Goal: Task Accomplishment & Management: Manage account settings

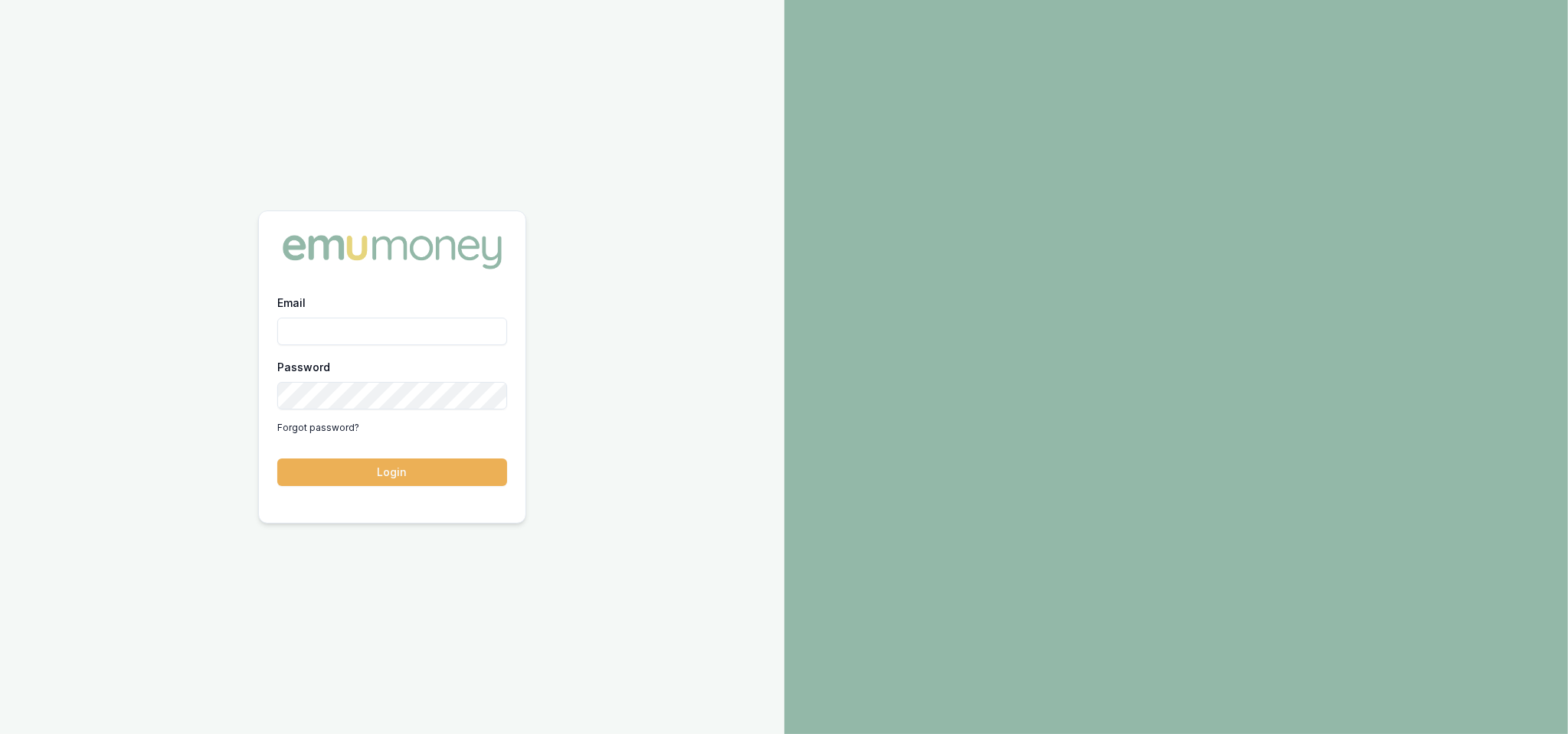
type input "robyn.adams@emumoney.com.au"
click at [419, 474] on button "Login" at bounding box center [392, 473] width 230 height 28
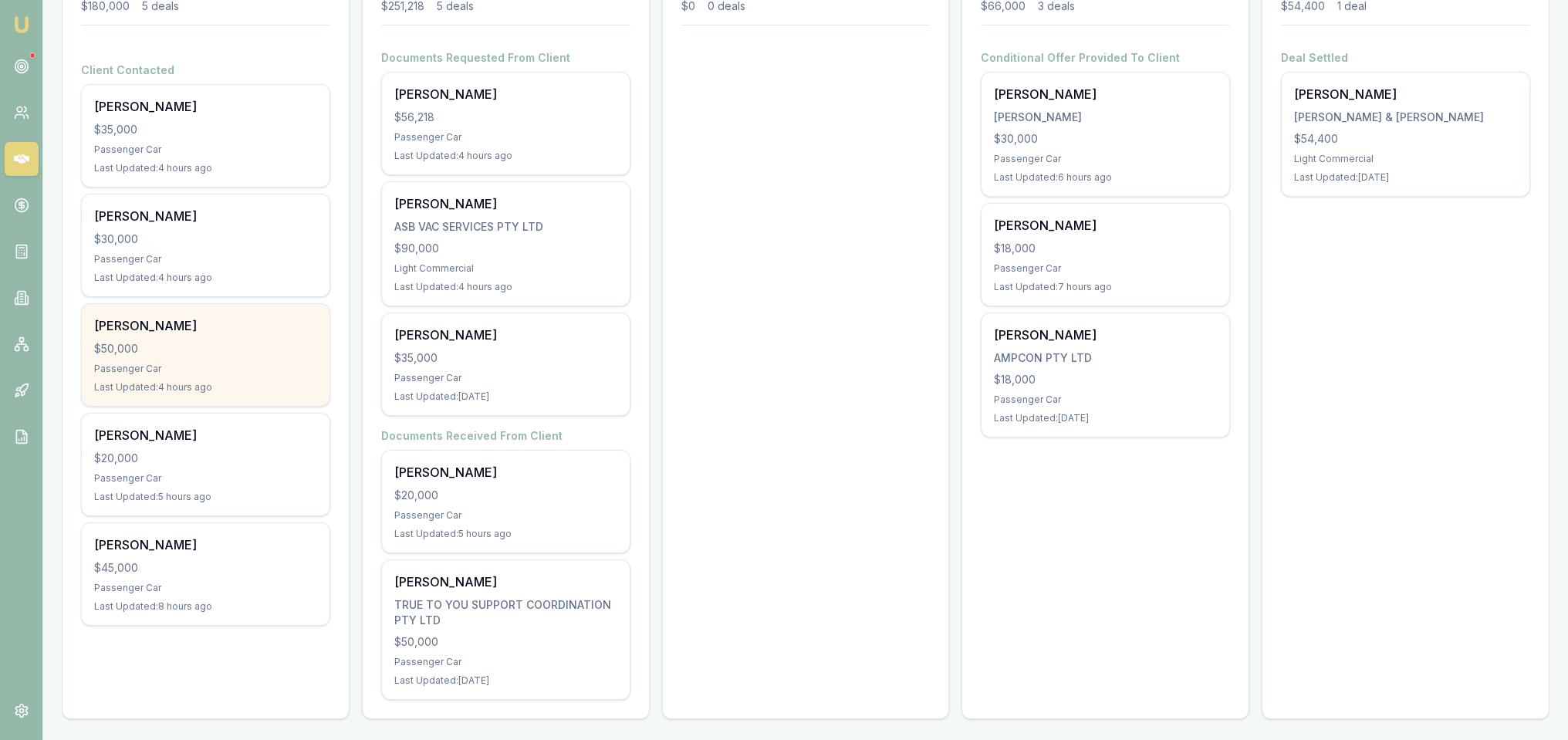
scroll to position [266, 0]
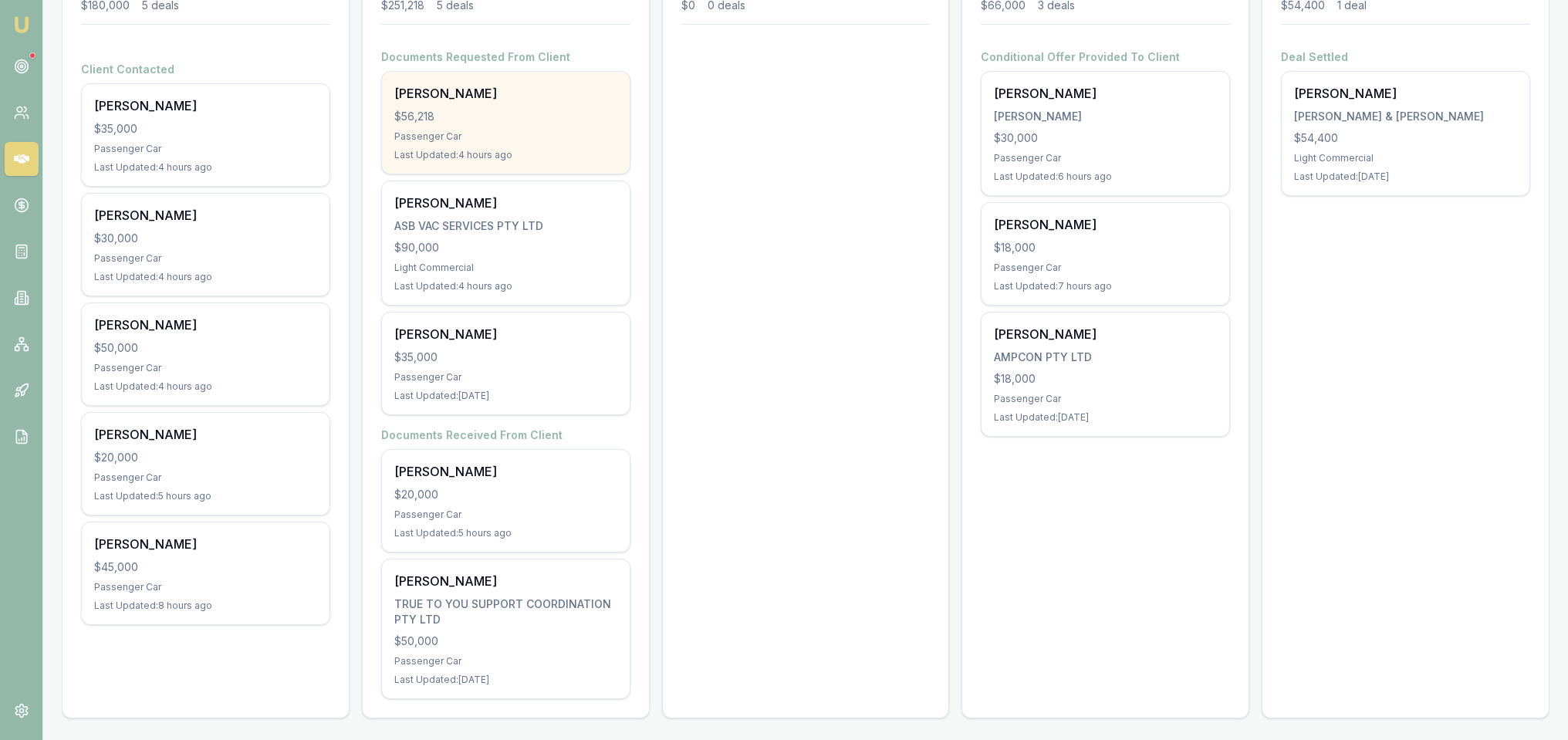
click at [497, 117] on div "$56,218" at bounding box center [506, 117] width 223 height 16
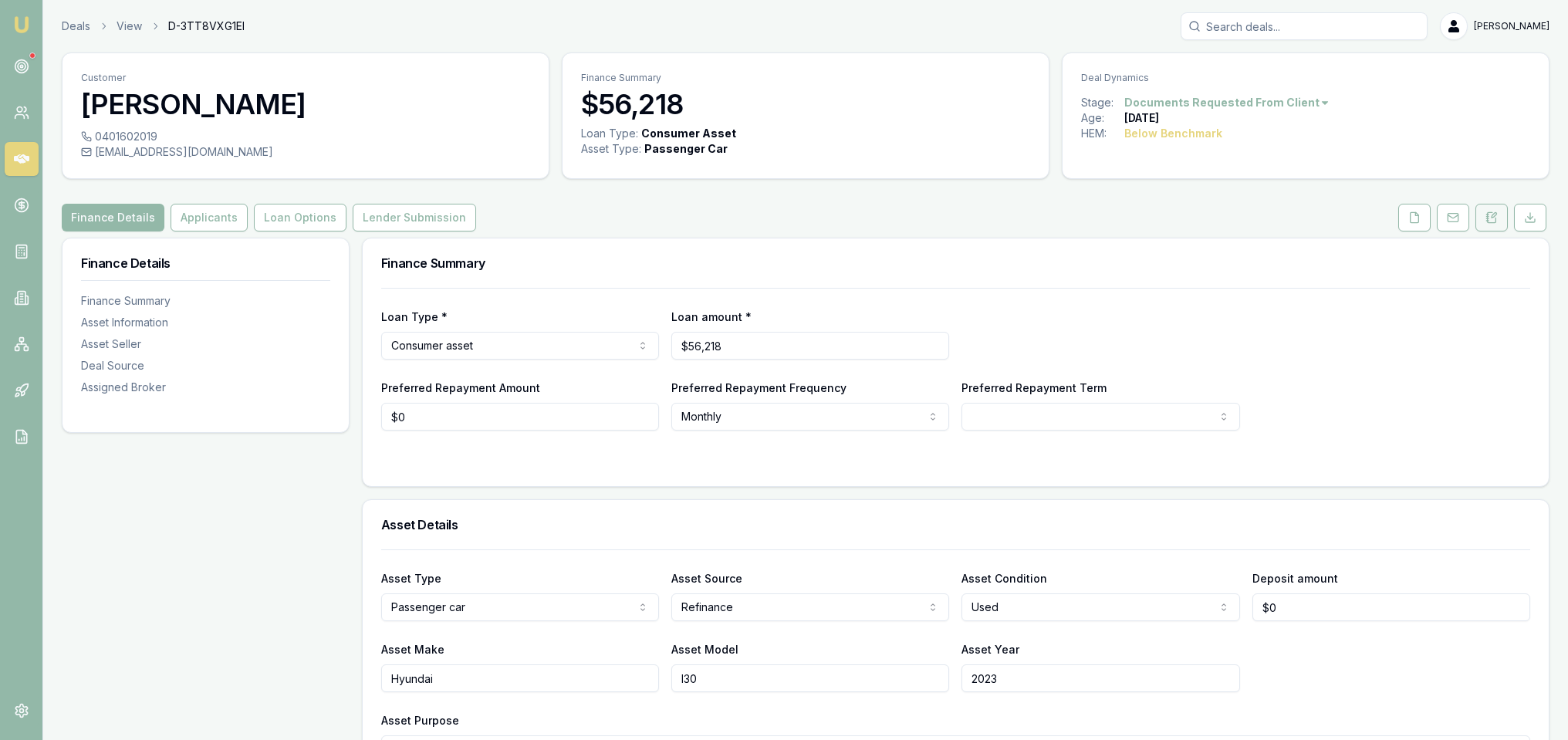
click at [1487, 217] on icon at bounding box center [1492, 217] width 9 height 10
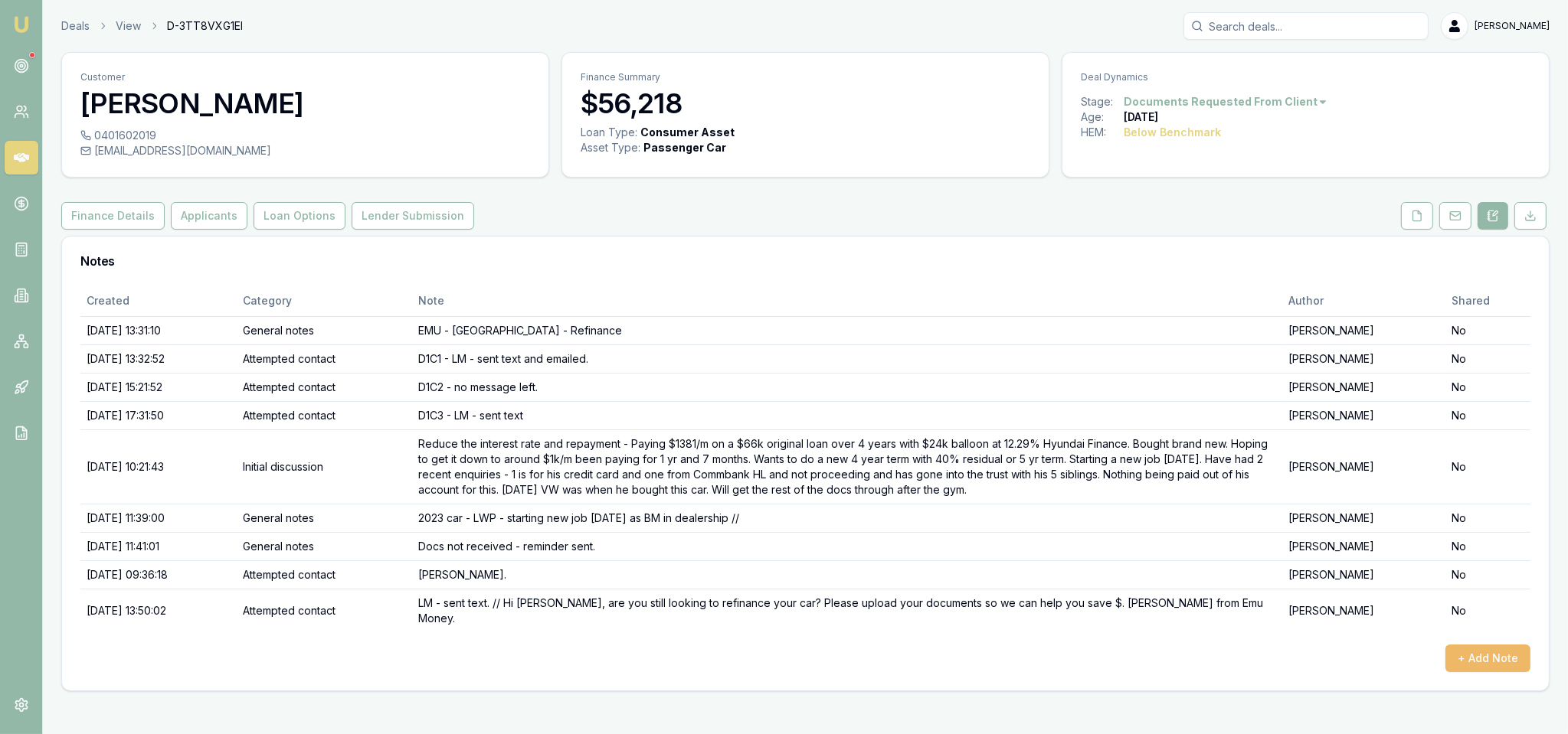
click at [1501, 644] on button "+ Add Note" at bounding box center [1488, 658] width 85 height 28
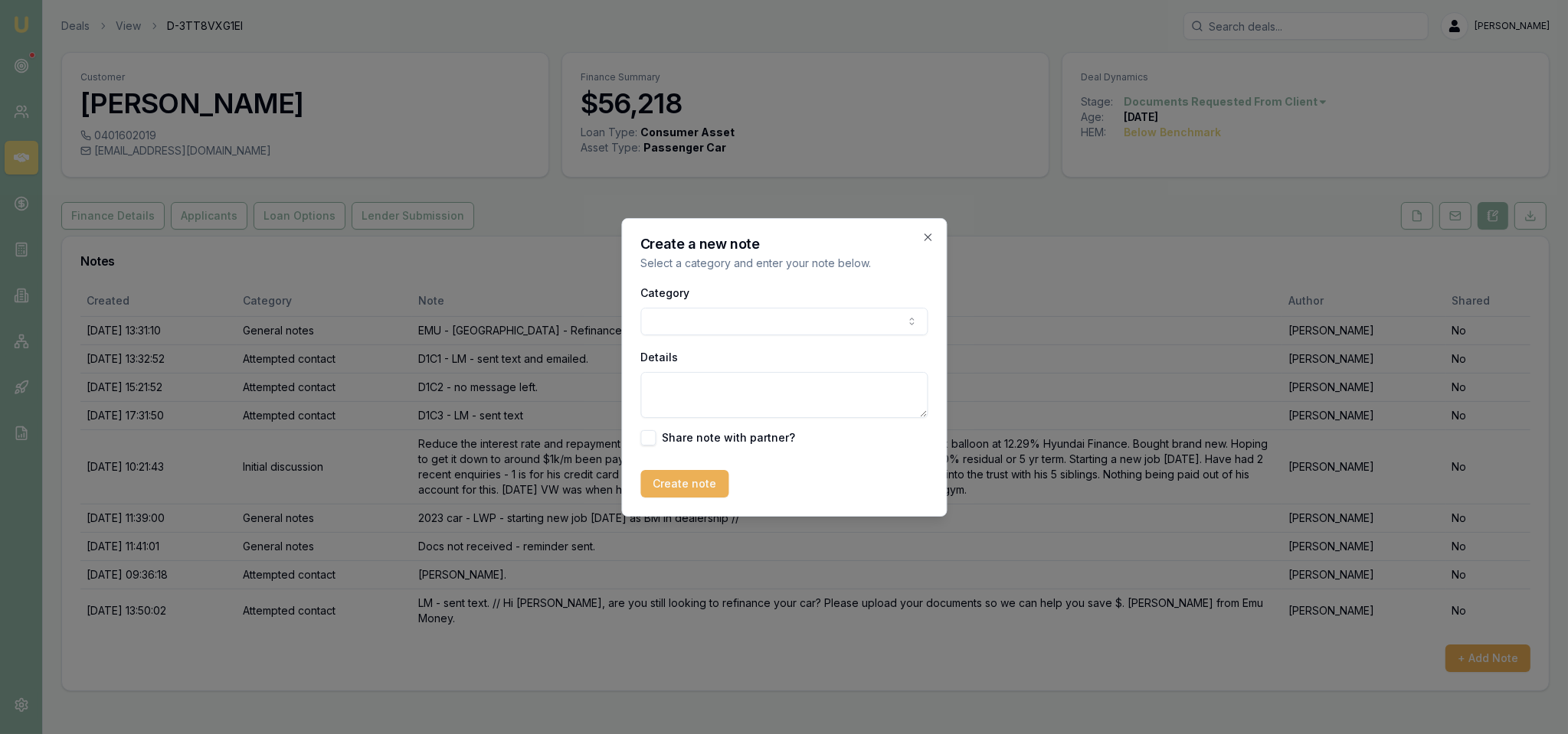
click at [761, 325] on body "Emu Broker Deals View D-3TT8VXG1EI Robyn Adams Toggle Menu Customer Alex Mastro…" at bounding box center [784, 367] width 1568 height 734
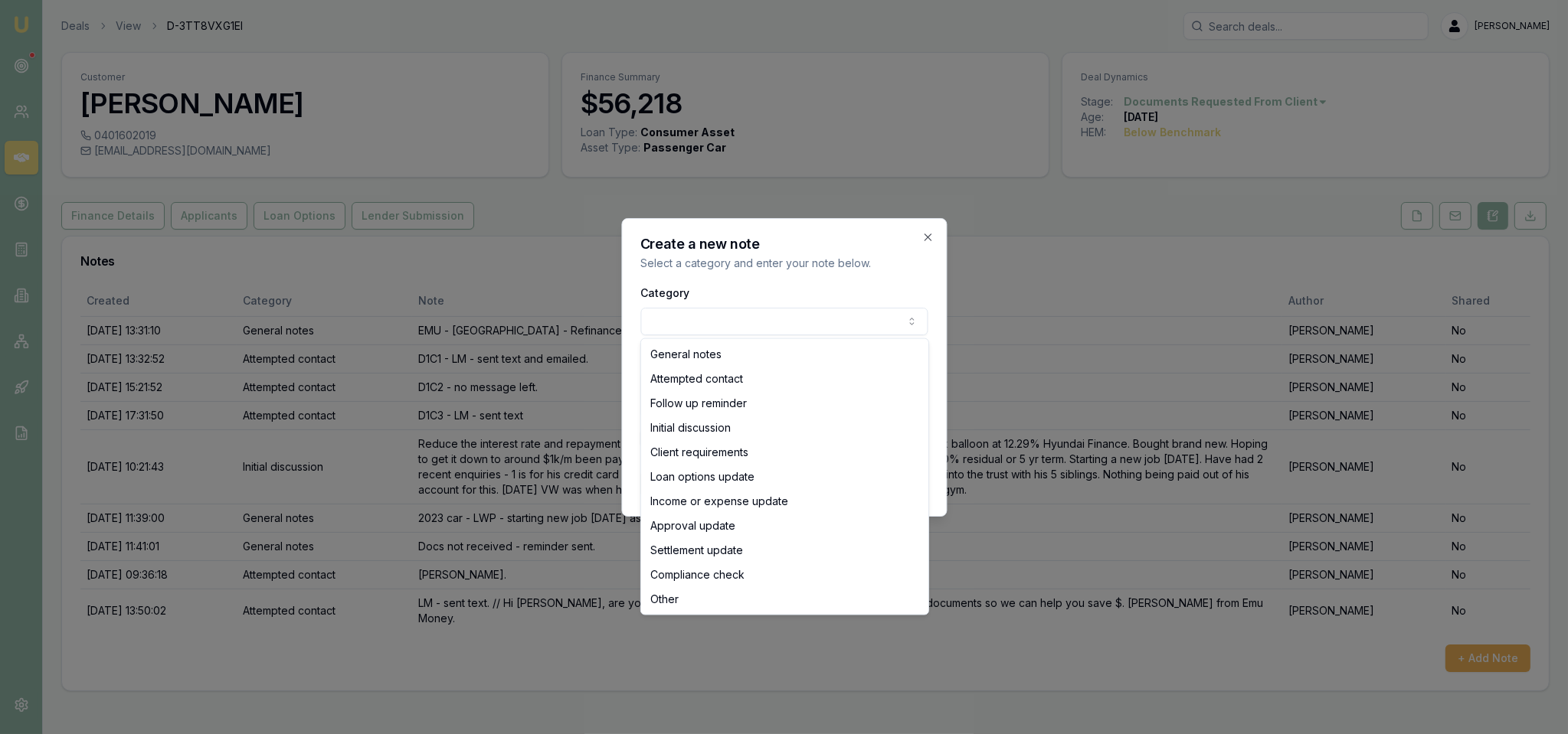
select select "ATTEMPTED_CONTACT"
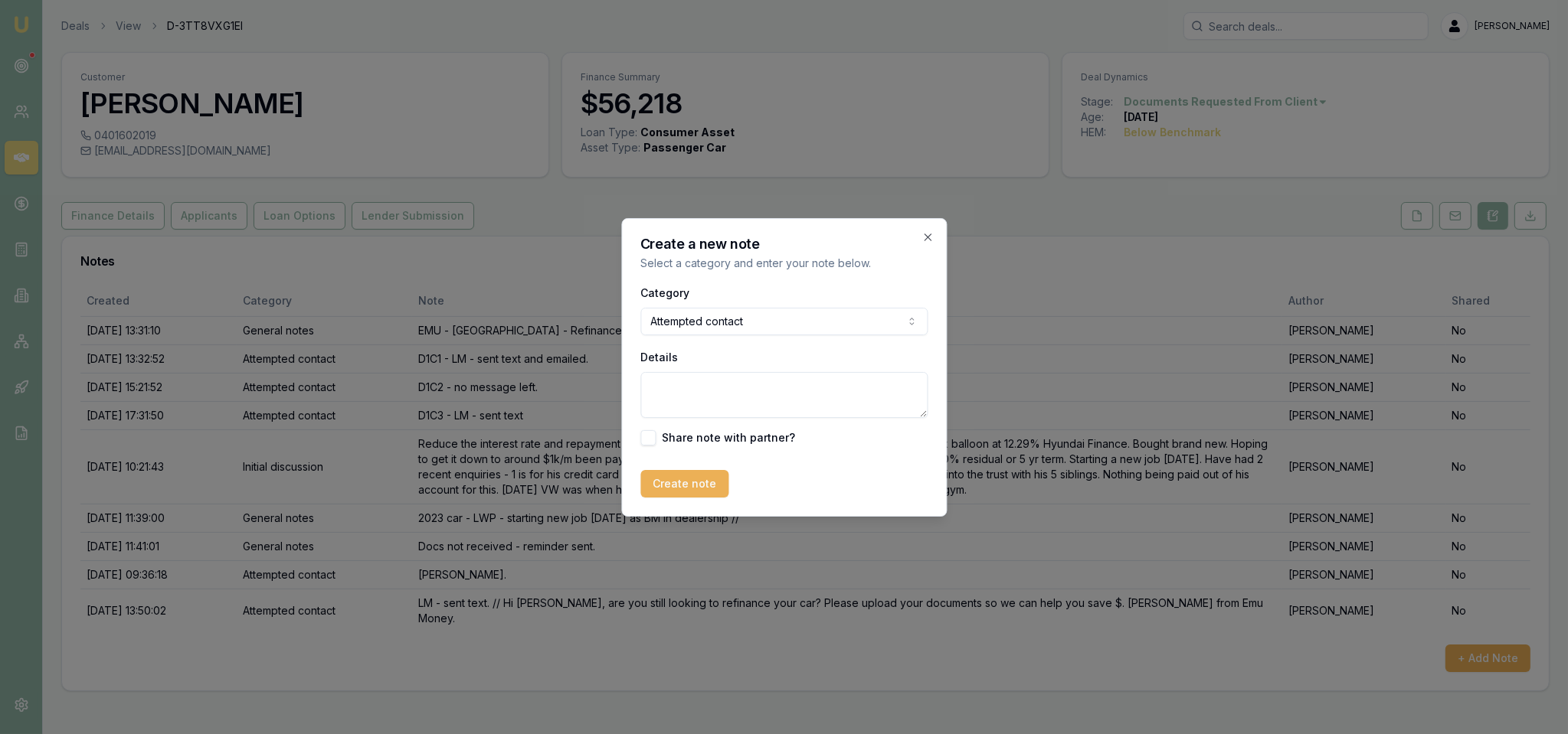
click at [732, 402] on textarea "Details" at bounding box center [784, 394] width 287 height 46
type textarea "v"
type textarea "VM - no message left."
click at [696, 472] on button "Create note" at bounding box center [684, 484] width 88 height 28
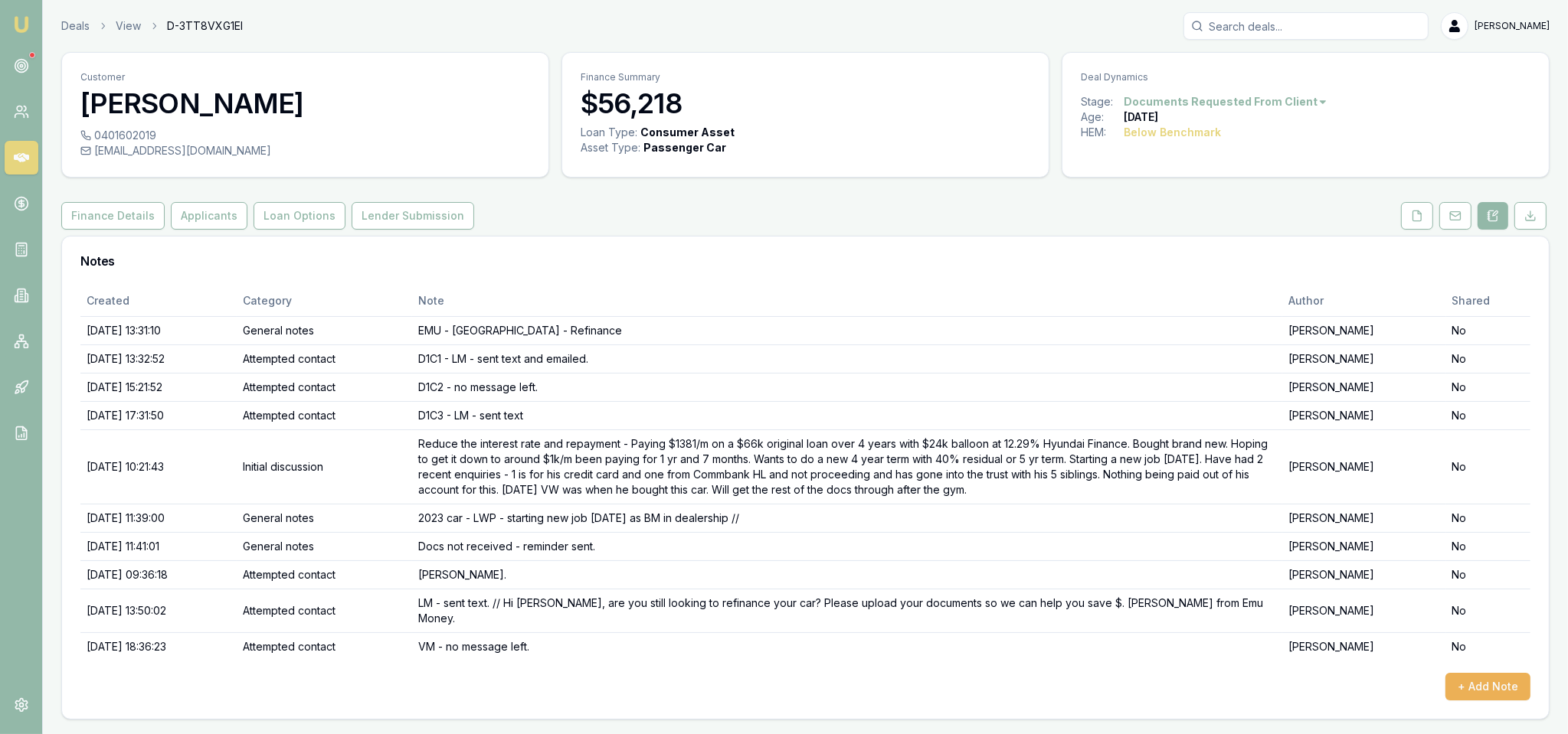
click at [26, 20] on img at bounding box center [21, 24] width 18 height 18
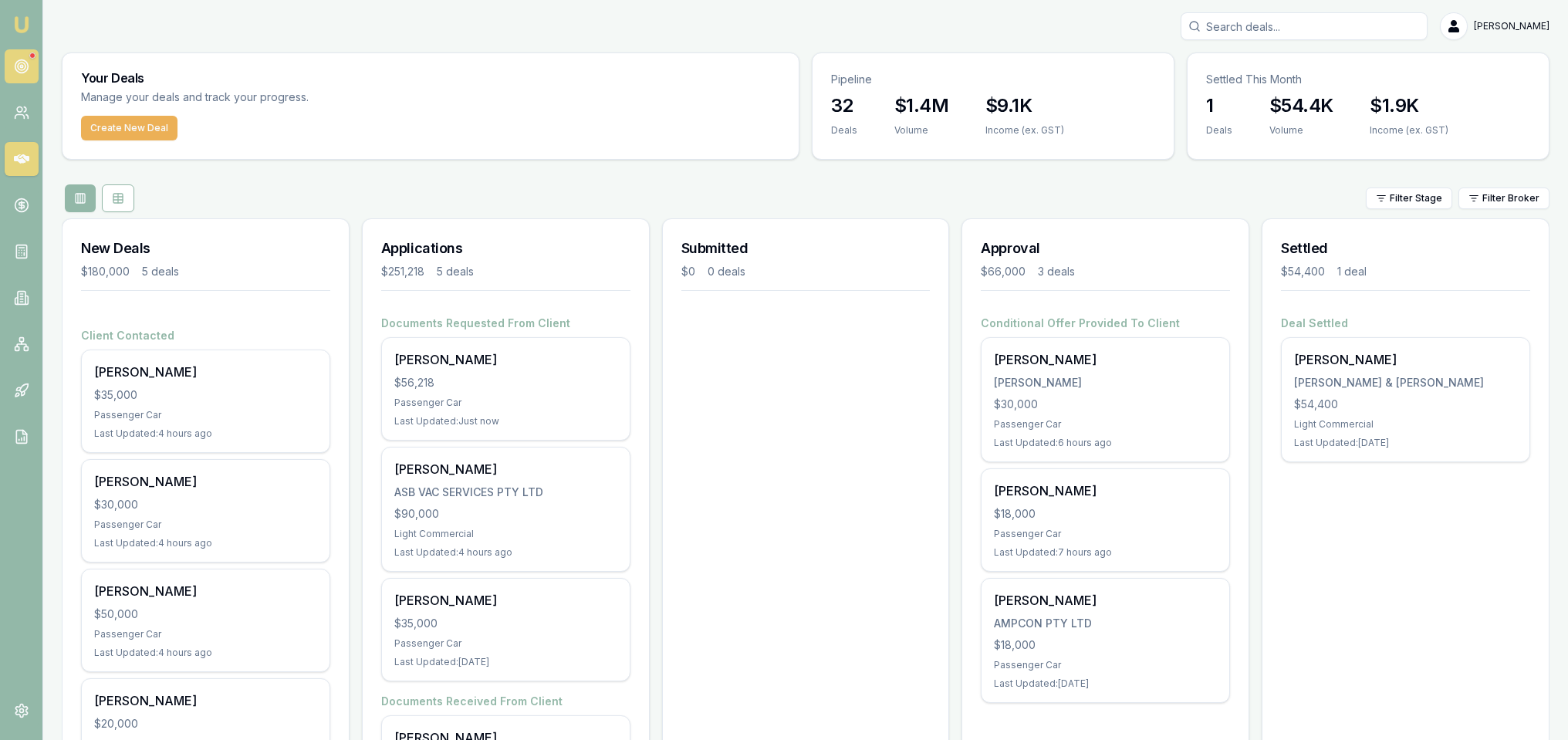
click at [21, 67] on circle at bounding box center [21, 66] width 3 height 3
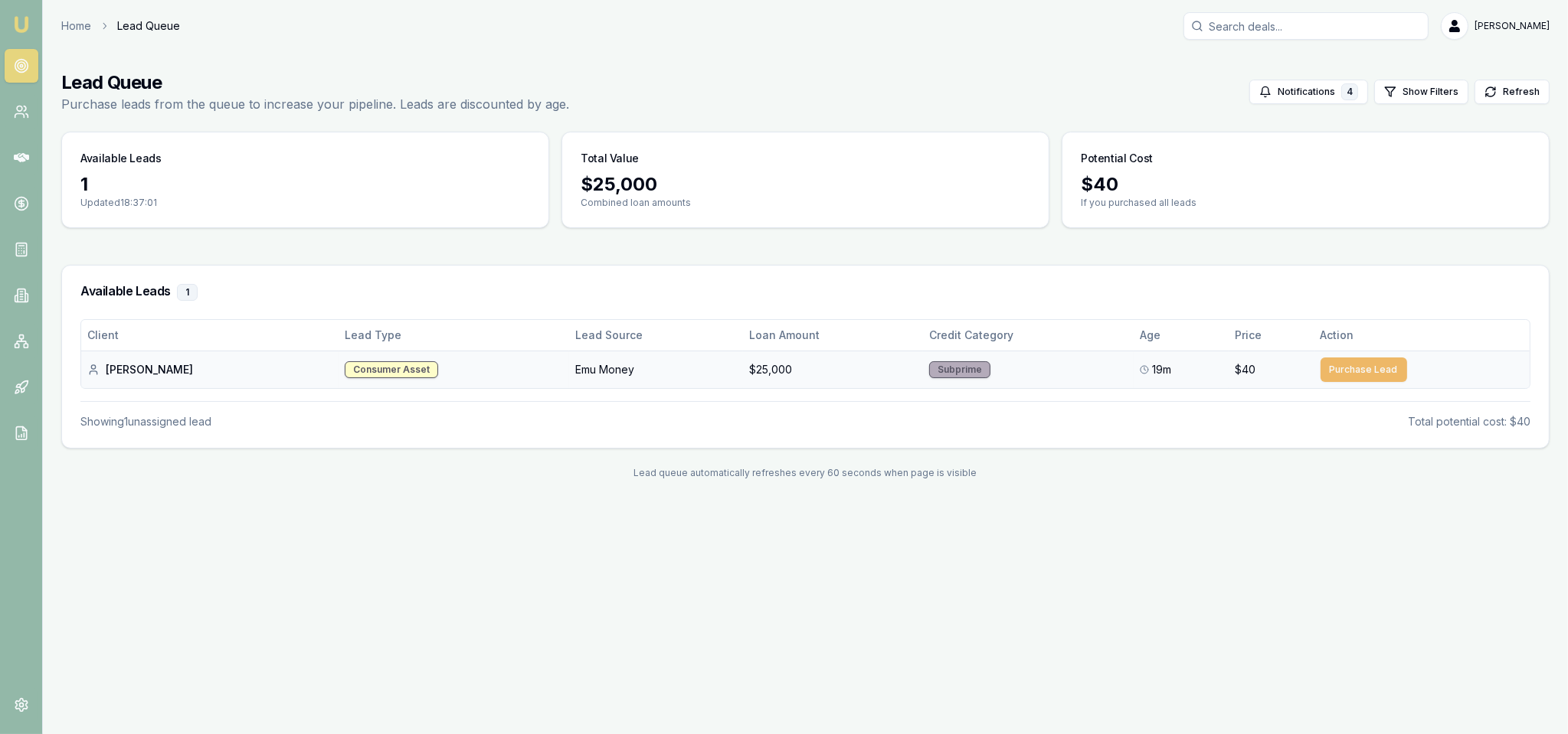
click at [1370, 365] on button "Purchase Lead" at bounding box center [1363, 370] width 86 height 24
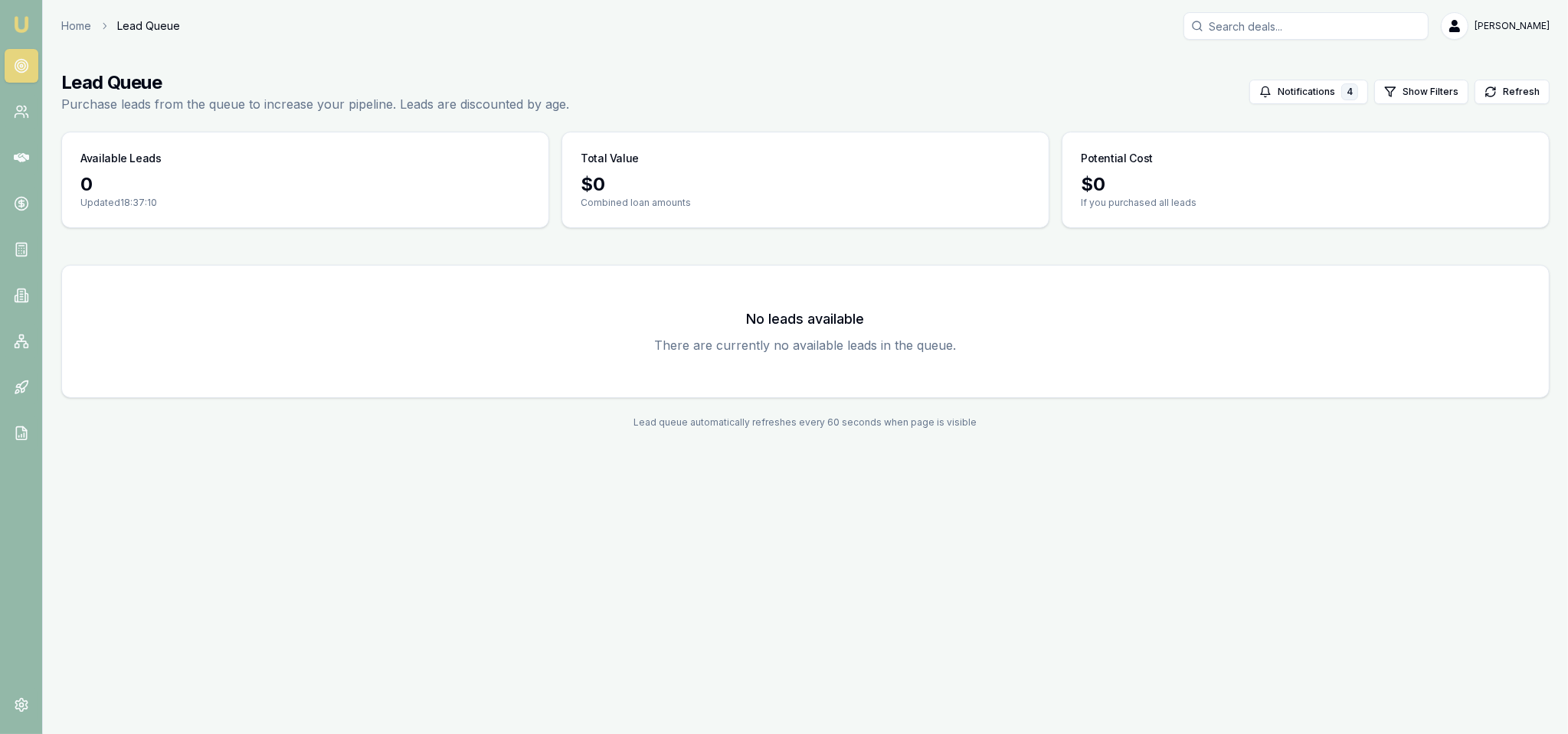
click at [25, 24] on img at bounding box center [21, 24] width 18 height 18
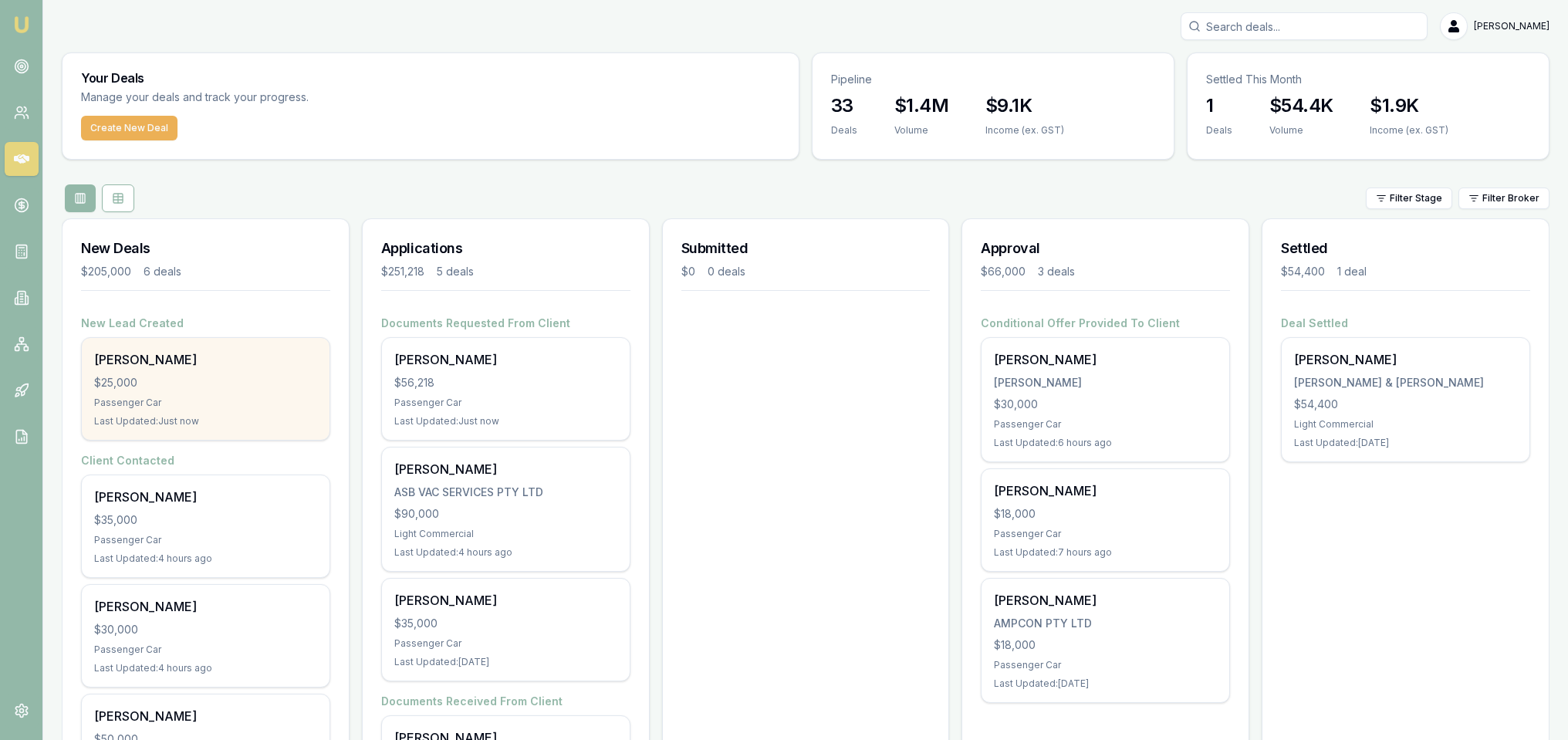
click at [186, 360] on div "Marcus Murphy" at bounding box center [205, 359] width 223 height 18
click at [142, 357] on div "Marcus Murphy" at bounding box center [205, 359] width 223 height 18
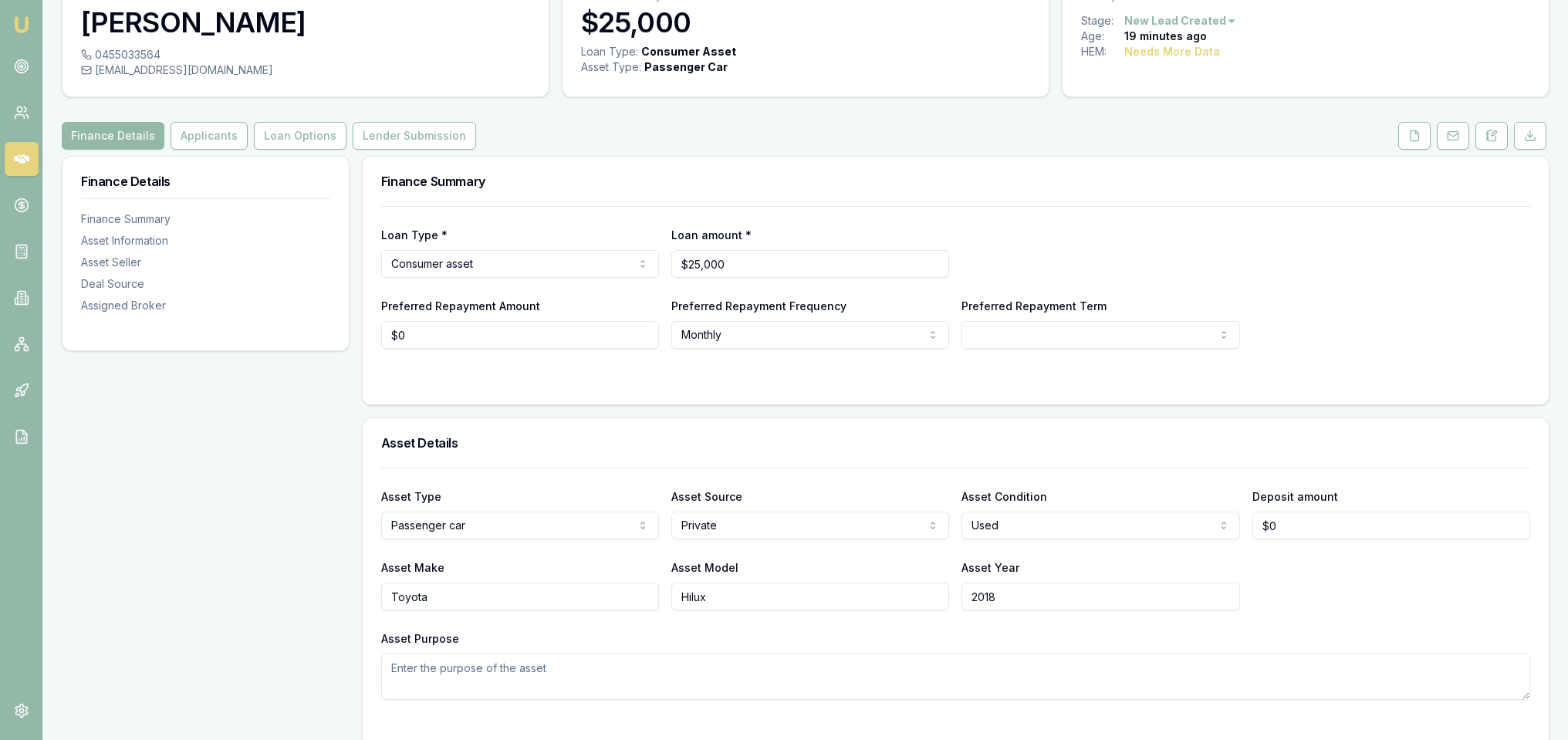
scroll to position [77, 0]
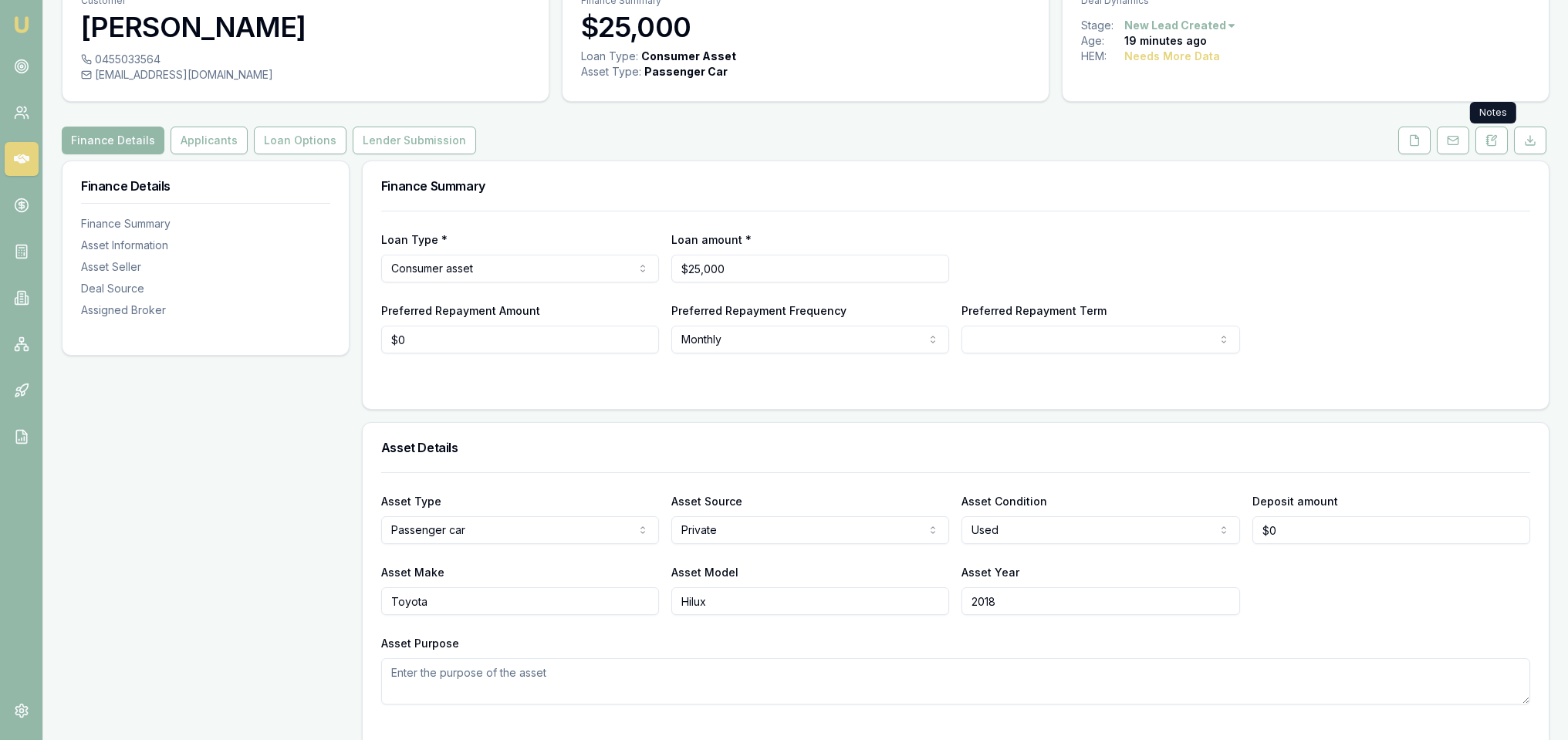
drag, startPoint x: 1495, startPoint y: 149, endPoint x: 1438, endPoint y: 180, distance: 64.9
click at [1495, 149] on button at bounding box center [1491, 141] width 32 height 28
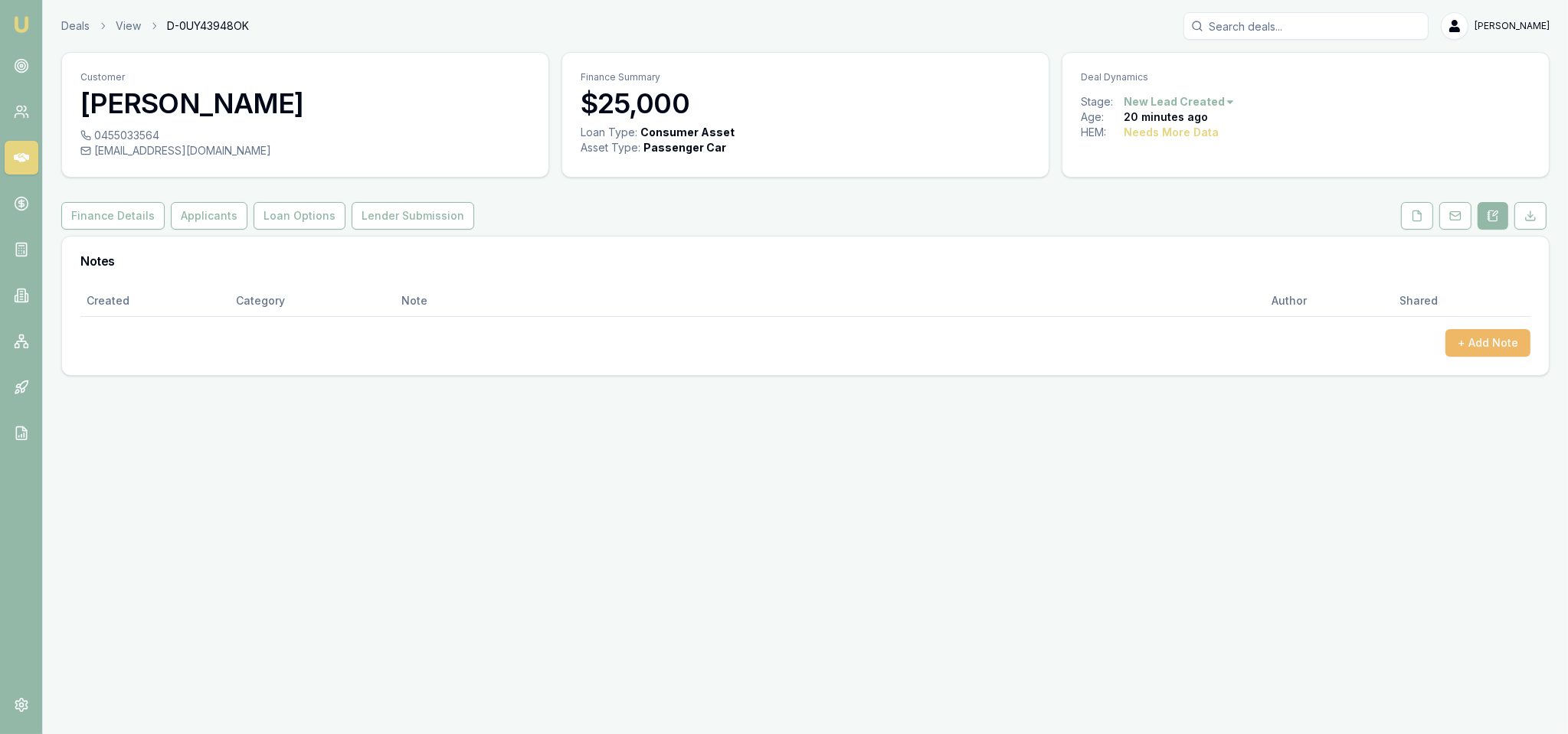
click at [1473, 347] on button "+ Add Note" at bounding box center [1488, 343] width 85 height 28
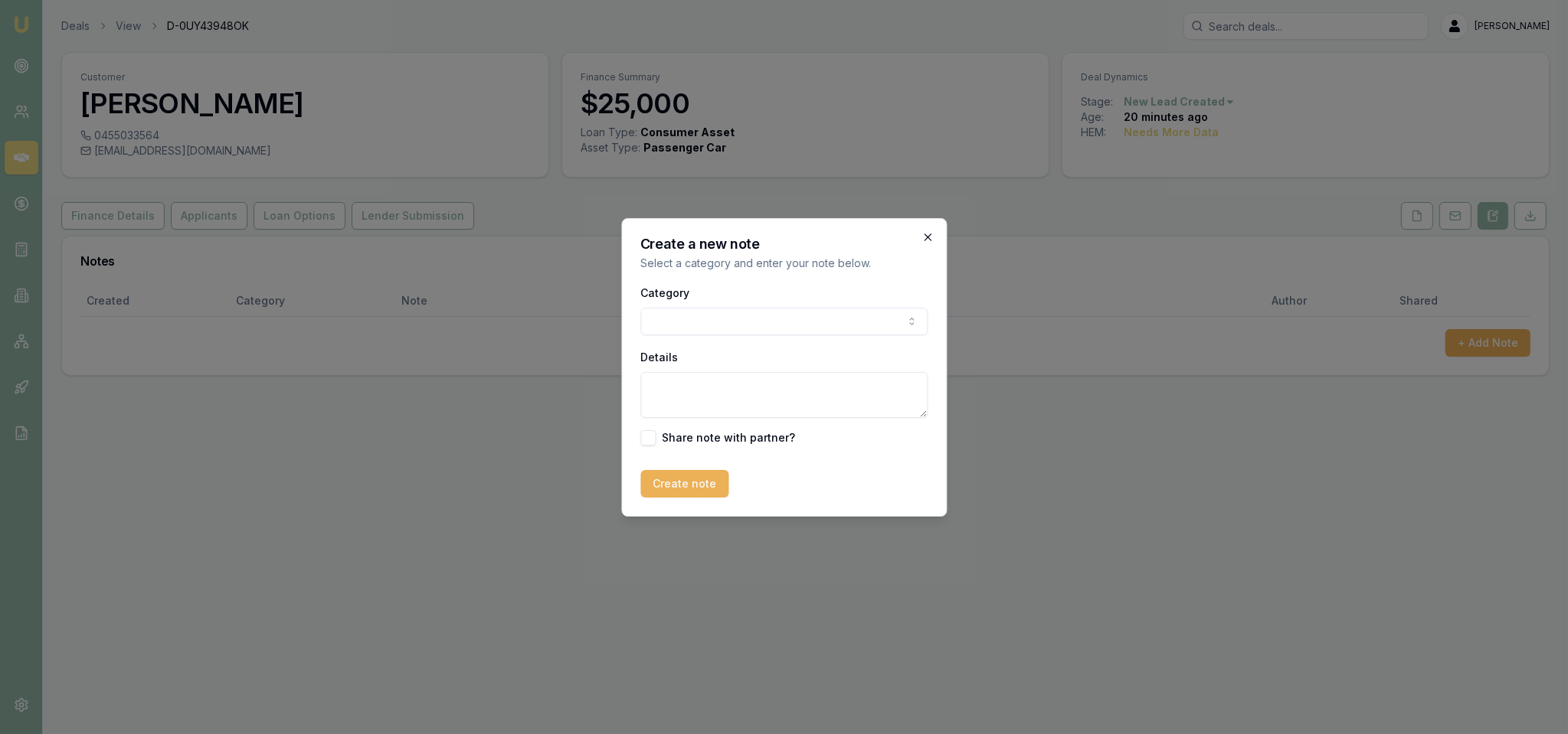
click at [929, 234] on icon "button" at bounding box center [928, 237] width 12 height 12
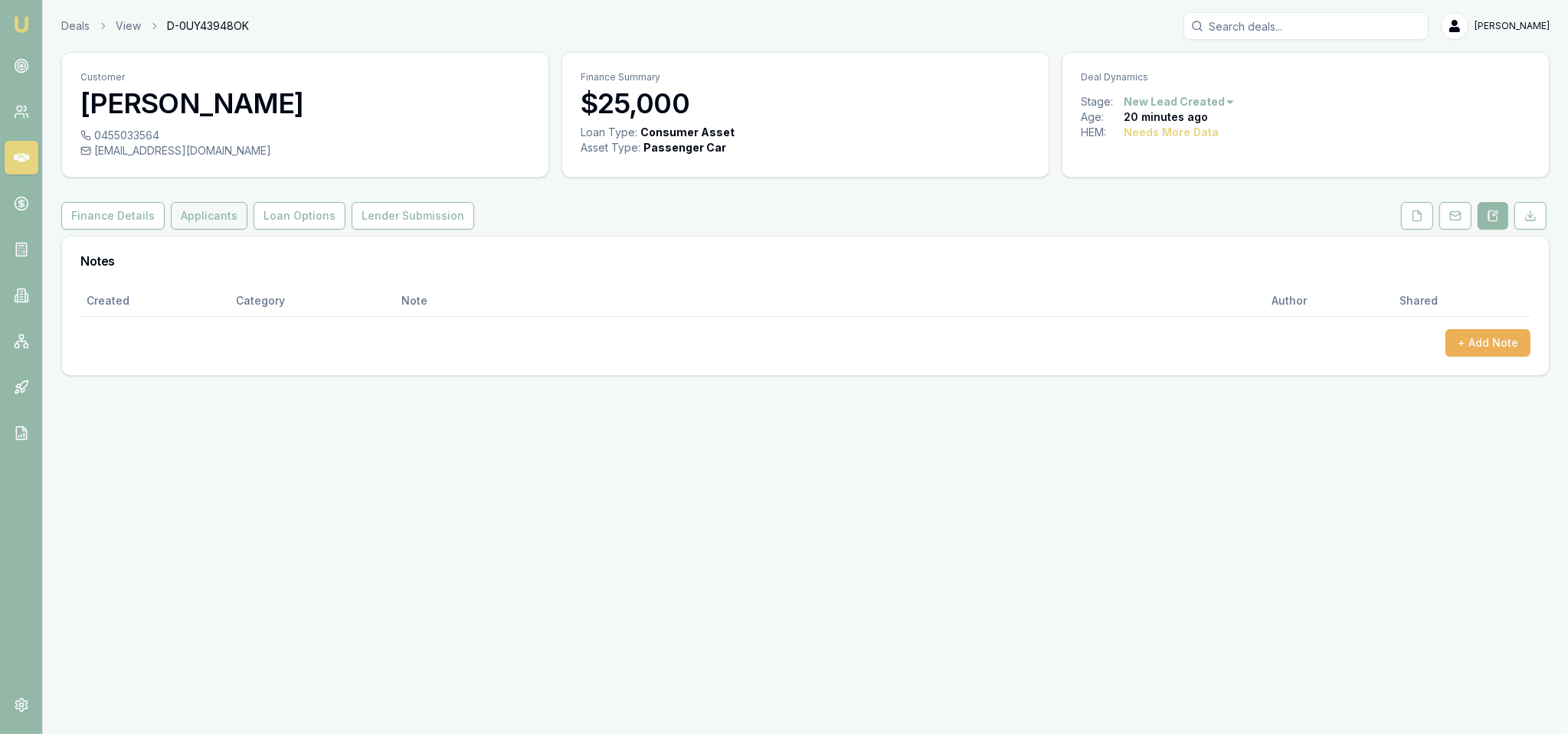
click at [202, 222] on button "Applicants" at bounding box center [209, 216] width 77 height 28
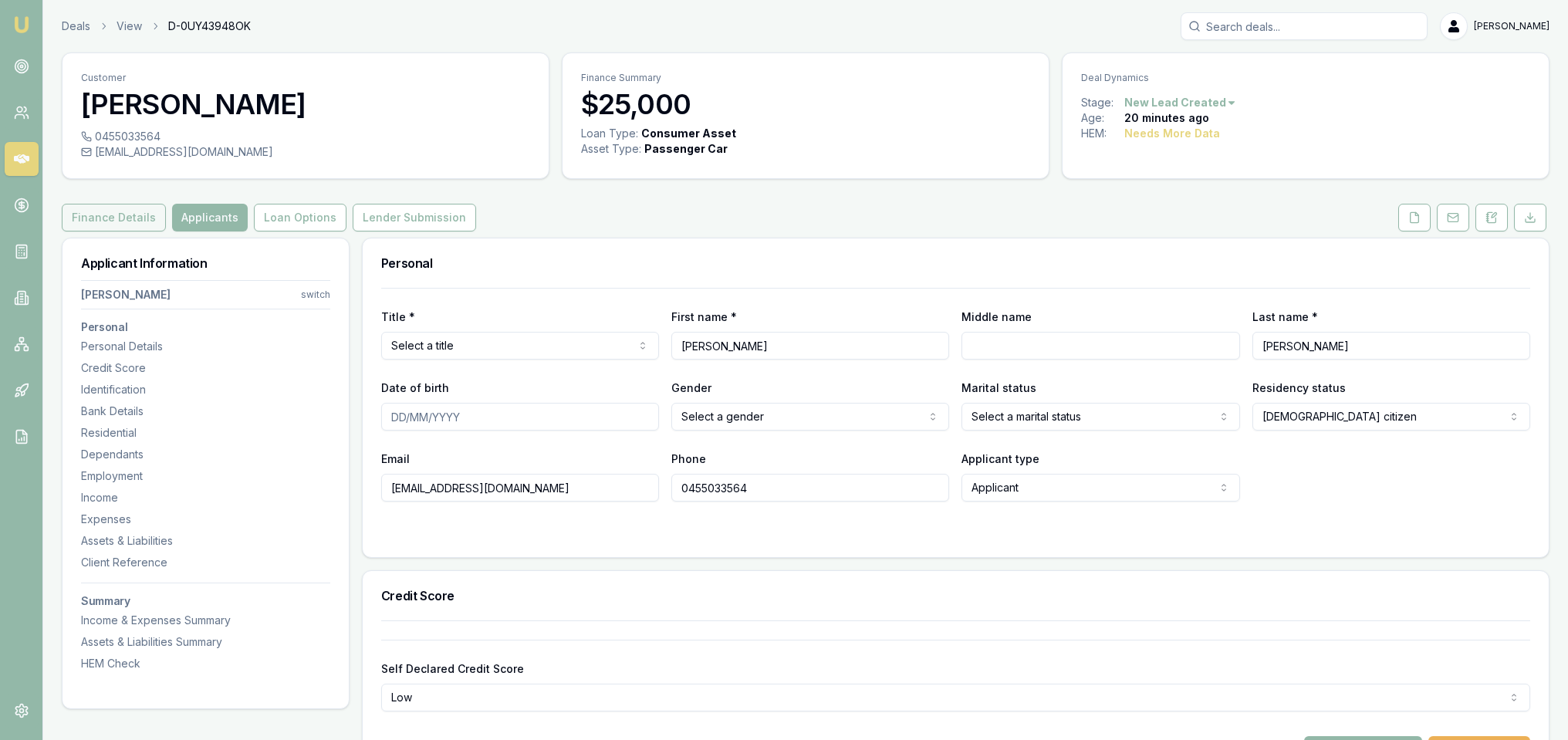
click at [133, 218] on button "Finance Details" at bounding box center [114, 217] width 104 height 28
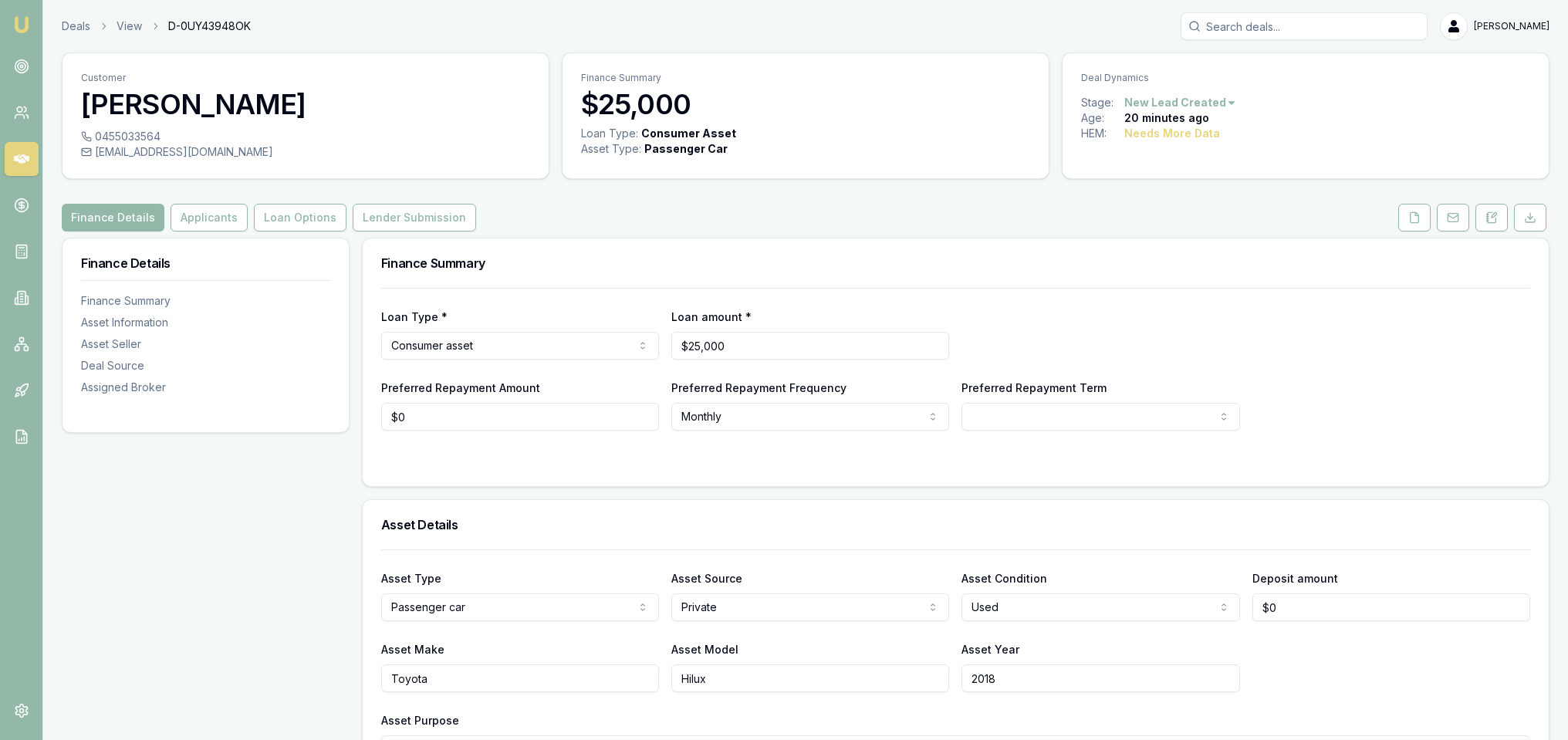
click at [532, 340] on html "Emu Broker Deals View D-0UY43948OK Robyn Adams Toggle Menu Customer Marcus Murp…" at bounding box center [784, 370] width 1568 height 740
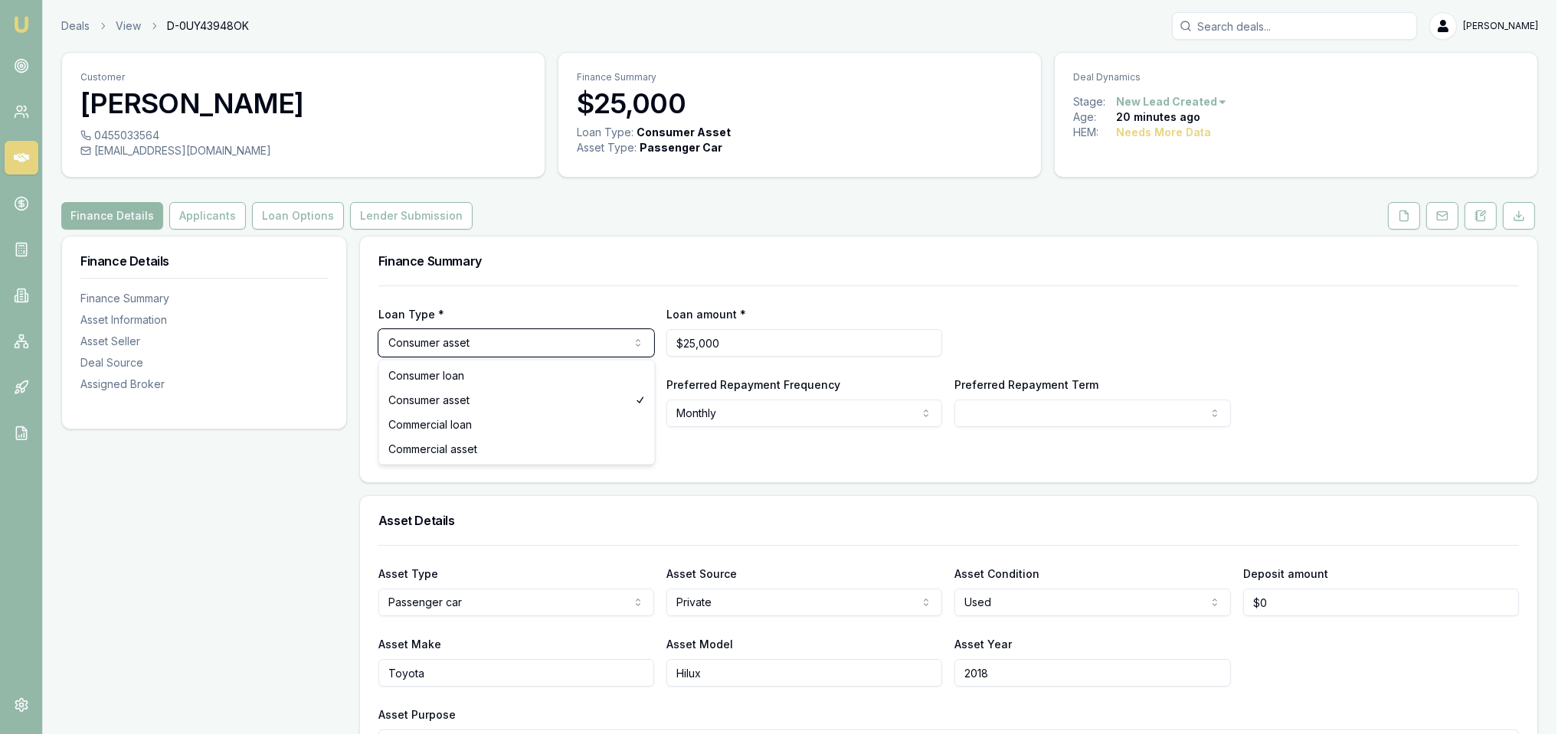
click at [1136, 308] on html "Emu Broker Deals View D-0UY43948OK Robyn Adams Toggle Menu Customer Marcus Murp…" at bounding box center [784, 367] width 1568 height 734
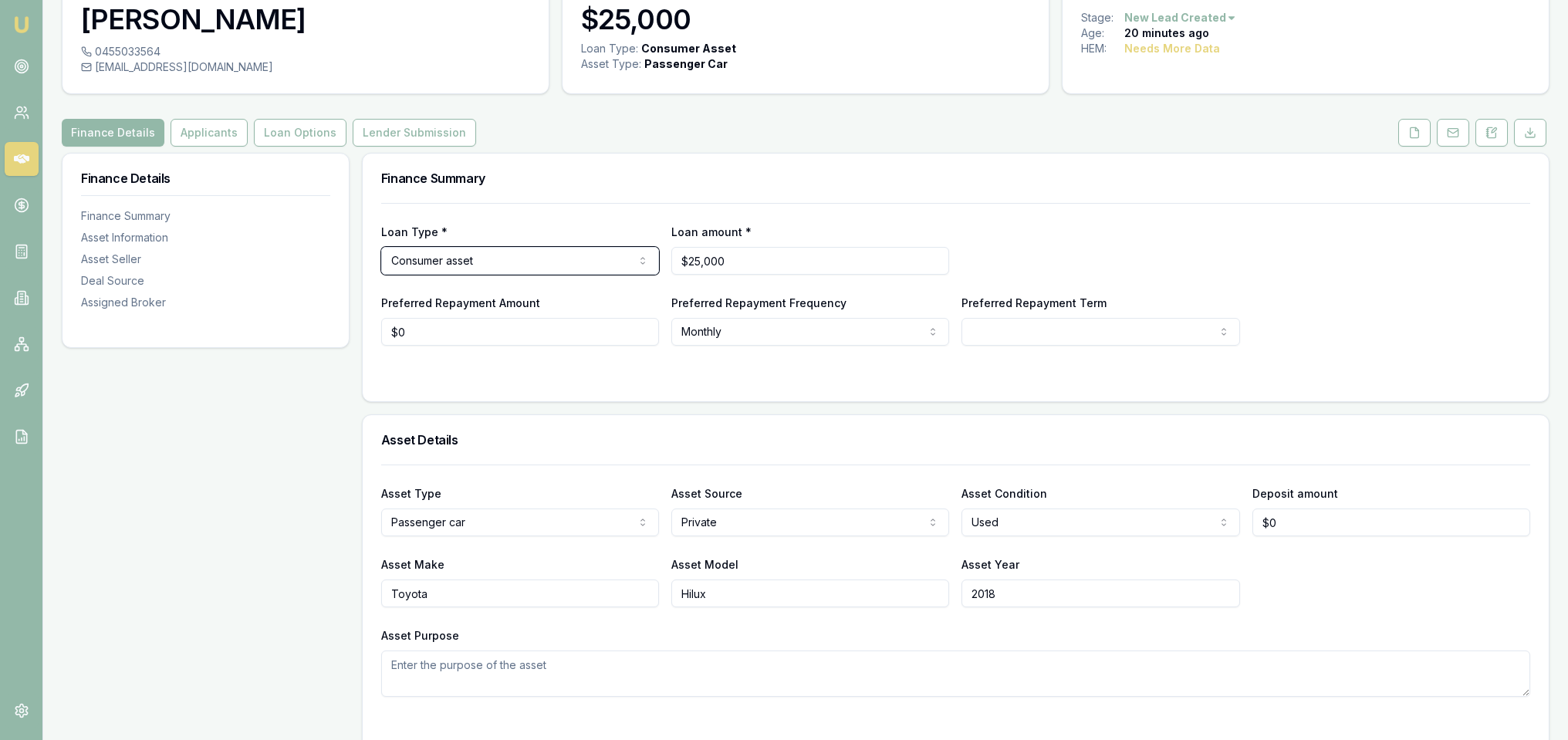
scroll to position [69, 0]
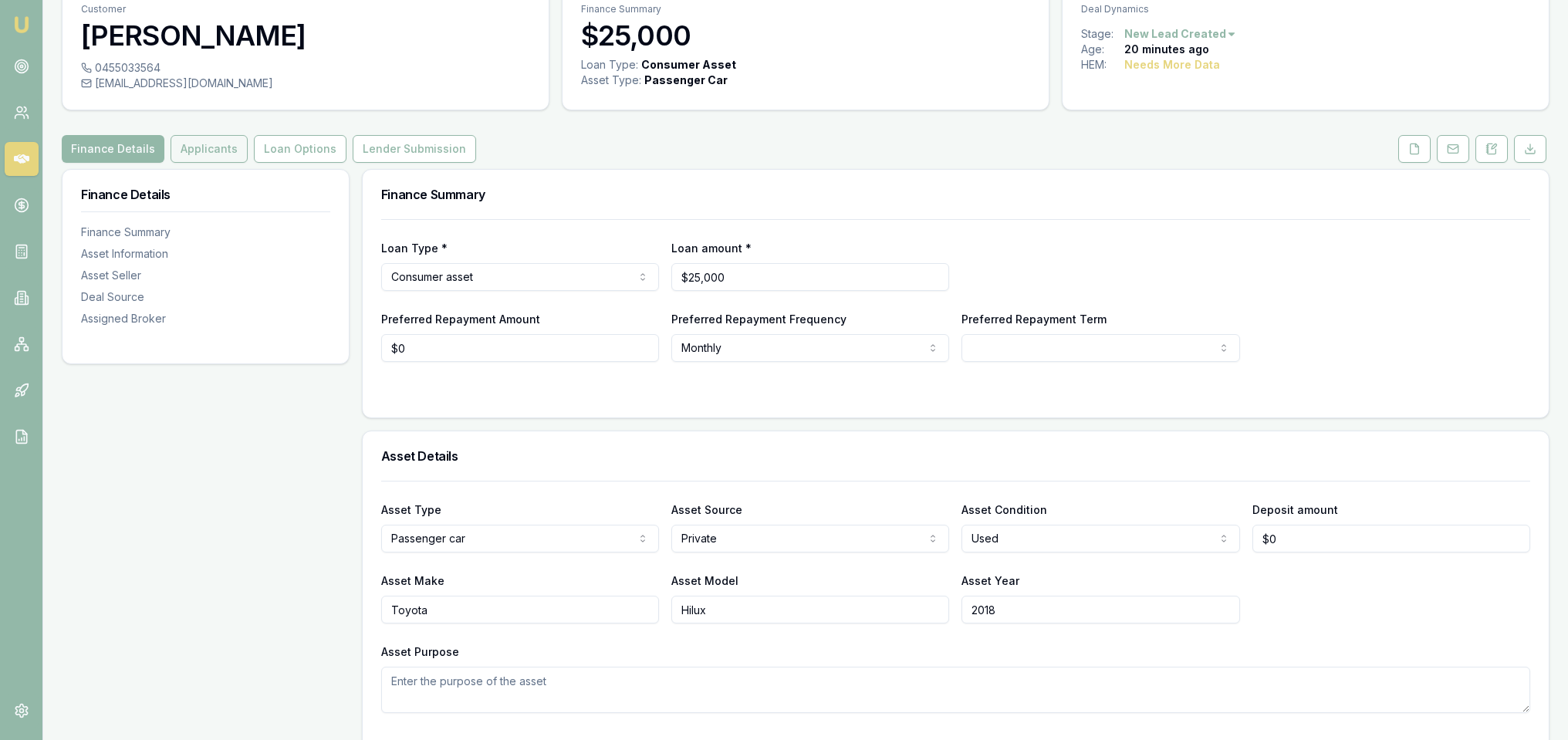
click at [225, 152] on button "Applicants" at bounding box center [209, 149] width 77 height 28
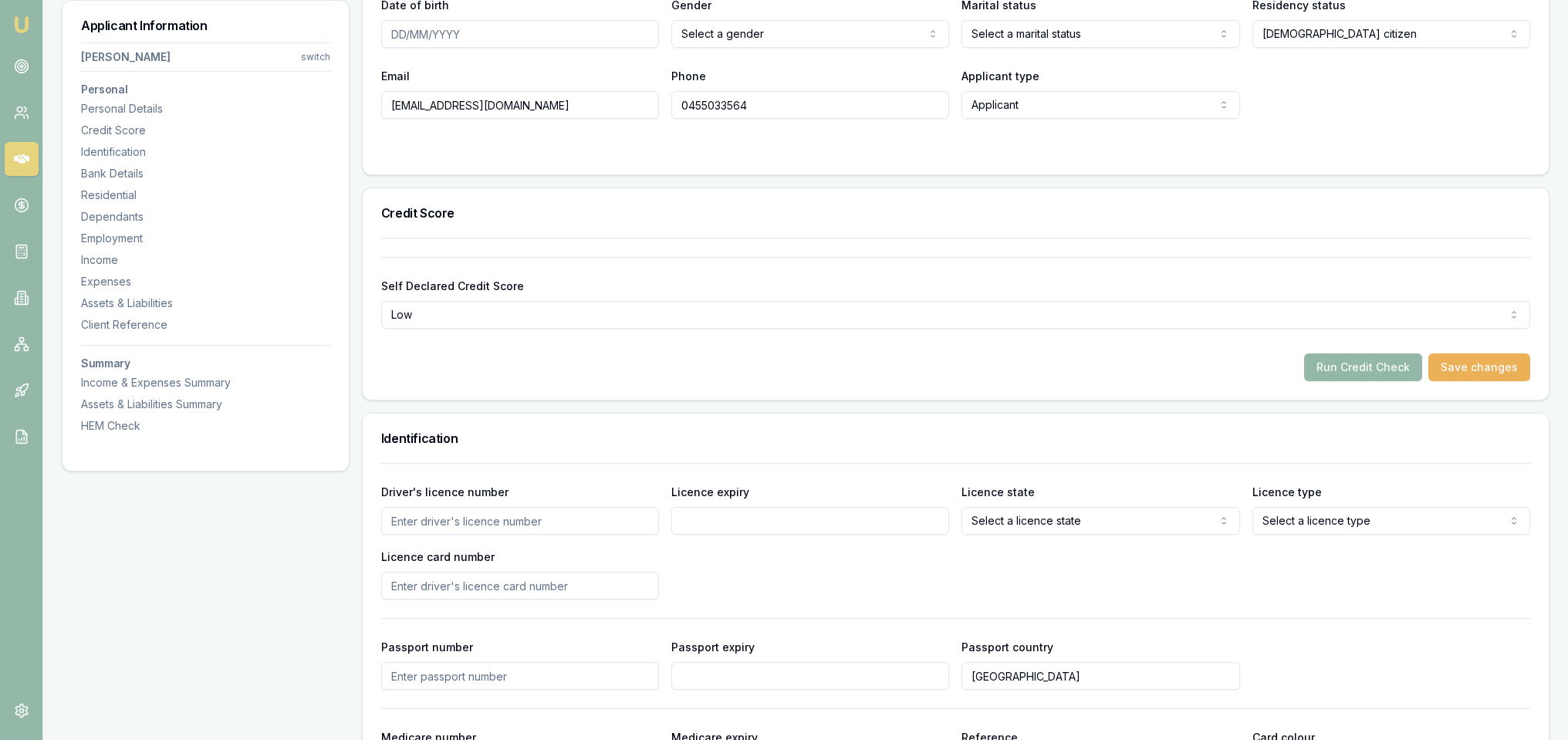
scroll to position [386, 0]
click at [120, 198] on div "Residential" at bounding box center [205, 196] width 249 height 16
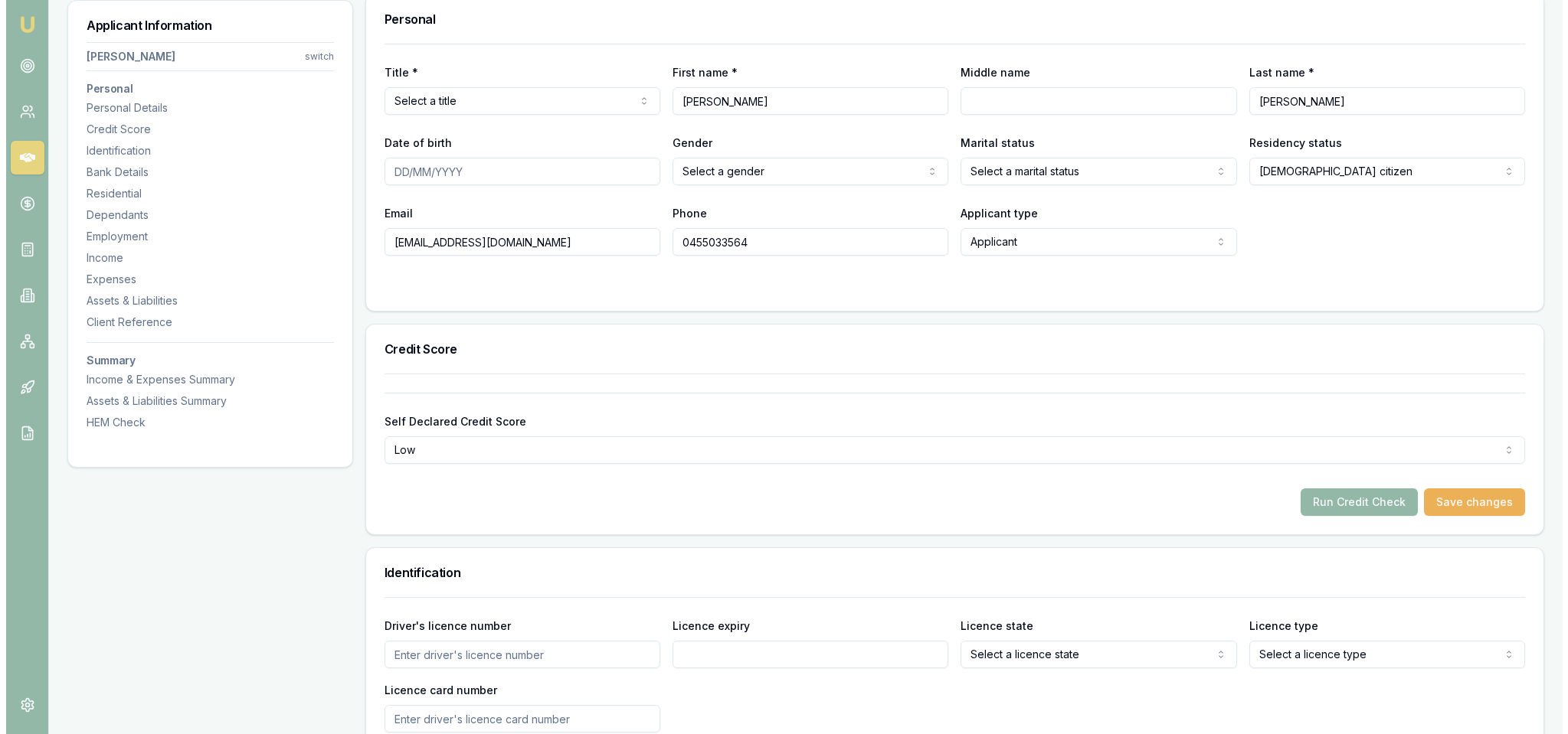
scroll to position [0, 0]
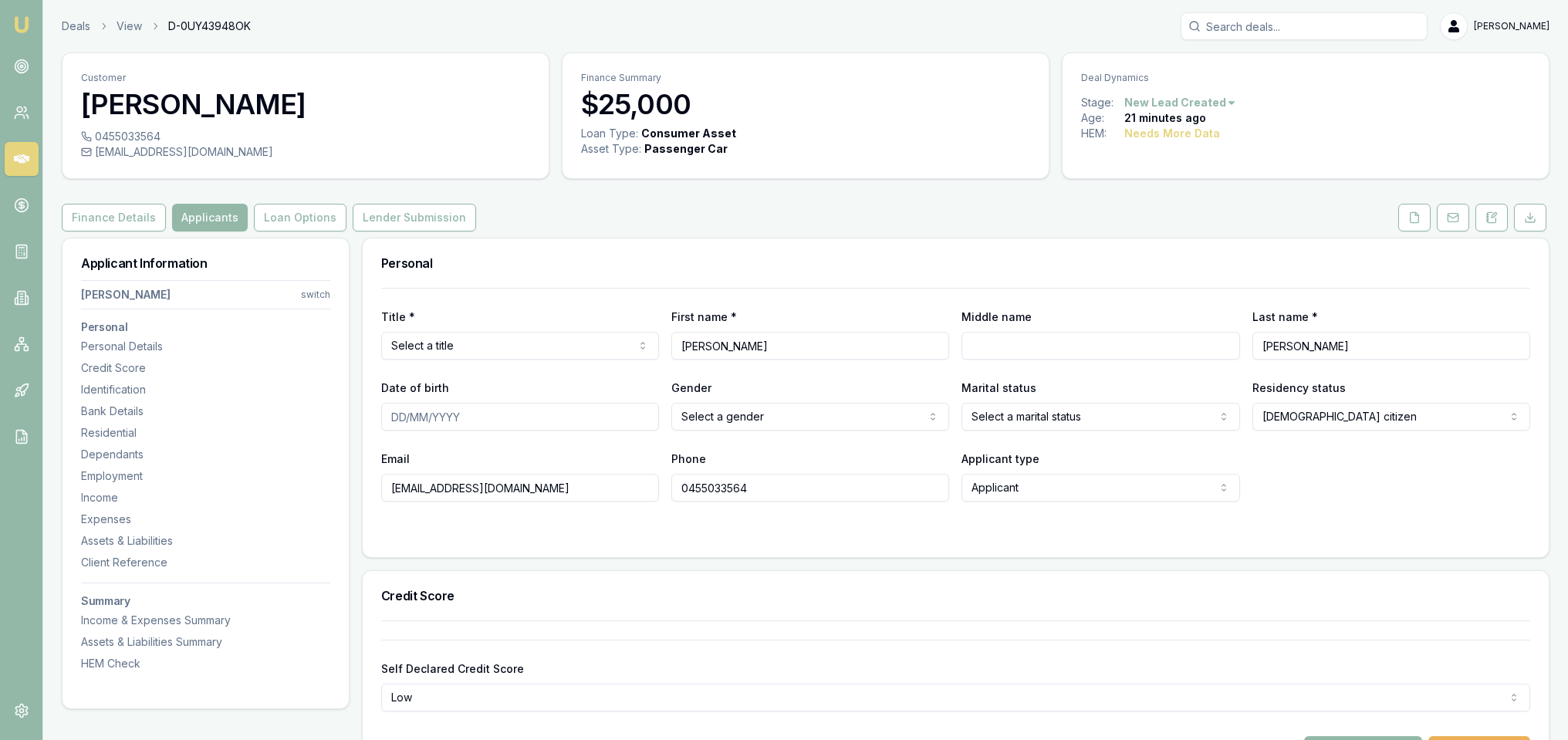
drag, startPoint x: 1495, startPoint y: 217, endPoint x: 1462, endPoint y: 233, distance: 36.7
click at [1495, 217] on icon at bounding box center [1492, 217] width 12 height 12
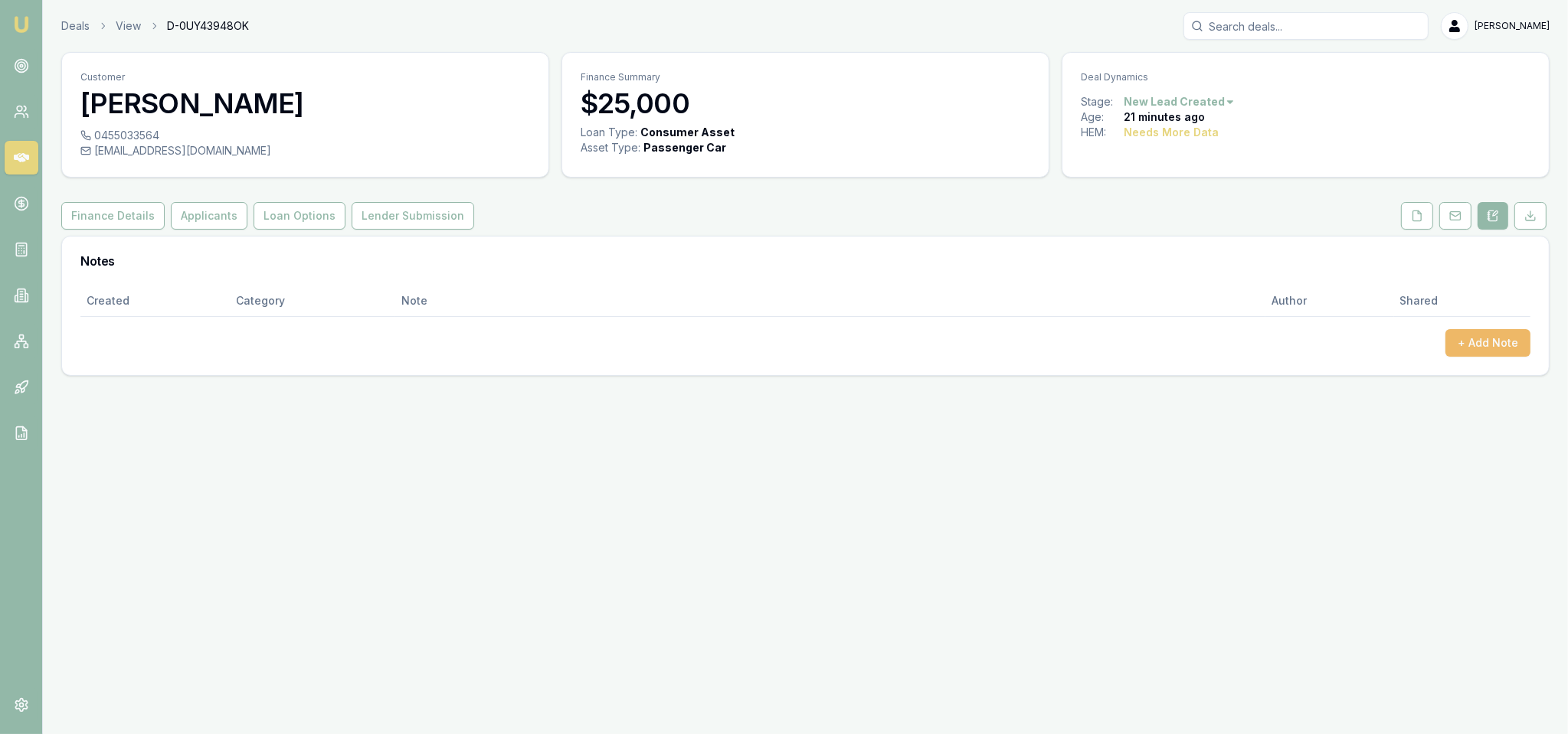
click at [1510, 338] on button "+ Add Note" at bounding box center [1488, 343] width 85 height 28
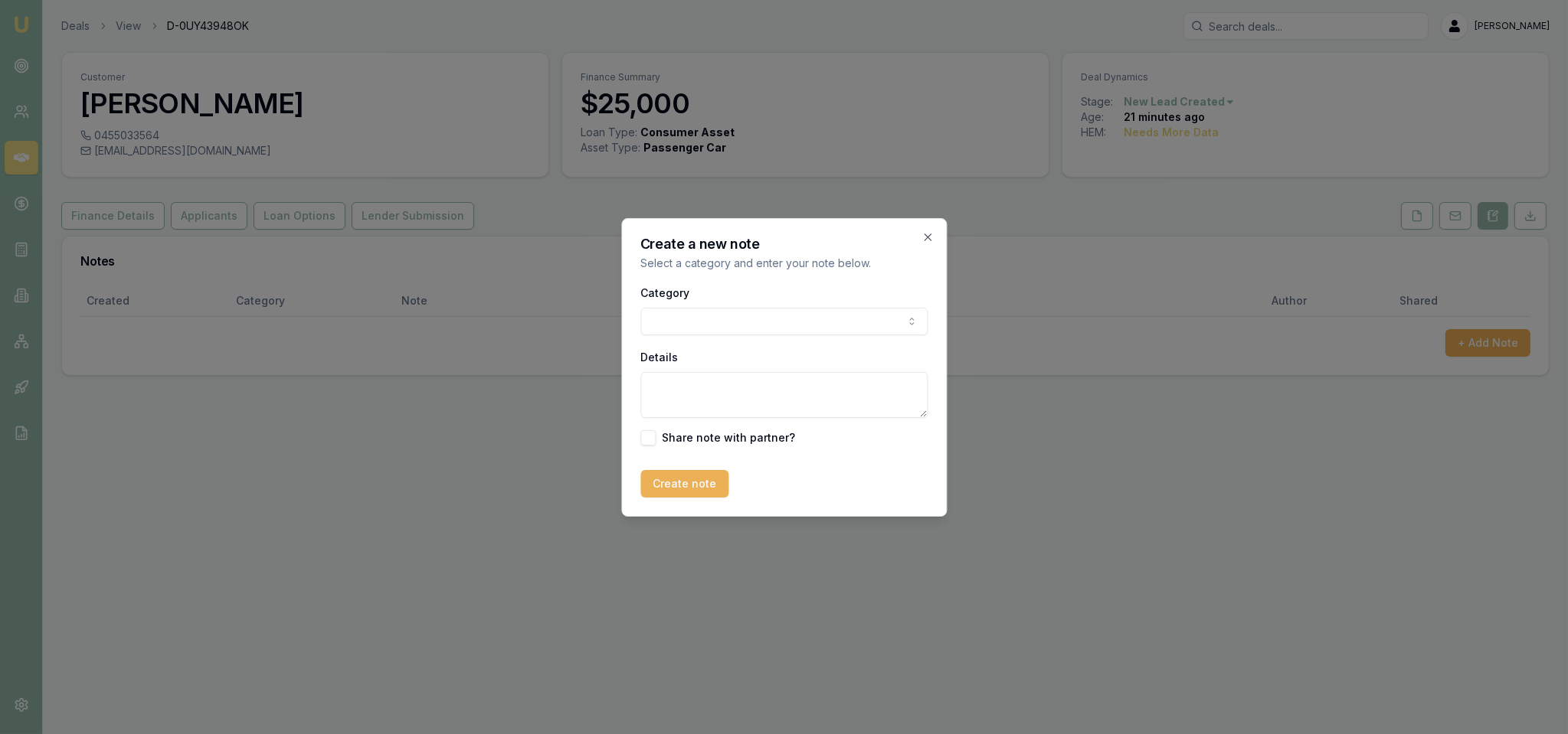
click at [707, 322] on body "Emu Broker Deals View D-0UY43948OK Robyn Adams Toggle Menu Customer Marcus Murp…" at bounding box center [784, 367] width 1568 height 734
click at [720, 326] on body "Emu Broker Deals View D-0UY43948OK Robyn Adams Toggle Menu Customer Marcus Murp…" at bounding box center [784, 367] width 1568 height 734
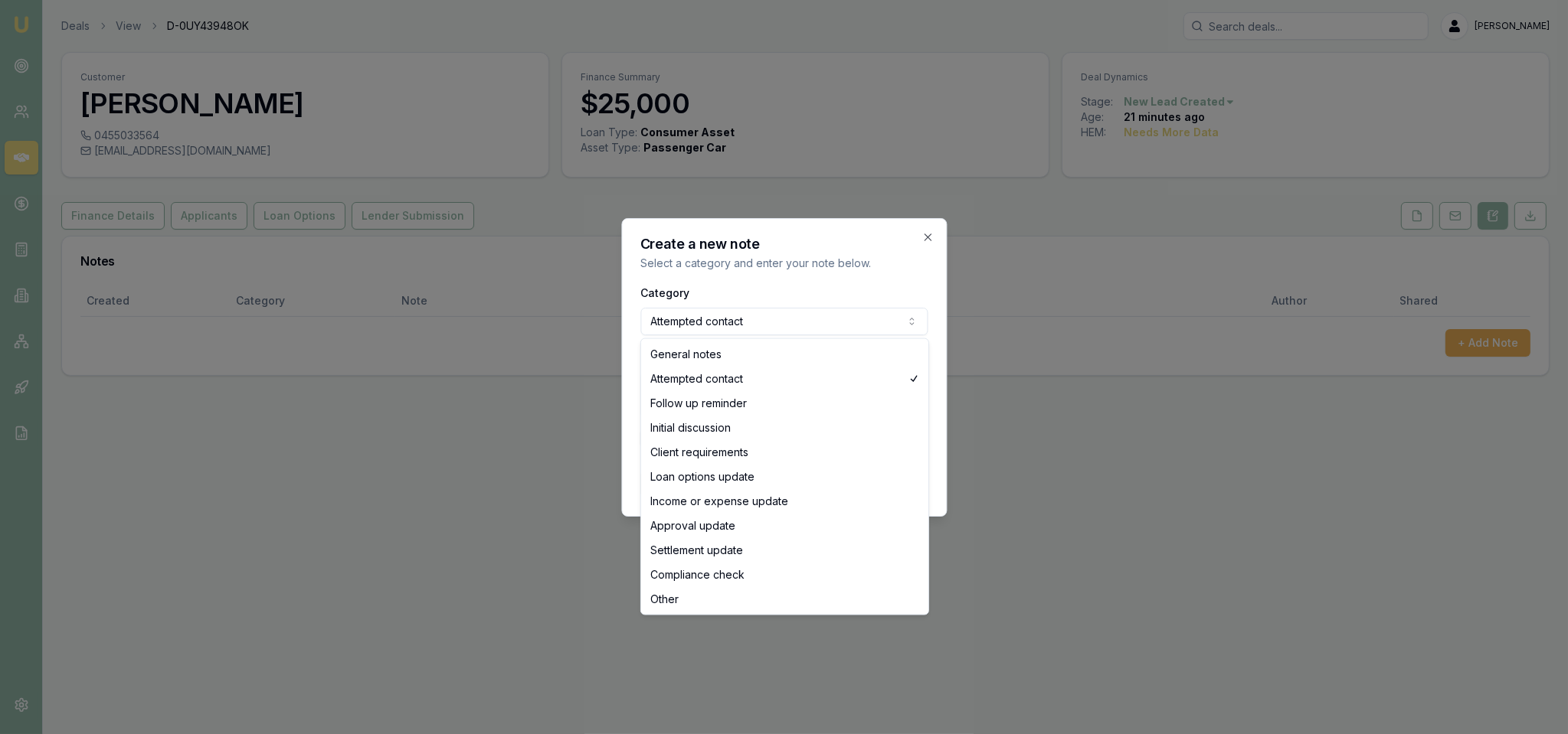
select select "GENERAL_NOTES"
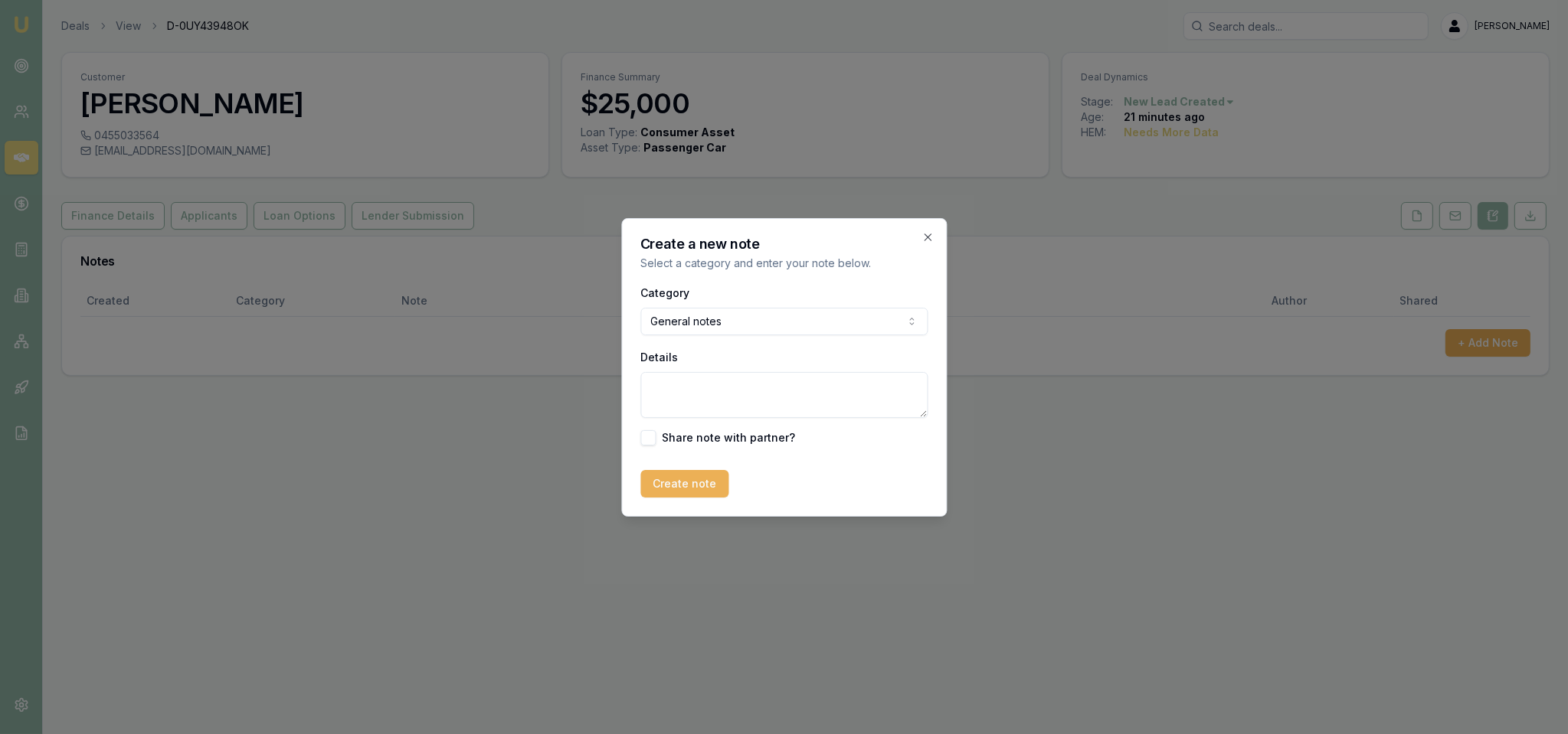
click at [704, 389] on textarea "Details" at bounding box center [784, 394] width 287 height 46
type textarea "EMU - renter - used car - private seller - [GEOGRAPHIC_DATA]"
click at [683, 479] on button "Create note" at bounding box center [684, 484] width 88 height 28
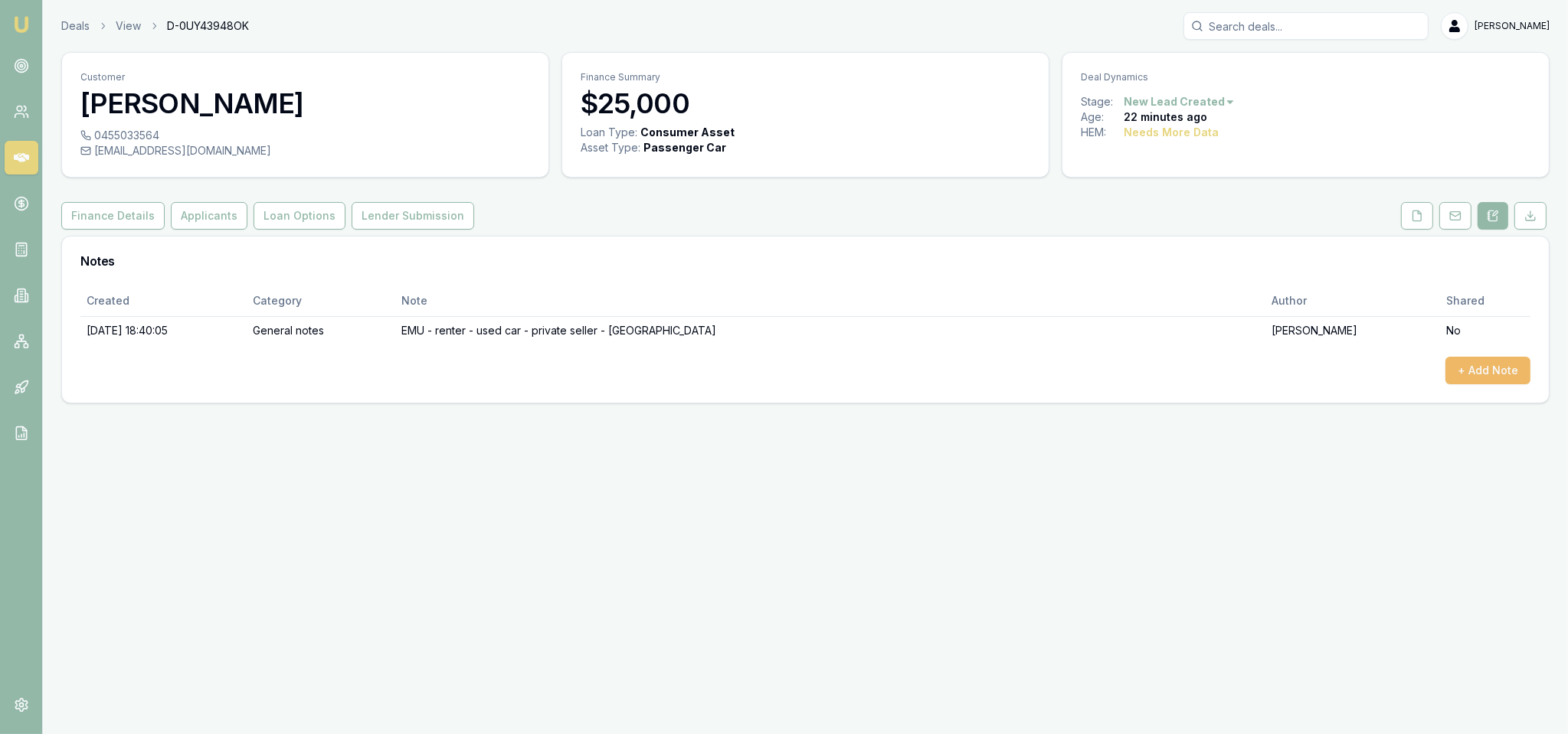
click at [1473, 373] on button "+ Add Note" at bounding box center [1488, 371] width 85 height 28
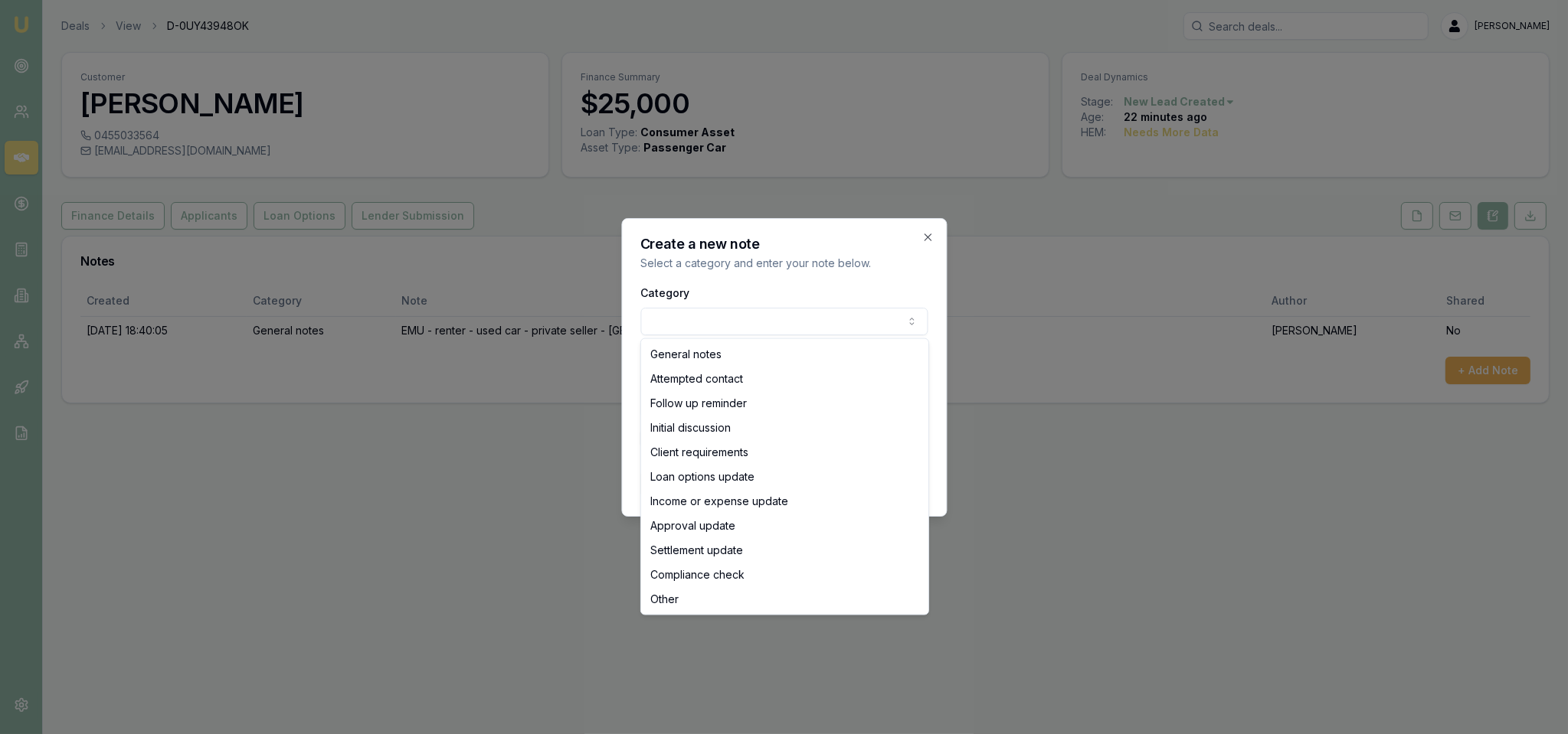
click at [664, 324] on body "Emu Broker Deals View D-0UY43948OK Robyn Adams Toggle Menu Customer Marcus Murp…" at bounding box center [784, 367] width 1568 height 734
select select "INITIAL_DISCUSSION"
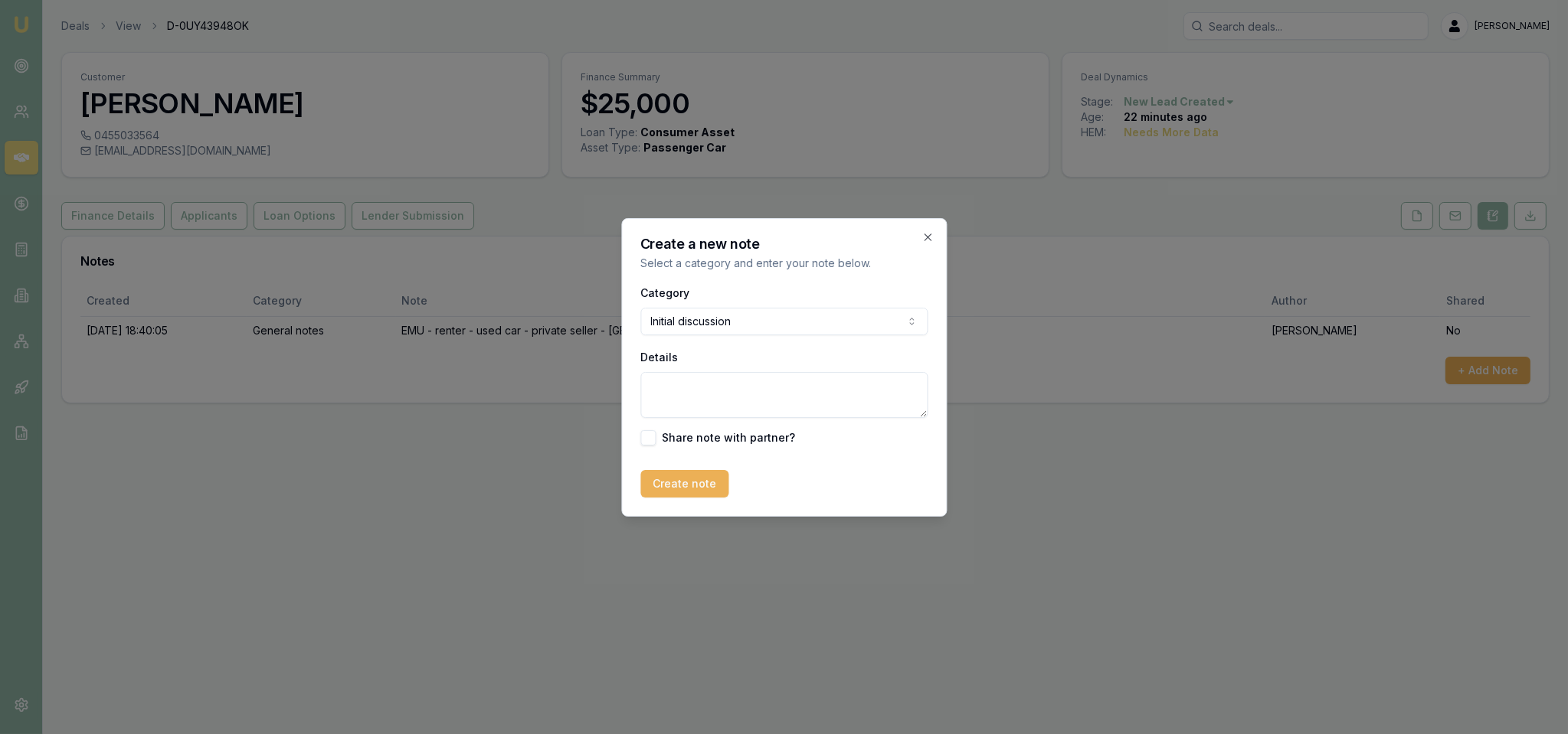
click at [685, 384] on textarea "Details" at bounding box center [784, 394] width 287 height 46
type textarea "n"
type textarea "No longer needs finance as has been gifted a car with his partner from a family…"
click at [667, 487] on button "Create note" at bounding box center [684, 484] width 88 height 28
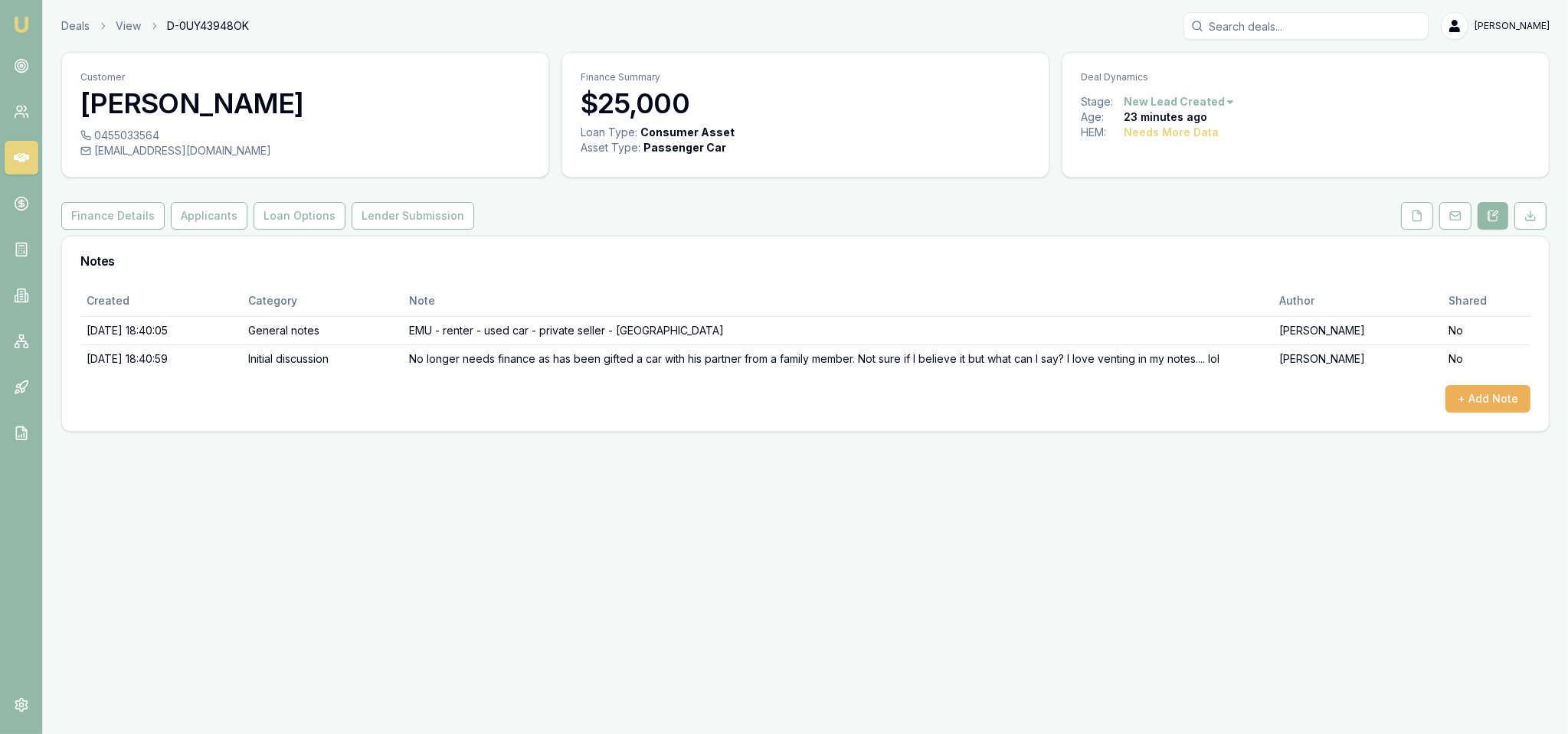
click at [1197, 106] on html "Emu Broker Deals View D-0UY43948OK Robyn Adams Toggle Menu Customer Marcus Murp…" at bounding box center [784, 367] width 1568 height 734
click at [1181, 192] on div "- Cancelled" at bounding box center [1175, 203] width 91 height 24
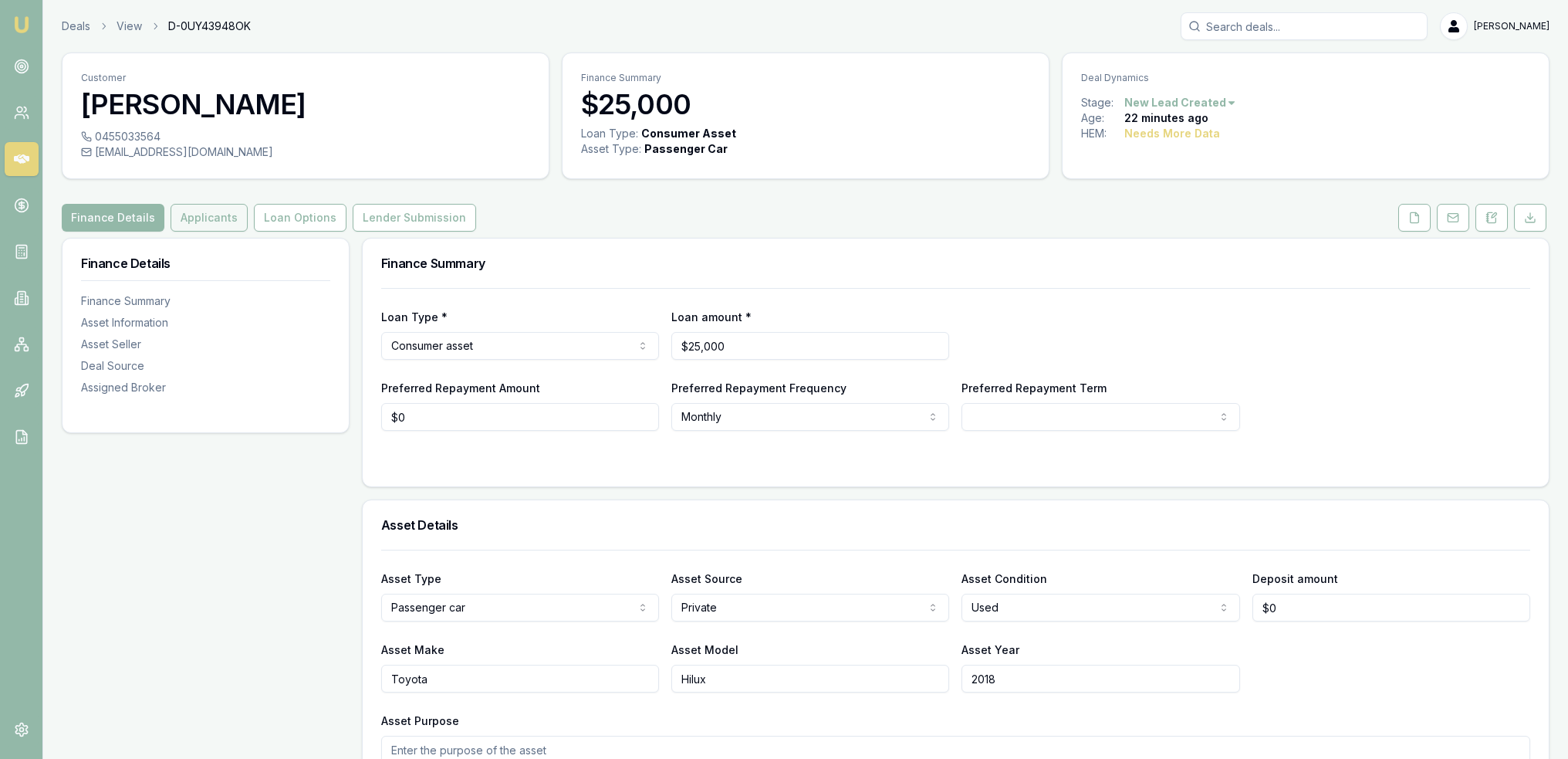
click at [199, 216] on button "Applicants" at bounding box center [209, 217] width 77 height 28
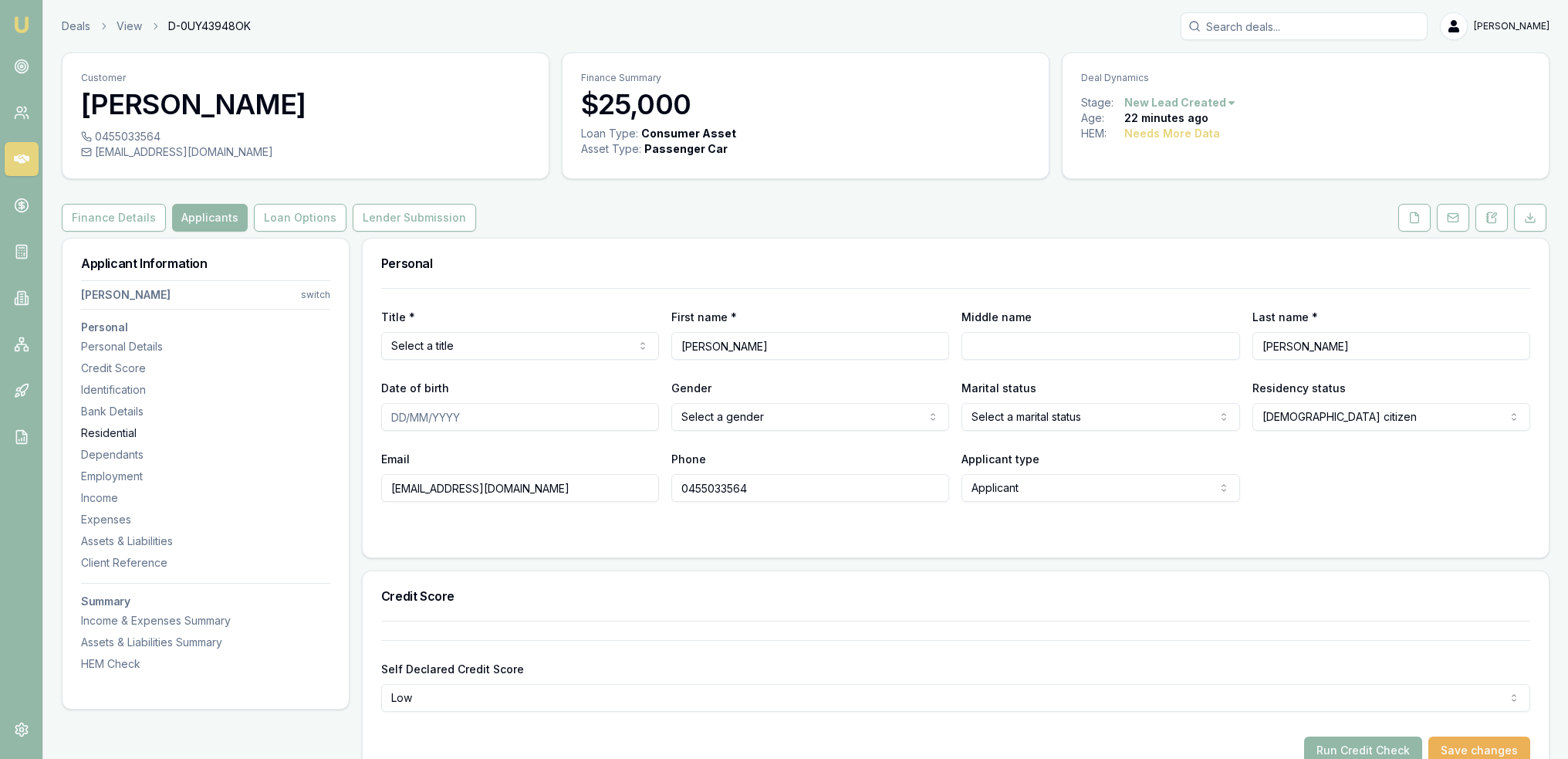
click at [108, 431] on div "Residential" at bounding box center [205, 433] width 249 height 16
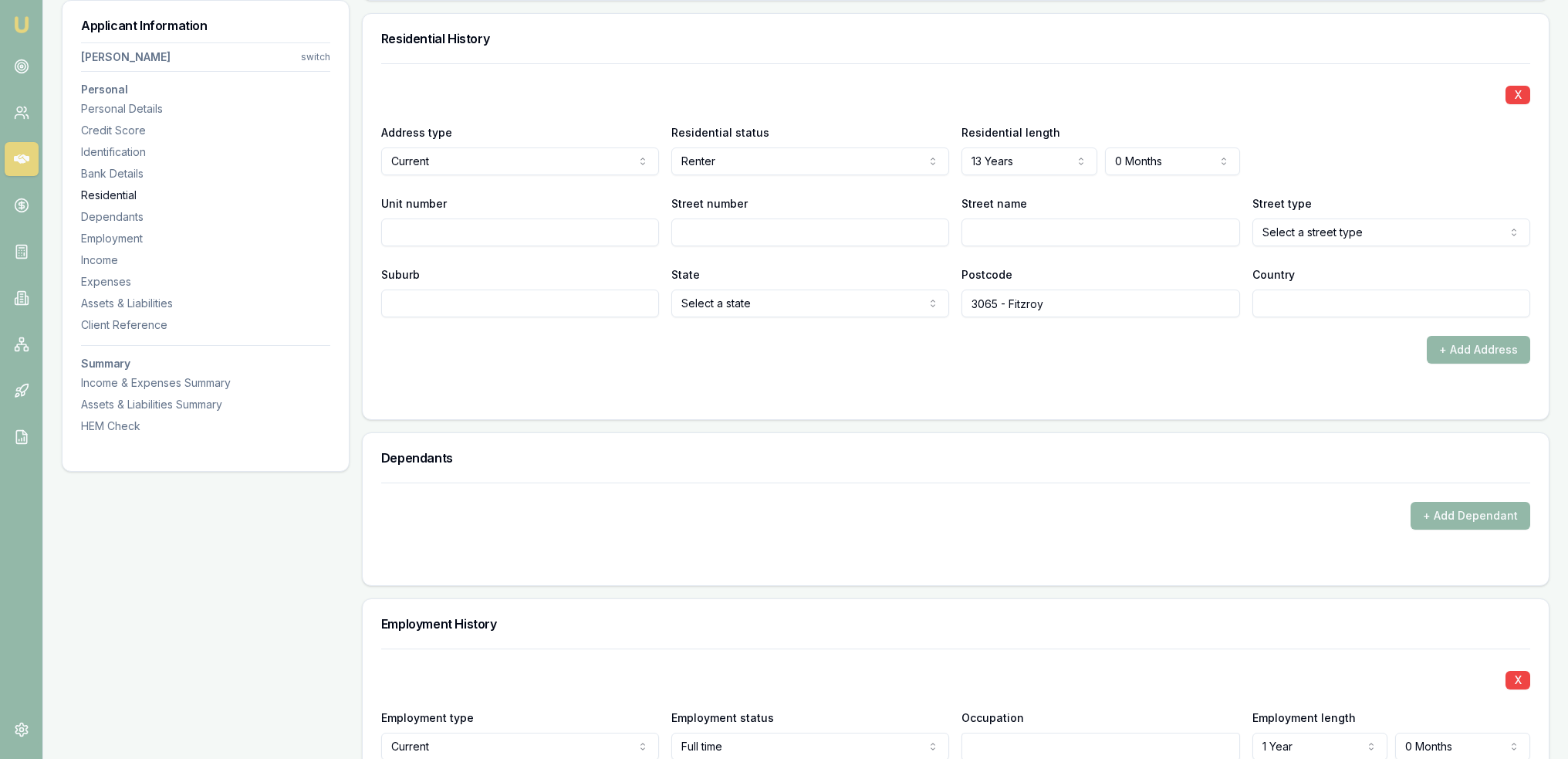
scroll to position [1485, 0]
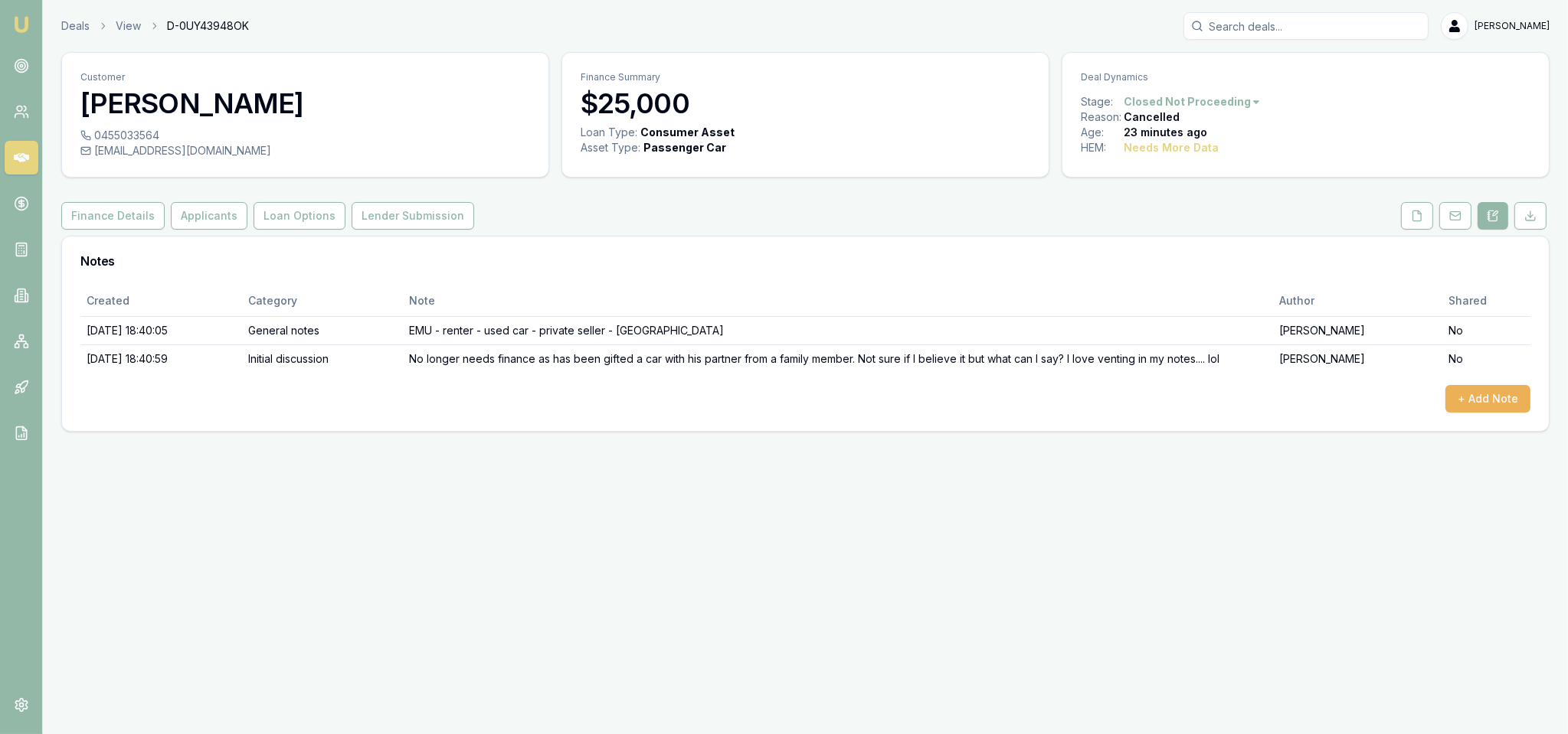
click at [15, 22] on img at bounding box center [21, 24] width 18 height 18
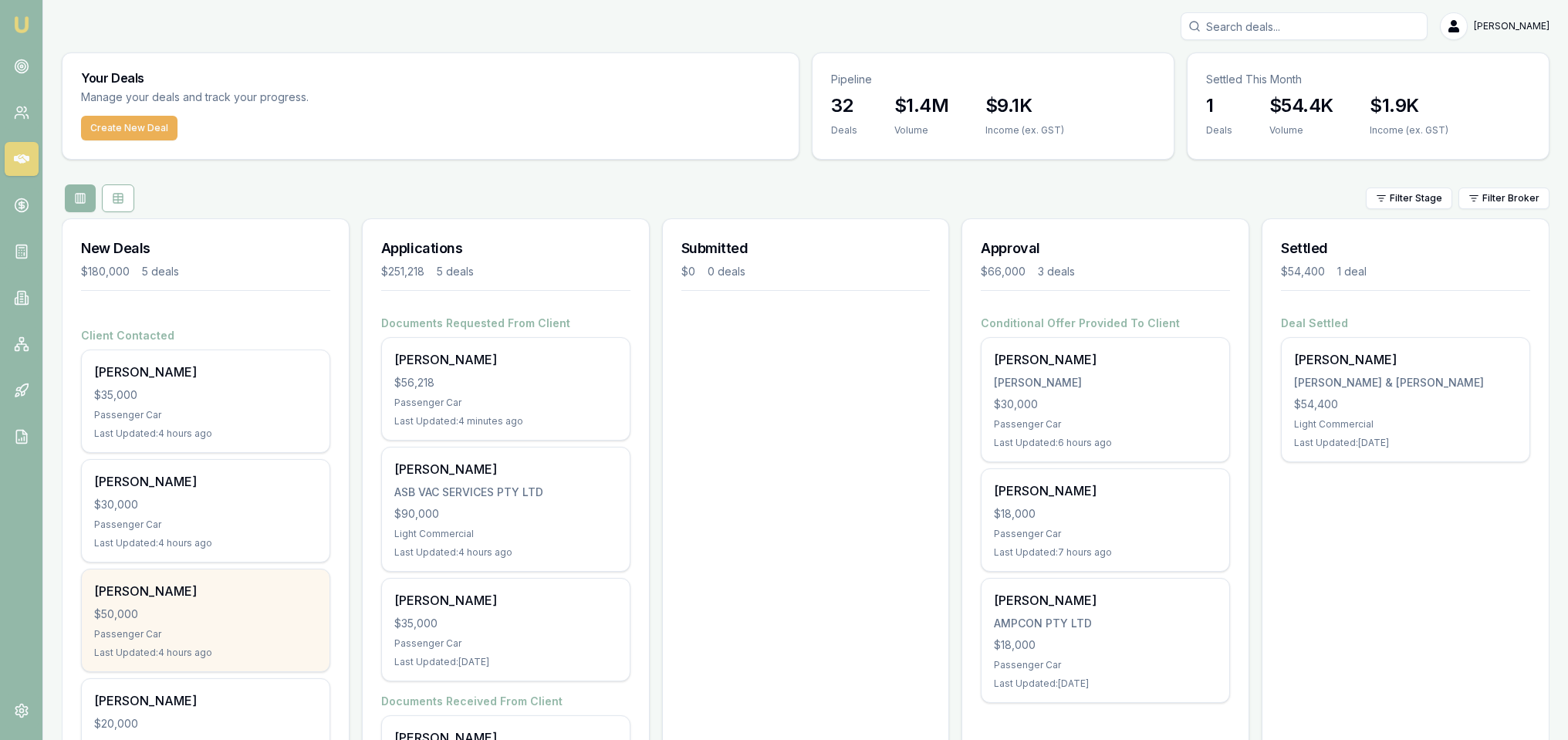
click at [202, 601] on div "[PERSON_NAME] $50,000 Passenger Car Last Updated: 4 hours ago" at bounding box center [205, 620] width 248 height 102
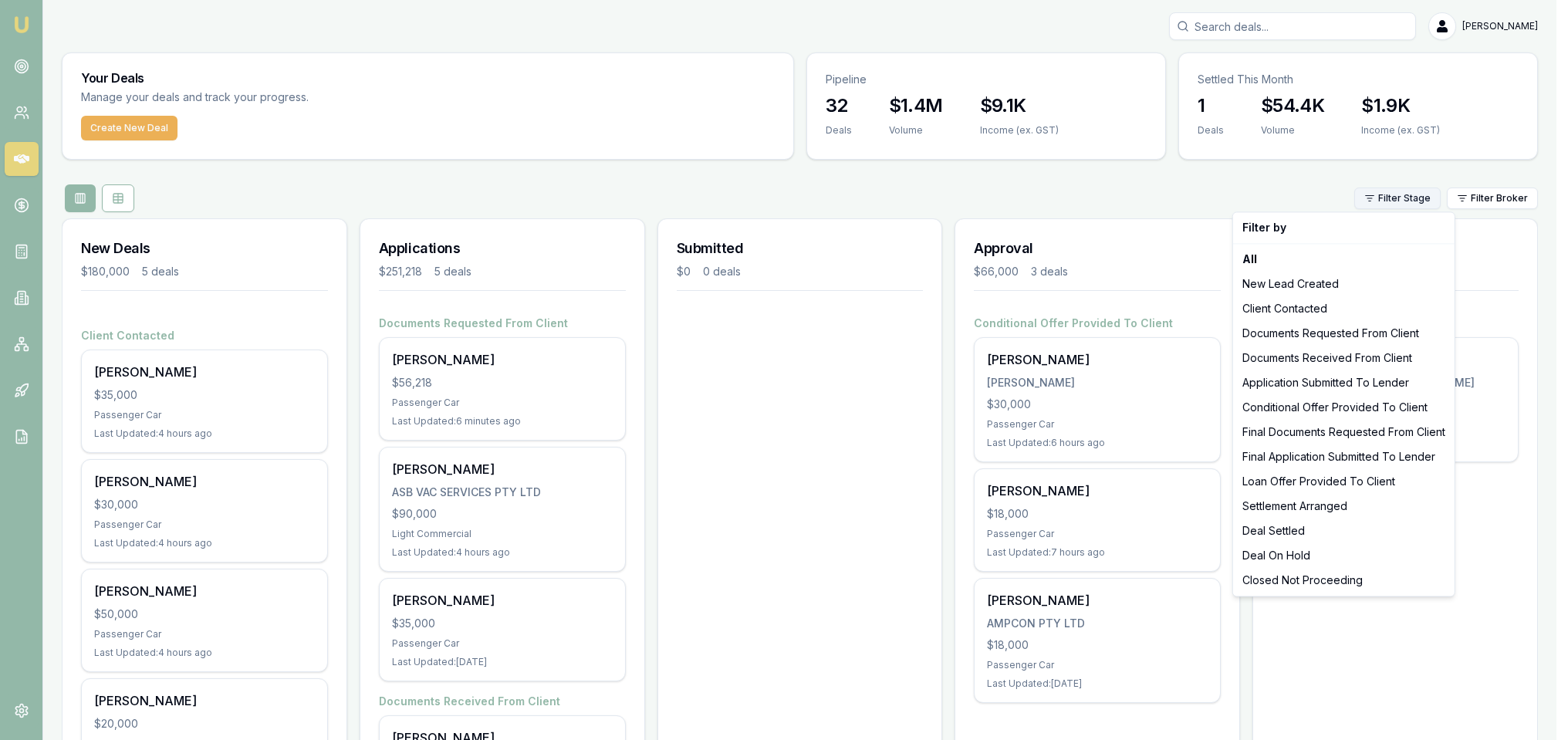
click at [1405, 194] on html "Emu Broker [PERSON_NAME] Toggle Menu Your Deals Manage your deals and track you…" at bounding box center [784, 370] width 1568 height 740
click at [1299, 575] on div "Closed Not Proceeding" at bounding box center [1344, 580] width 216 height 24
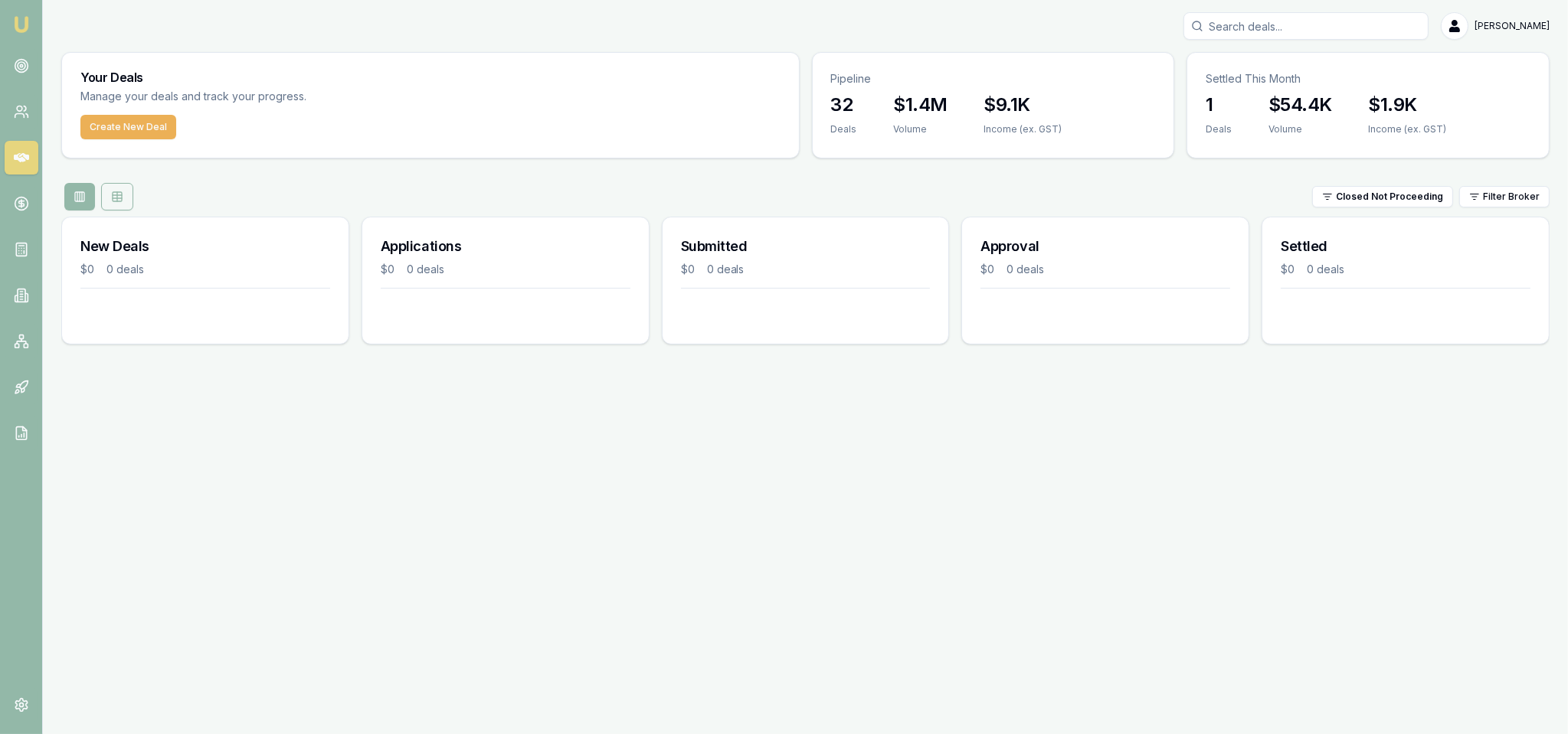
click at [122, 197] on rect at bounding box center [116, 197] width 9 height 9
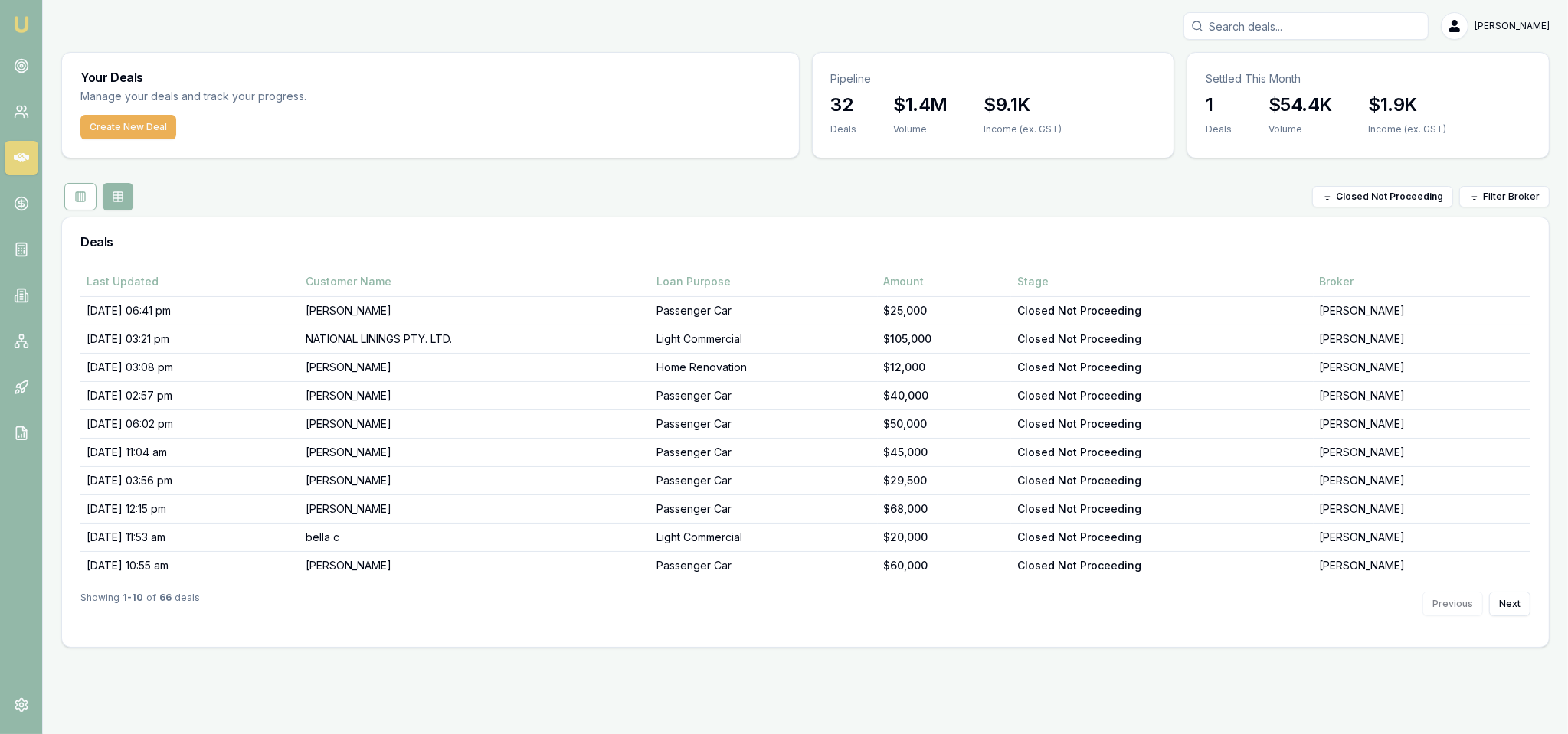
click at [19, 24] on img at bounding box center [21, 24] width 18 height 18
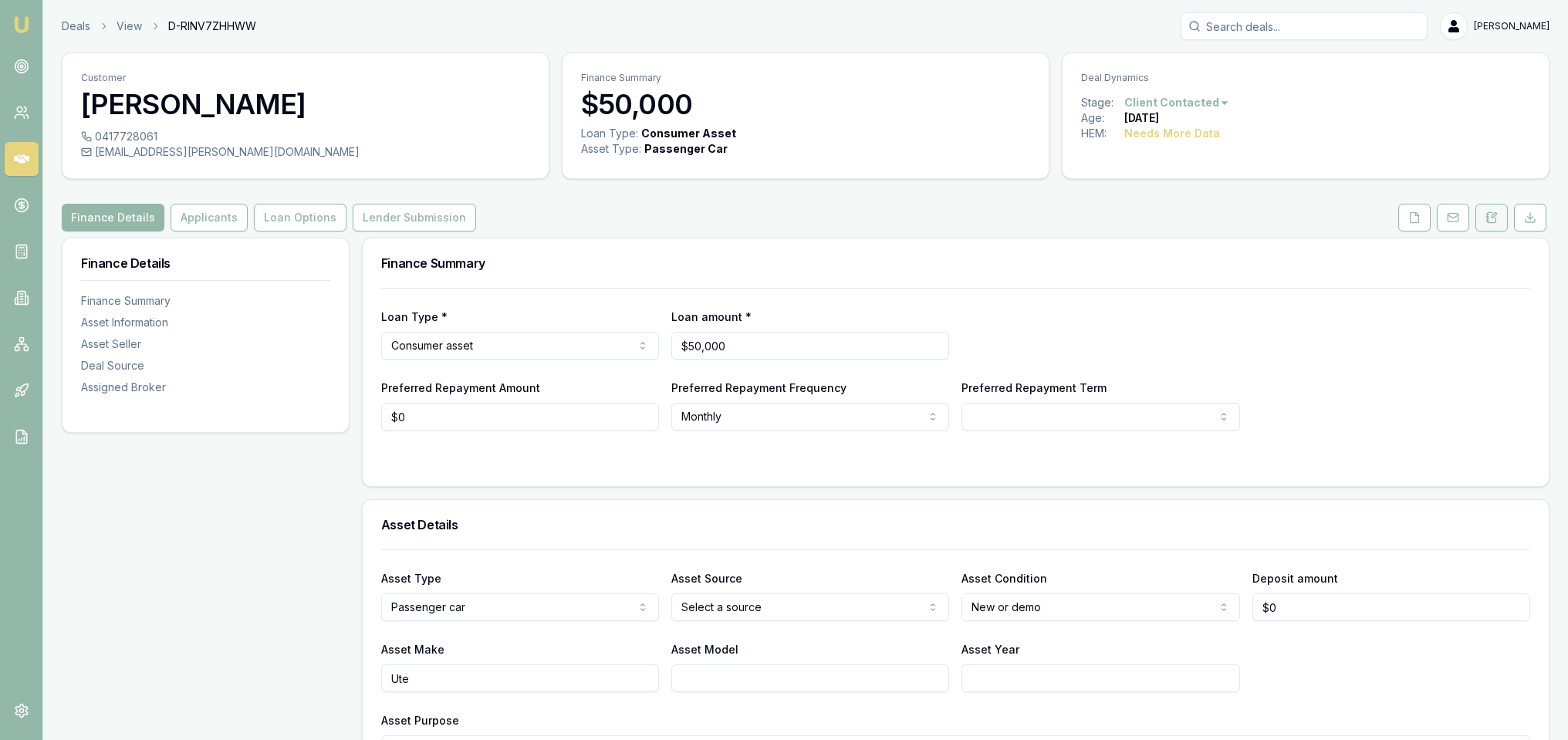
click at [1504, 216] on button at bounding box center [1491, 217] width 32 height 28
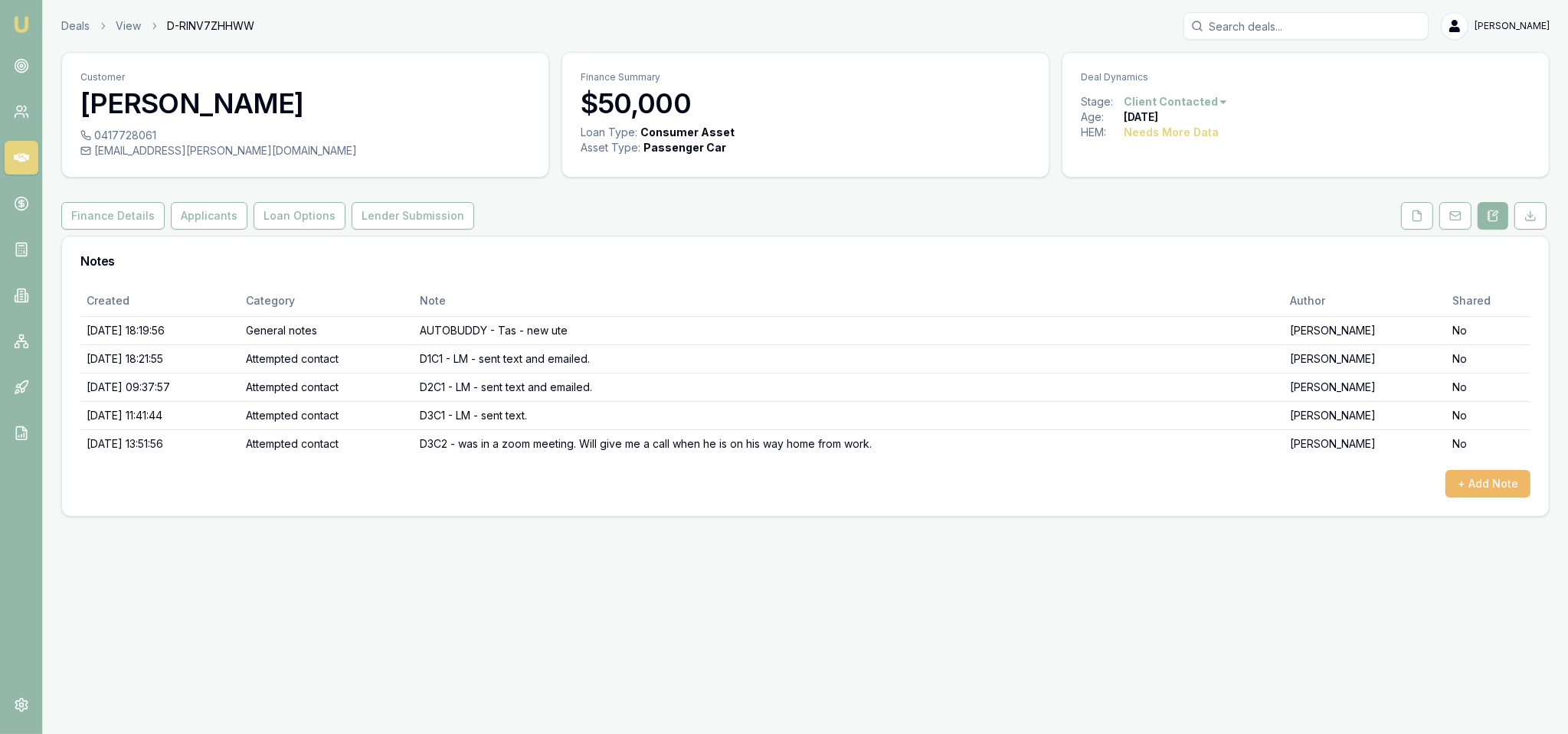
click at [1472, 485] on button "+ Add Note" at bounding box center [1488, 484] width 85 height 28
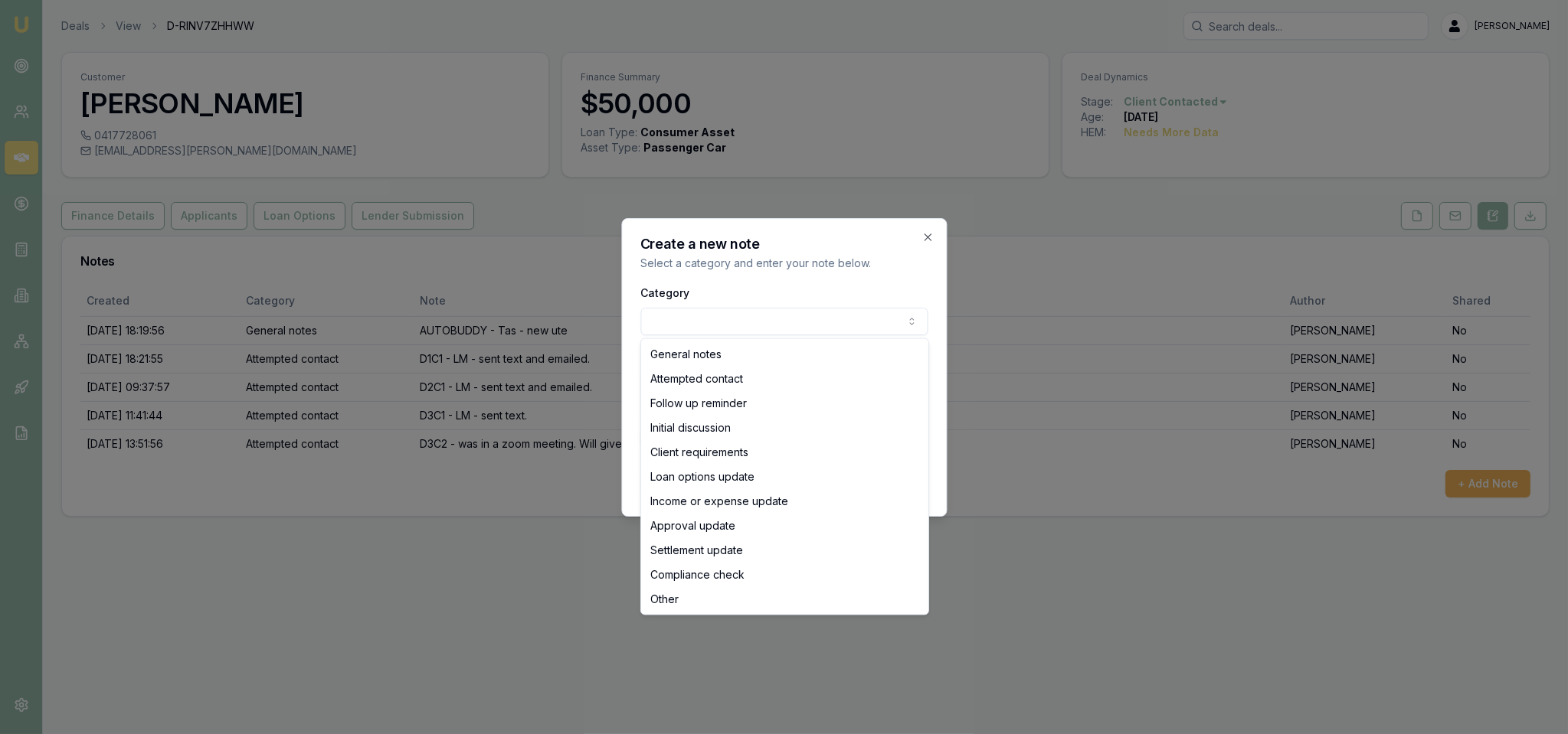
click at [740, 316] on body "Emu Broker Deals View D-RINV7ZHHWW [PERSON_NAME] Toggle Menu Customer [PERSON_N…" at bounding box center [784, 367] width 1568 height 734
select select "ATTEMPTED_CONTACT"
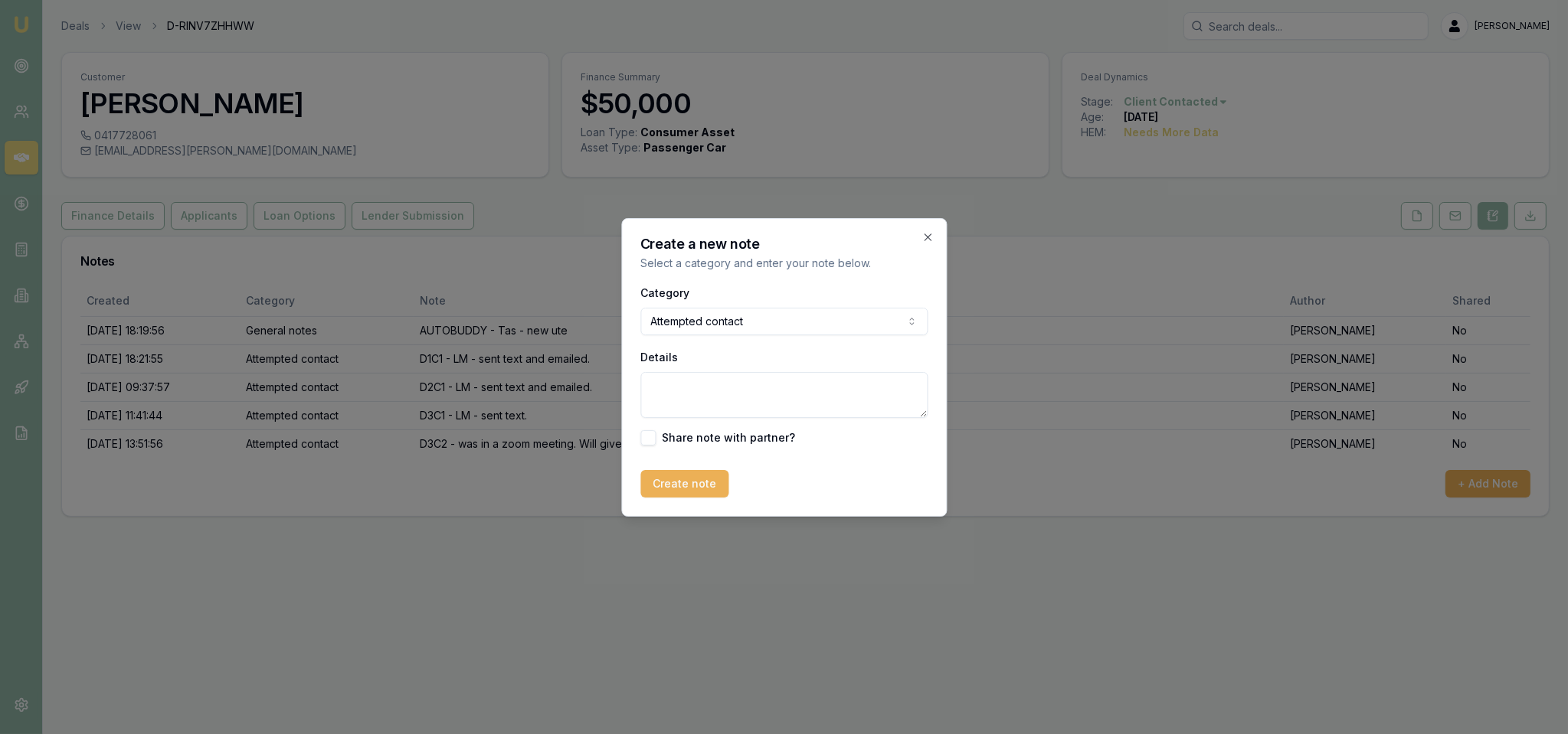
click at [720, 392] on textarea "Details" at bounding box center [784, 394] width 287 height 46
click at [766, 382] on textarea "D3C3 - LM -" at bounding box center [784, 394] width 287 height 46
type textarea "D3C3 - LM - sent text."
click at [678, 484] on button "Create note" at bounding box center [684, 484] width 88 height 28
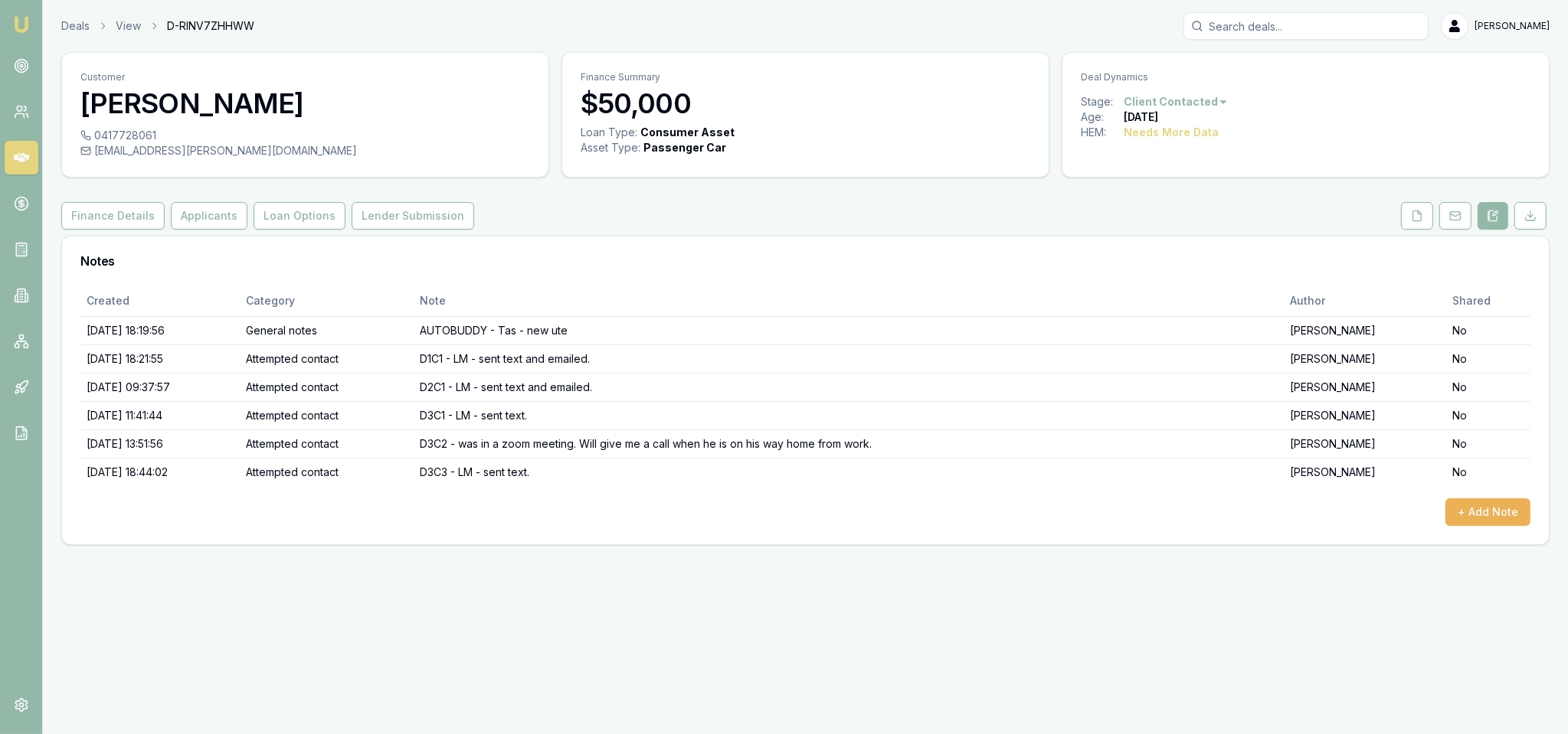
click at [19, 30] on img at bounding box center [21, 24] width 18 height 18
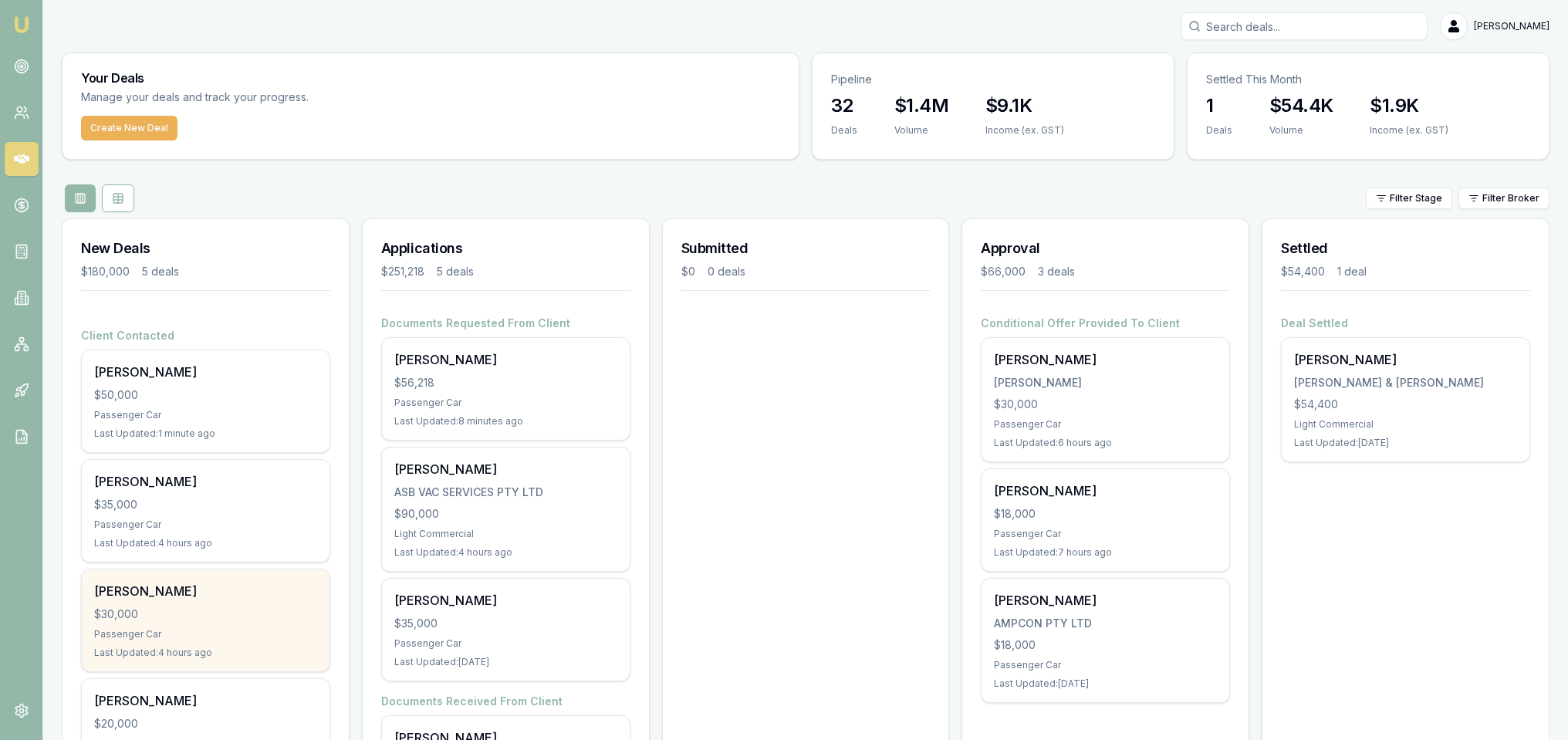
click at [223, 602] on div "Darryl Cuneo $30,000 Passenger Car Last Updated: 4 hours ago" at bounding box center [205, 620] width 248 height 102
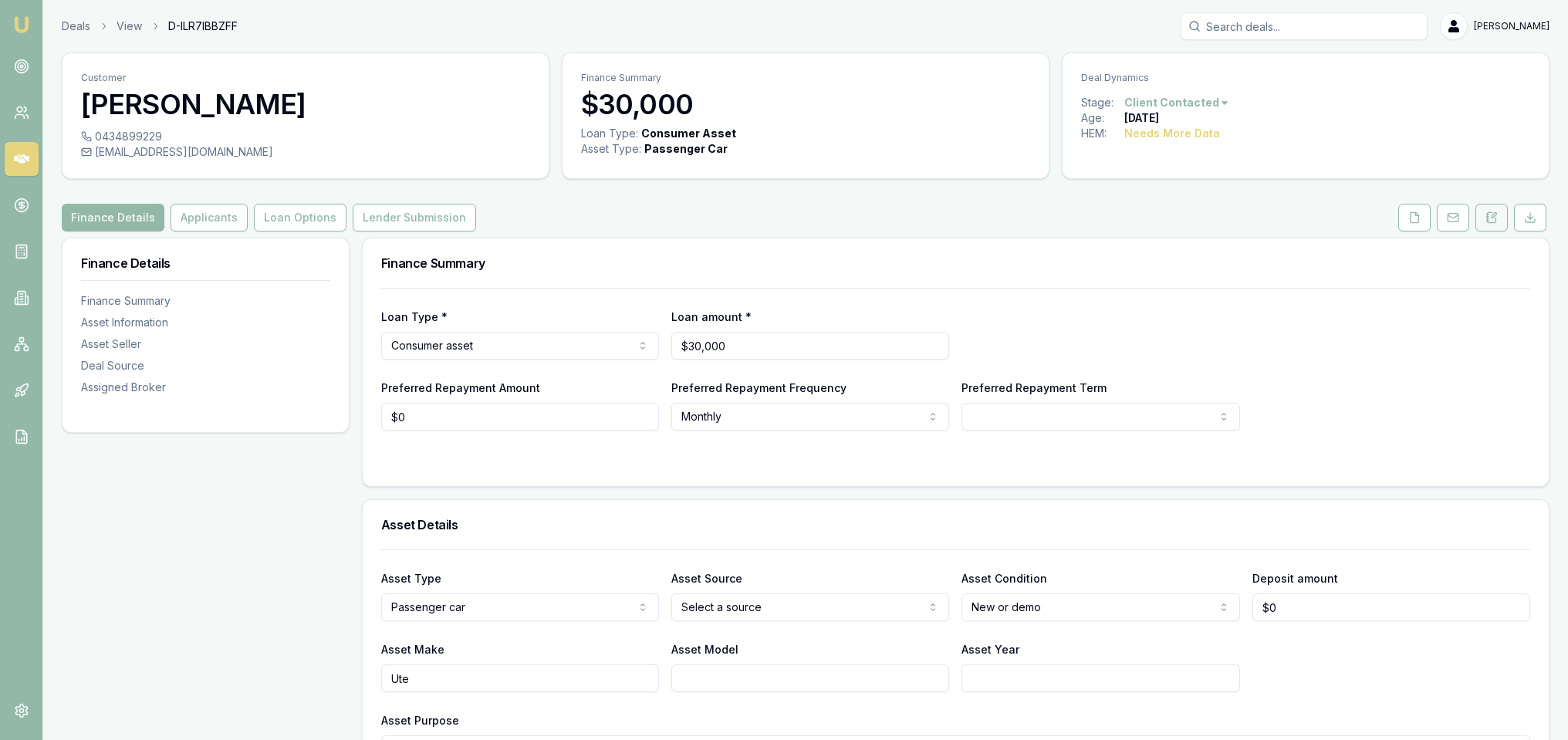
click at [1494, 219] on icon at bounding box center [1492, 217] width 12 height 12
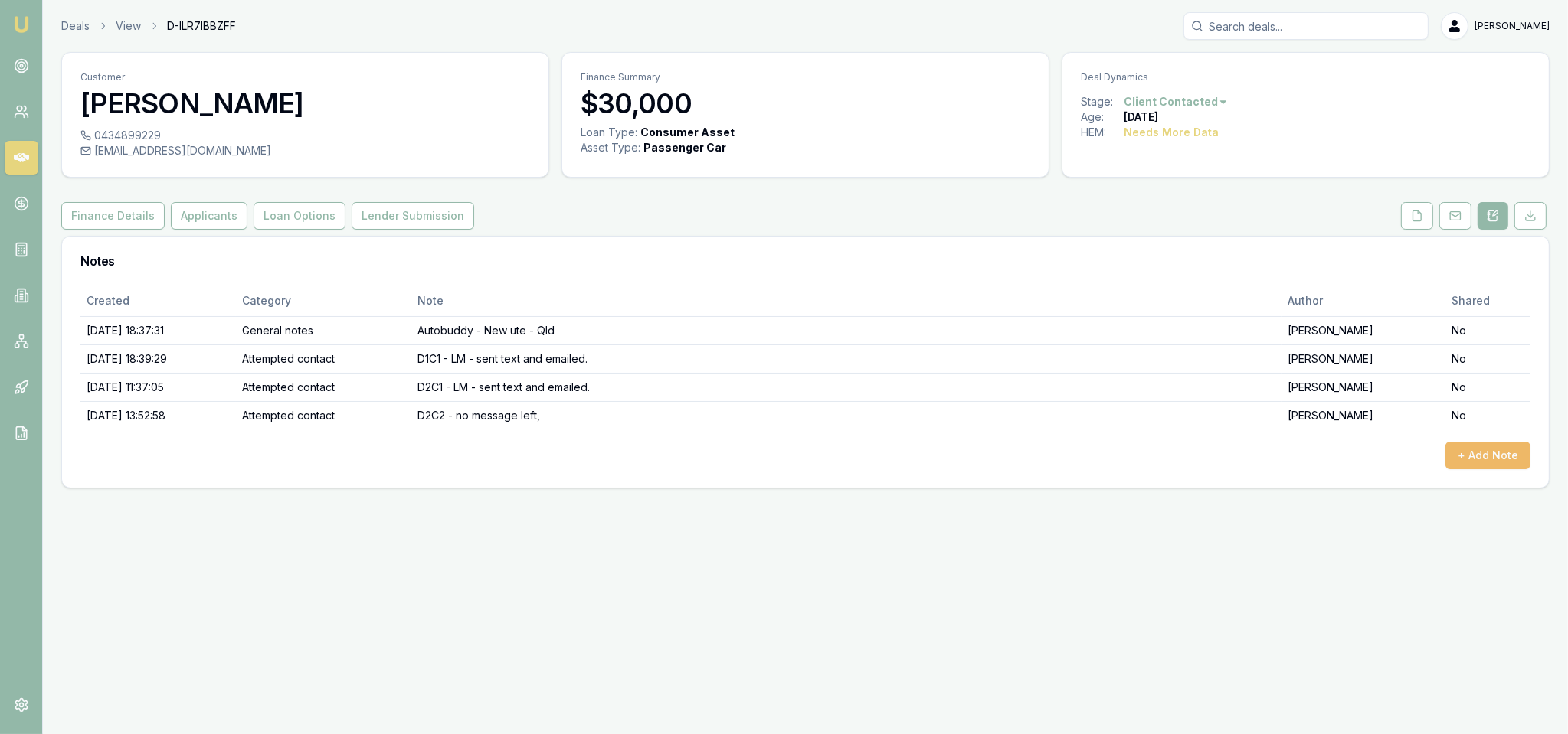
click at [1481, 459] on button "+ Add Note" at bounding box center [1488, 455] width 85 height 28
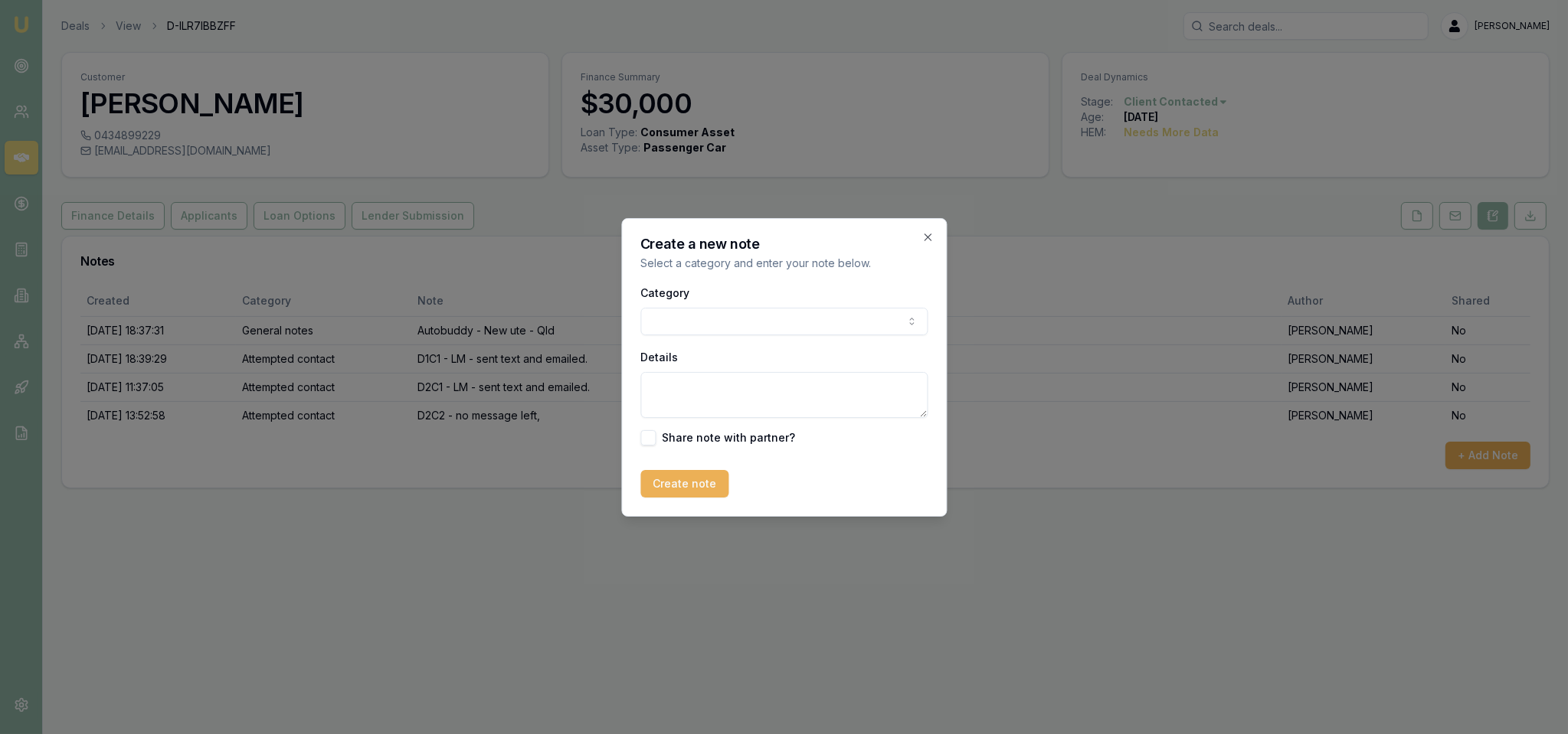
click at [759, 319] on body "Emu Broker Deals View D-ILR7IBBZFF Robyn Adams Toggle Menu Customer Darryl Cune…" at bounding box center [784, 367] width 1568 height 734
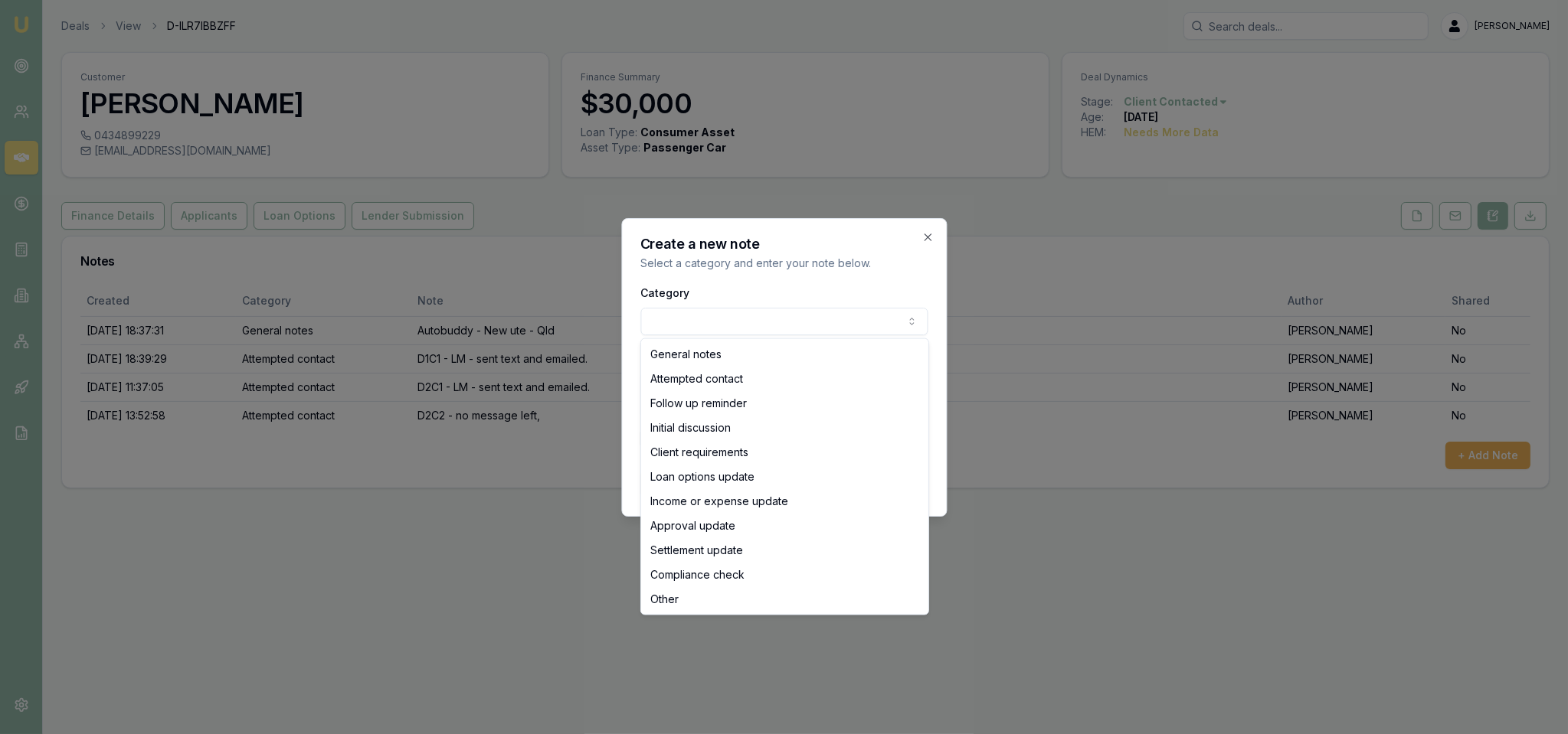
select select "ATTEMPTED_CONTACT"
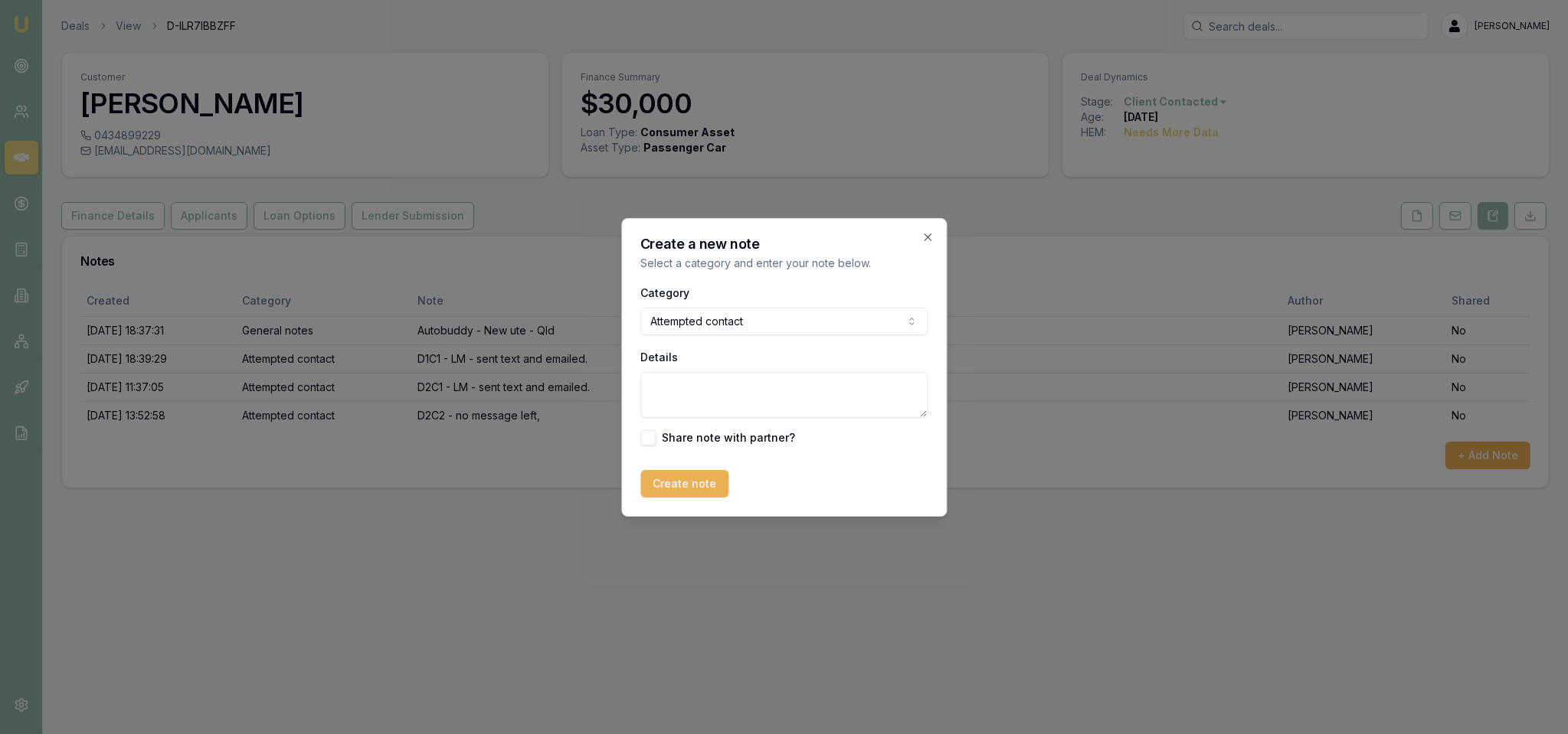
click at [740, 379] on textarea "Details" at bounding box center [784, 394] width 287 height 46
type textarea "d"
type textarea "D2C3 - LM - sent text."
click at [656, 482] on button "Create note" at bounding box center [684, 484] width 88 height 28
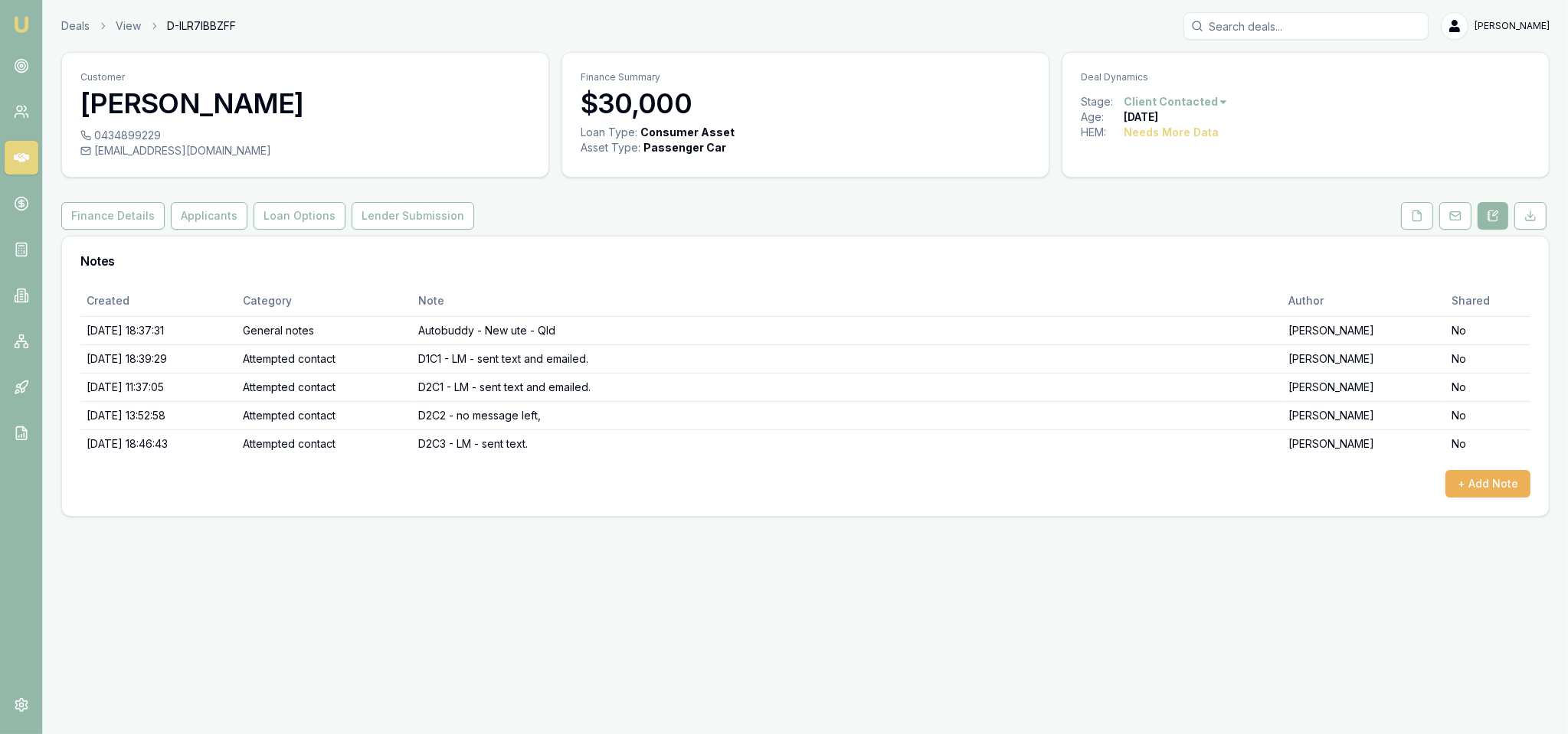
drag, startPoint x: 16, startPoint y: 21, endPoint x: 47, endPoint y: 2, distance: 36.4
click at [16, 21] on img at bounding box center [21, 24] width 18 height 18
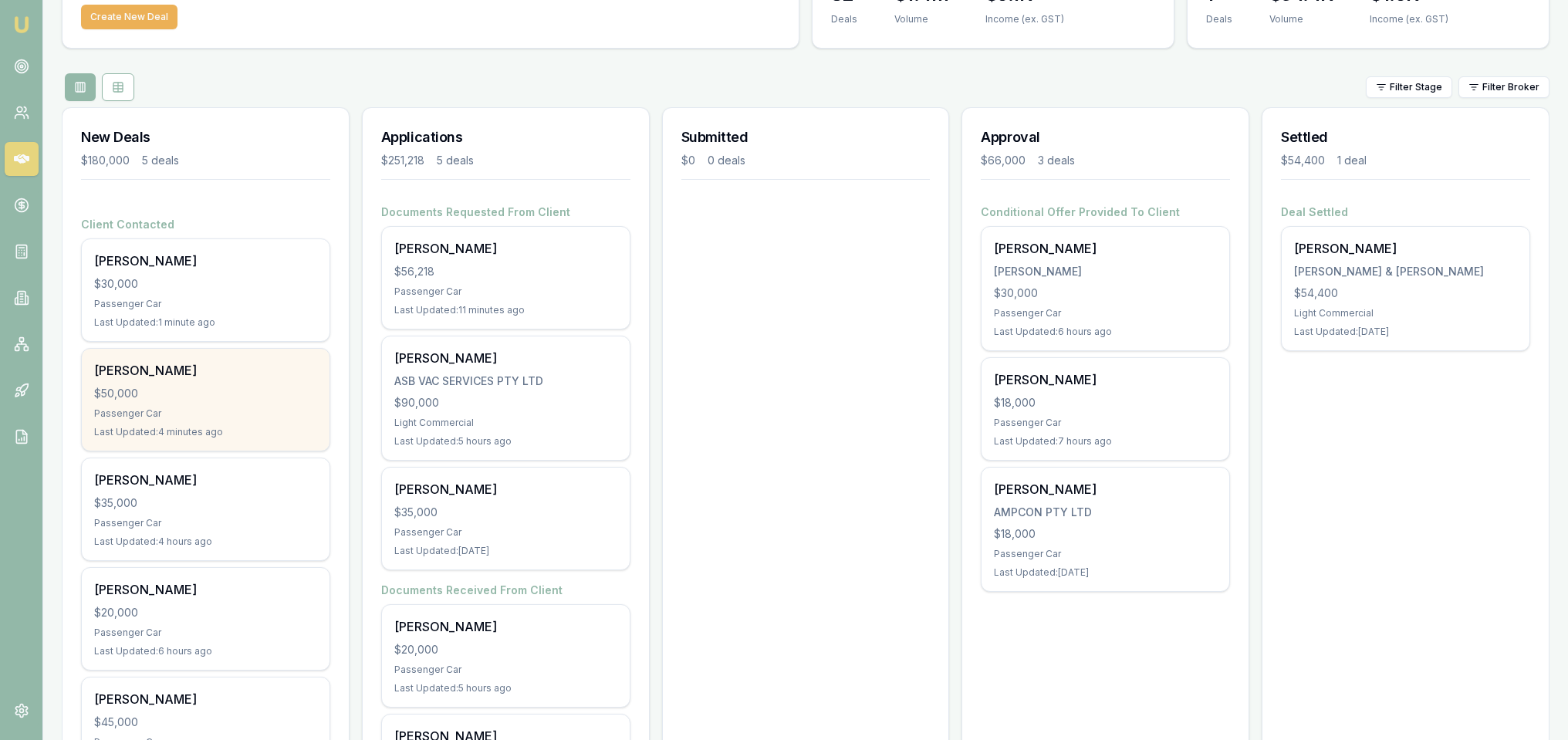
scroll to position [231, 0]
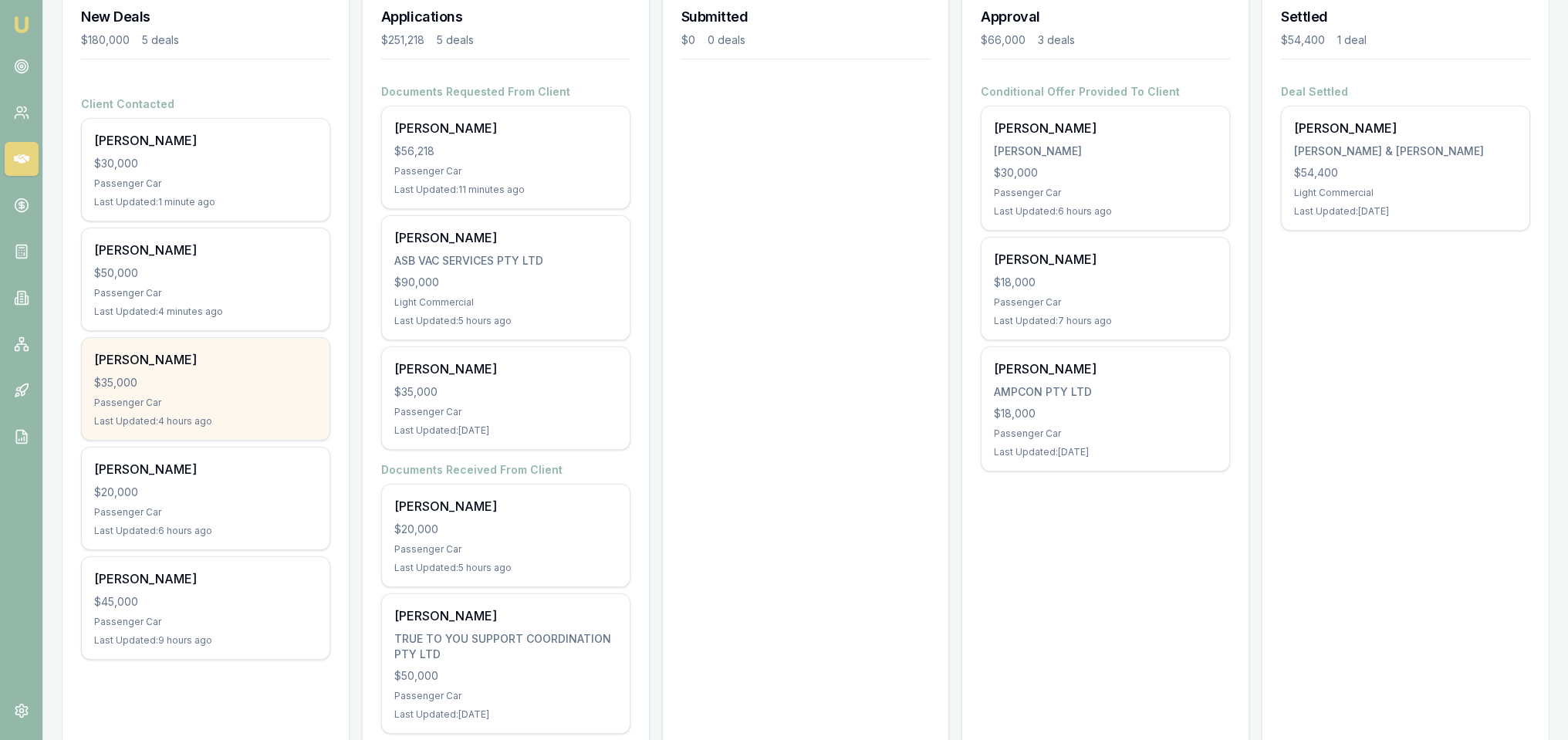
click at [210, 375] on div "$35,000" at bounding box center [205, 383] width 223 height 16
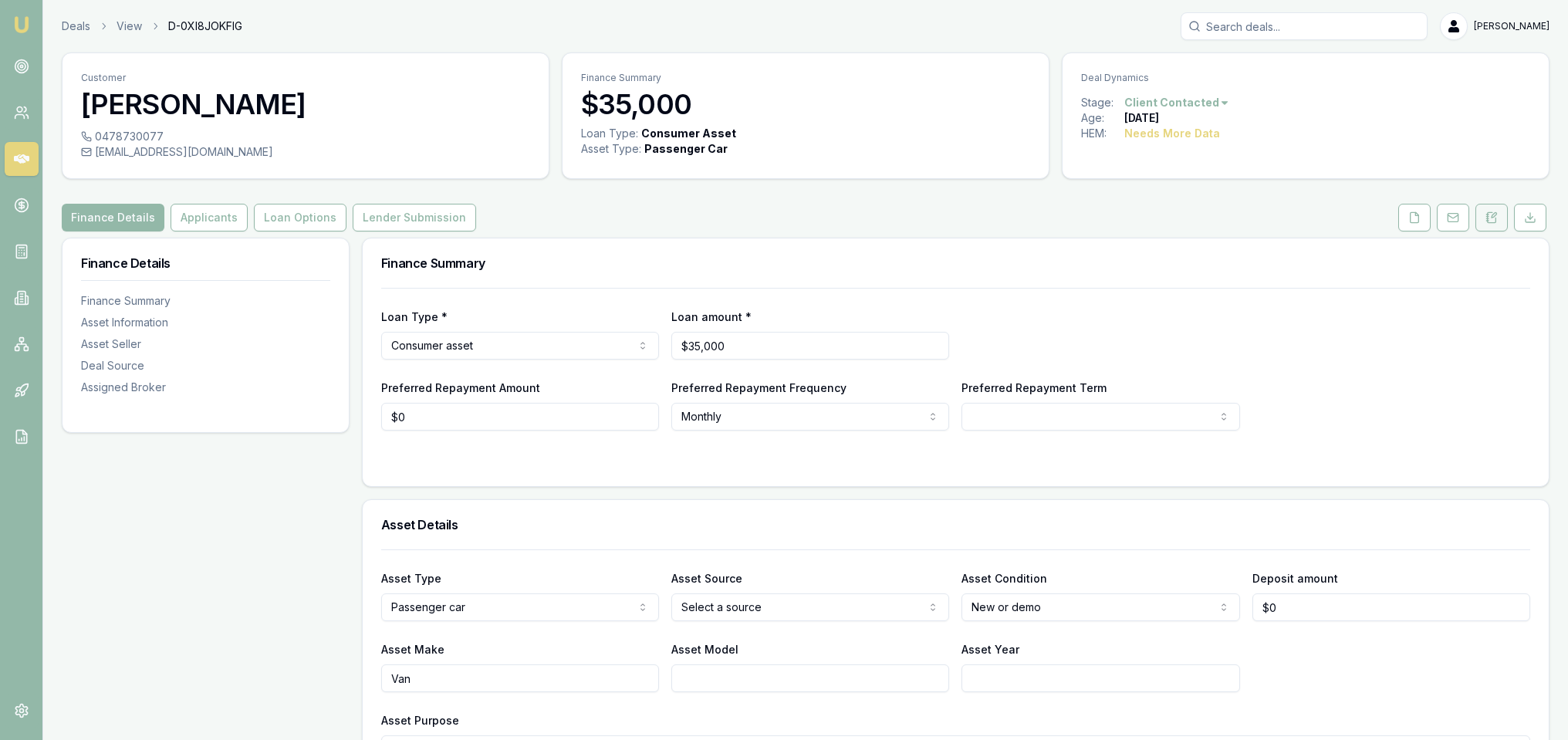
click at [1491, 217] on icon at bounding box center [1492, 217] width 12 height 12
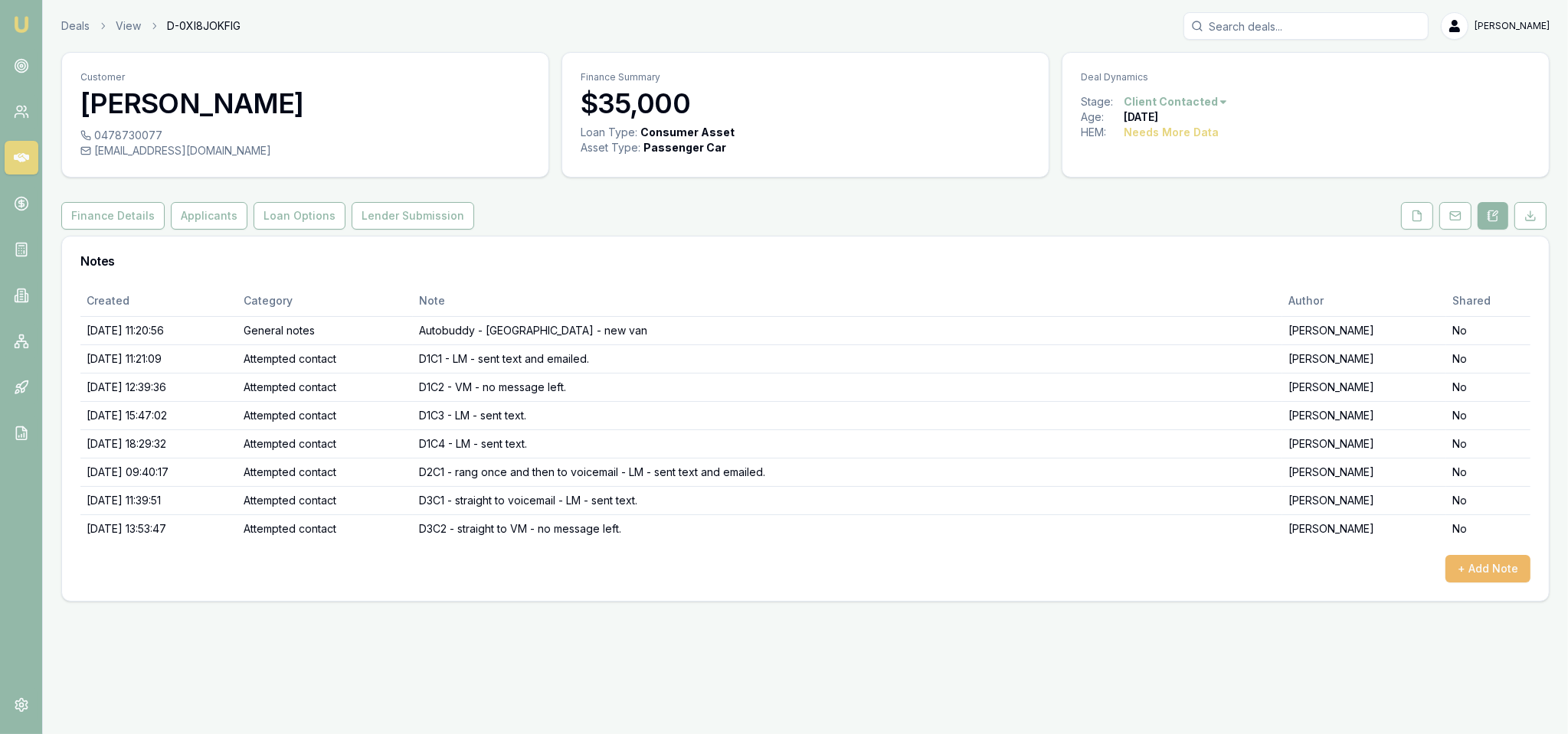
click at [1517, 574] on button "+ Add Note" at bounding box center [1488, 569] width 85 height 28
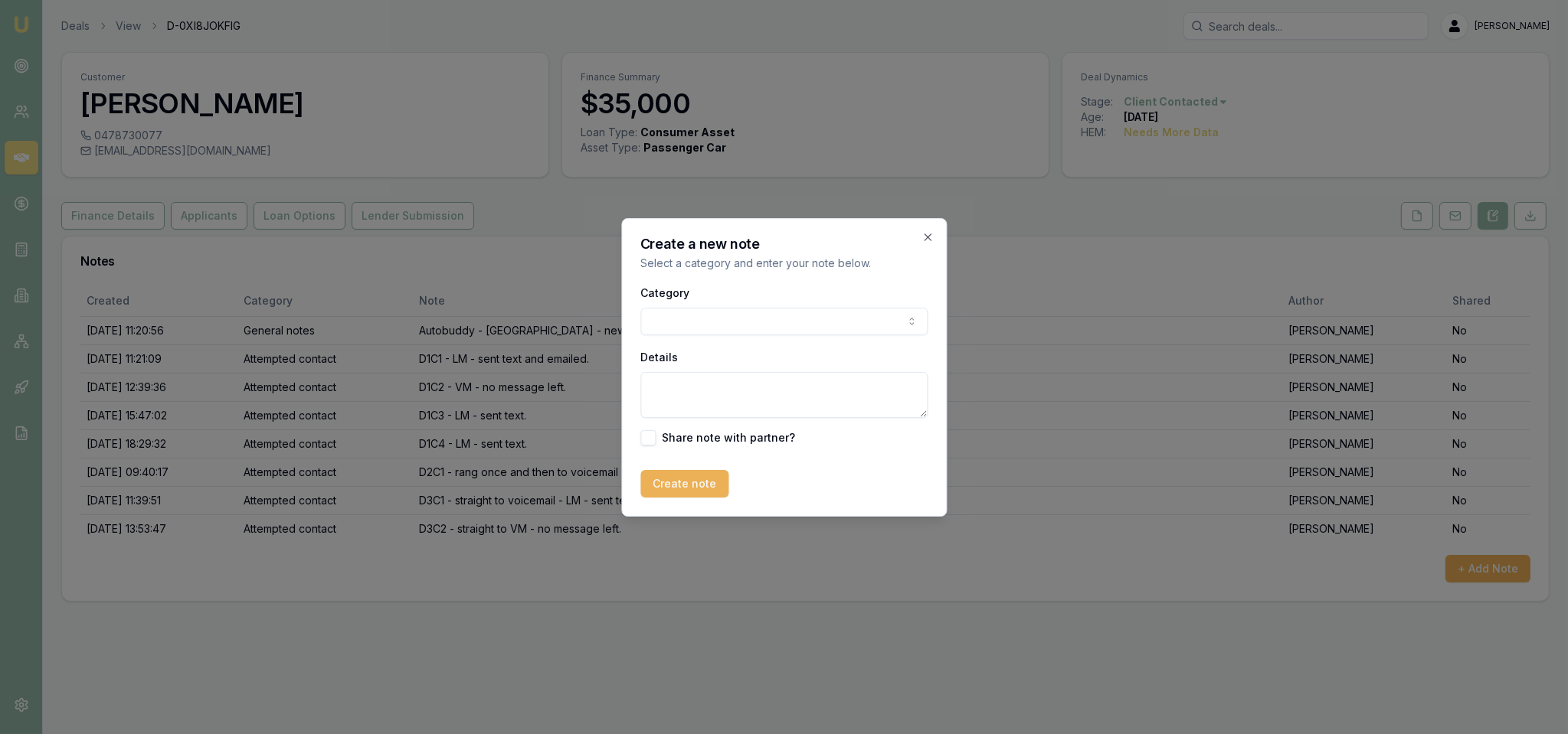
click at [856, 318] on body "Emu Broker Deals View D-0XI8JOKFIG Robyn Adams Toggle Menu Customer Sam Johns 0…" at bounding box center [784, 367] width 1568 height 734
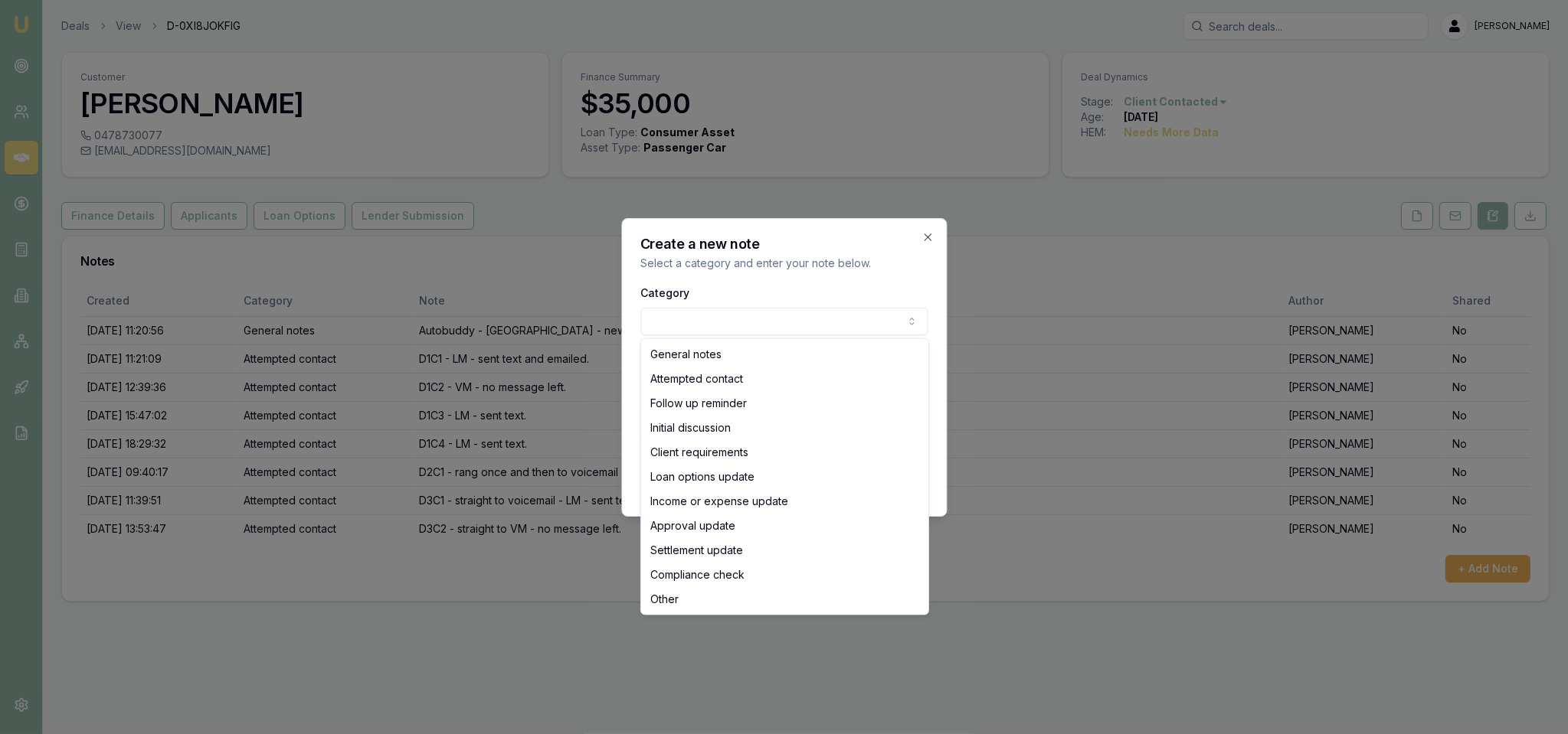
select select "ATTEMPTED_CONTACT"
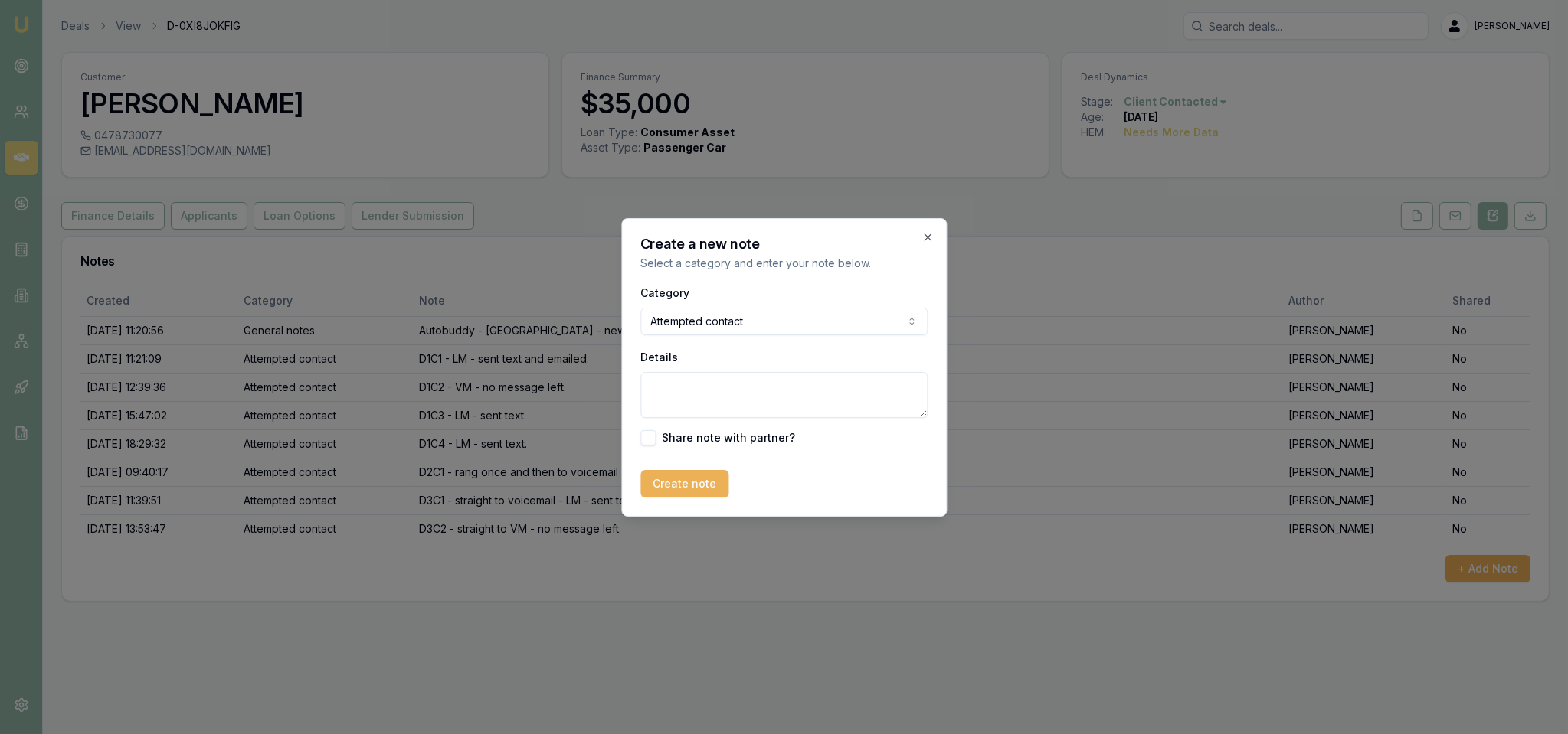
click at [730, 401] on textarea "Details" at bounding box center [784, 394] width 287 height 46
type textarea "D3C3 - rang once then VM - LM - sent text."
click at [698, 480] on button "Create note" at bounding box center [684, 484] width 88 height 28
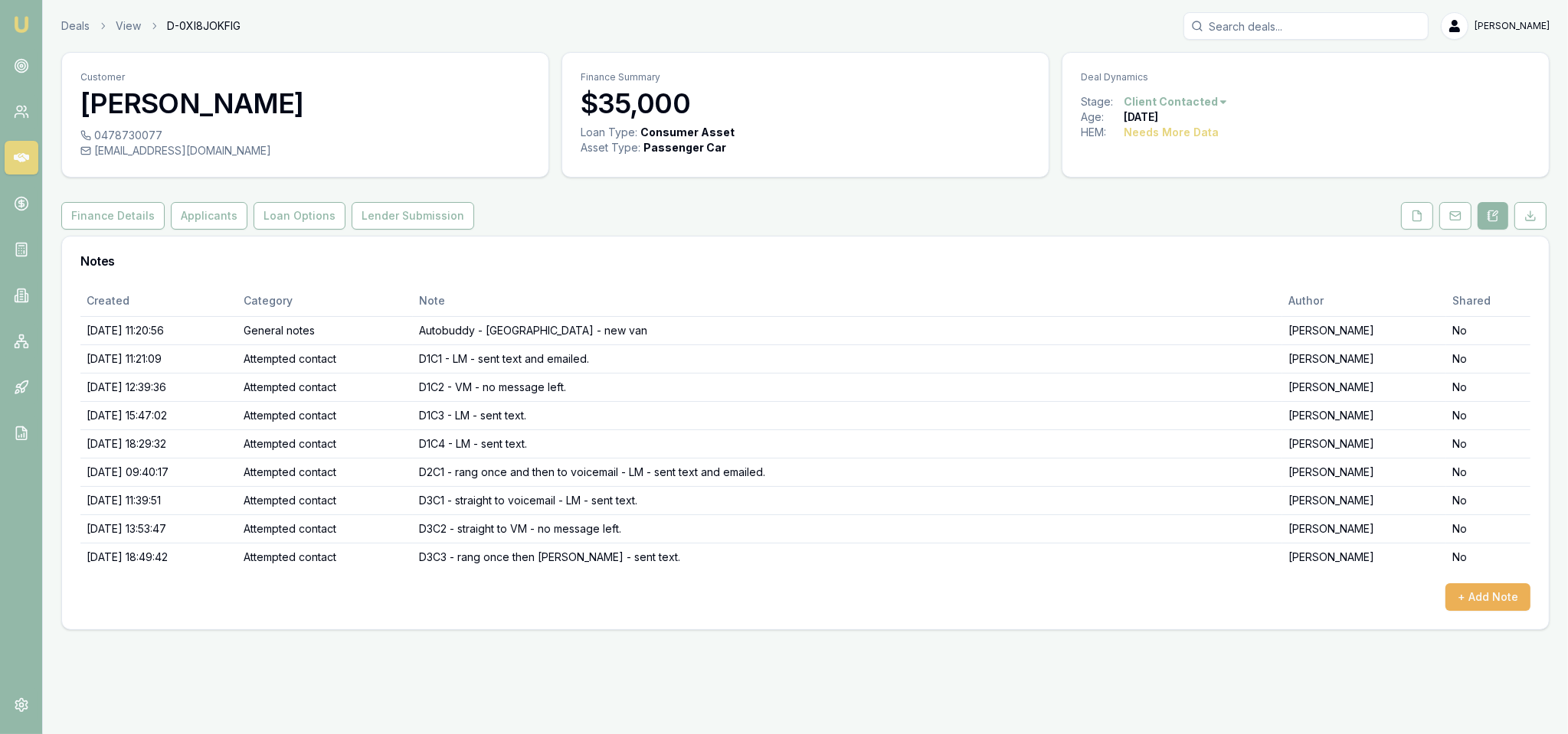
drag, startPoint x: 24, startPoint y: 16, endPoint x: 41, endPoint y: 2, distance: 22.0
click at [23, 16] on img at bounding box center [21, 24] width 18 height 18
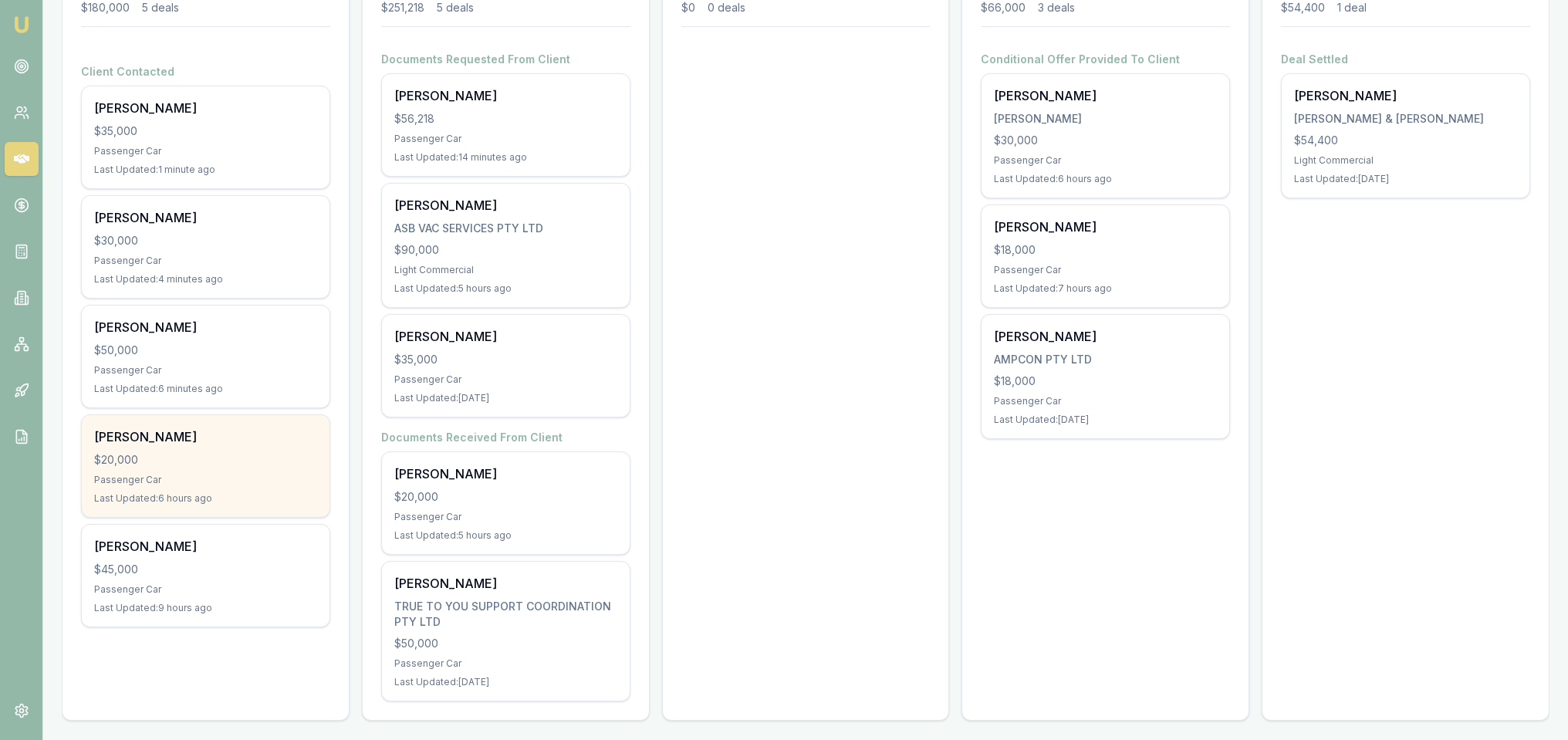
scroll to position [266, 0]
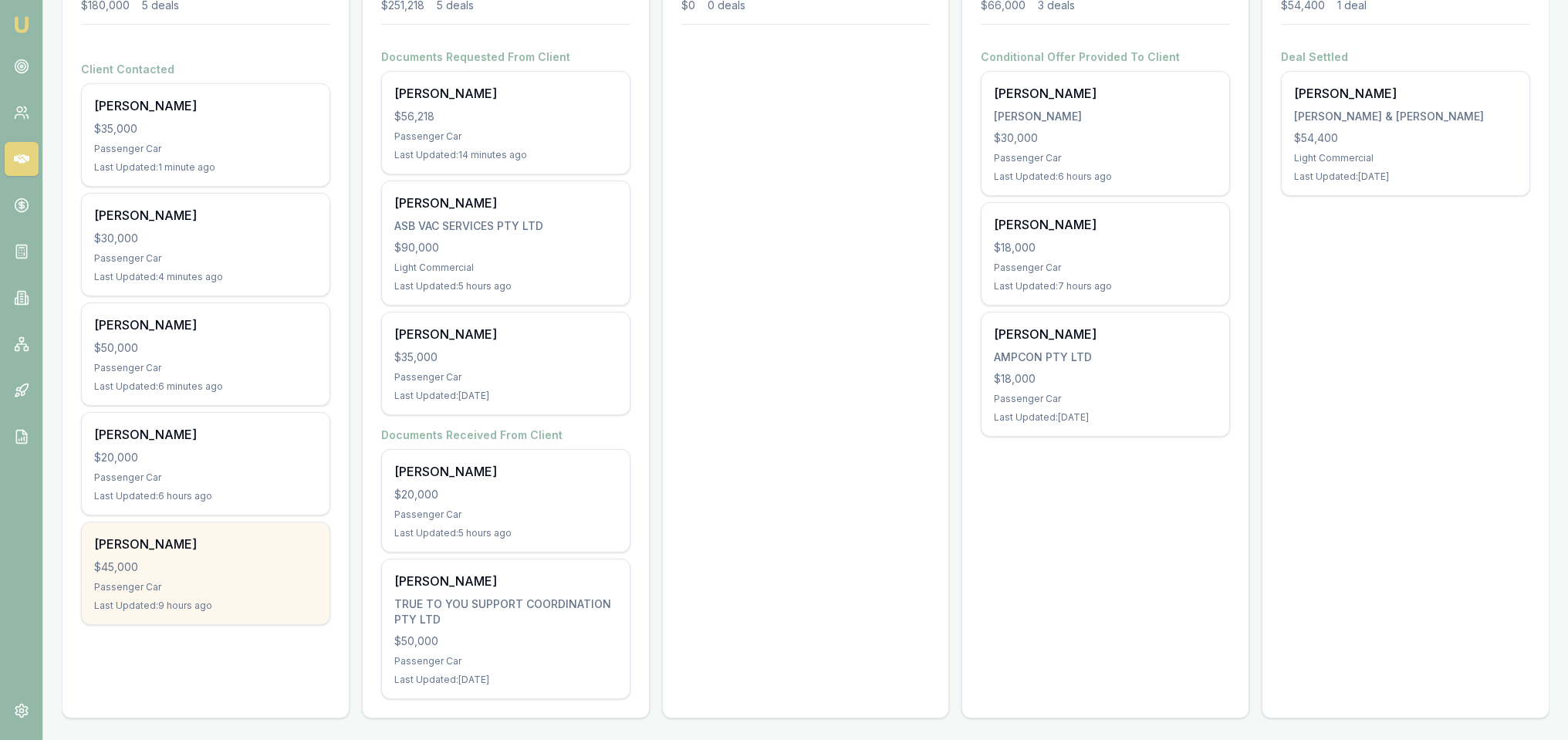
click at [192, 555] on div "Jennylyn Hamlett $45,000 Passenger Car Last Updated: 9 hours ago" at bounding box center [205, 573] width 248 height 102
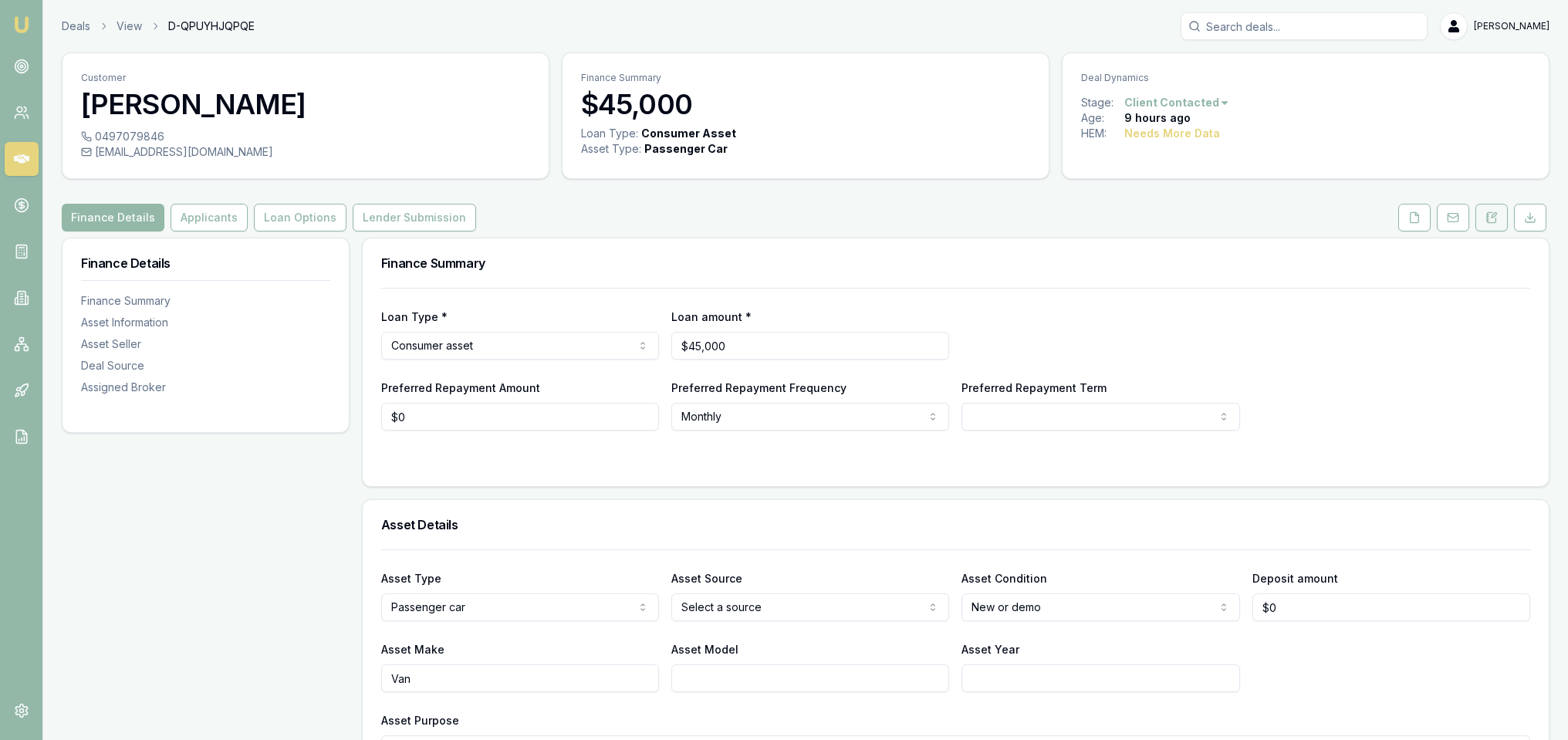
click at [1500, 217] on button at bounding box center [1491, 217] width 32 height 28
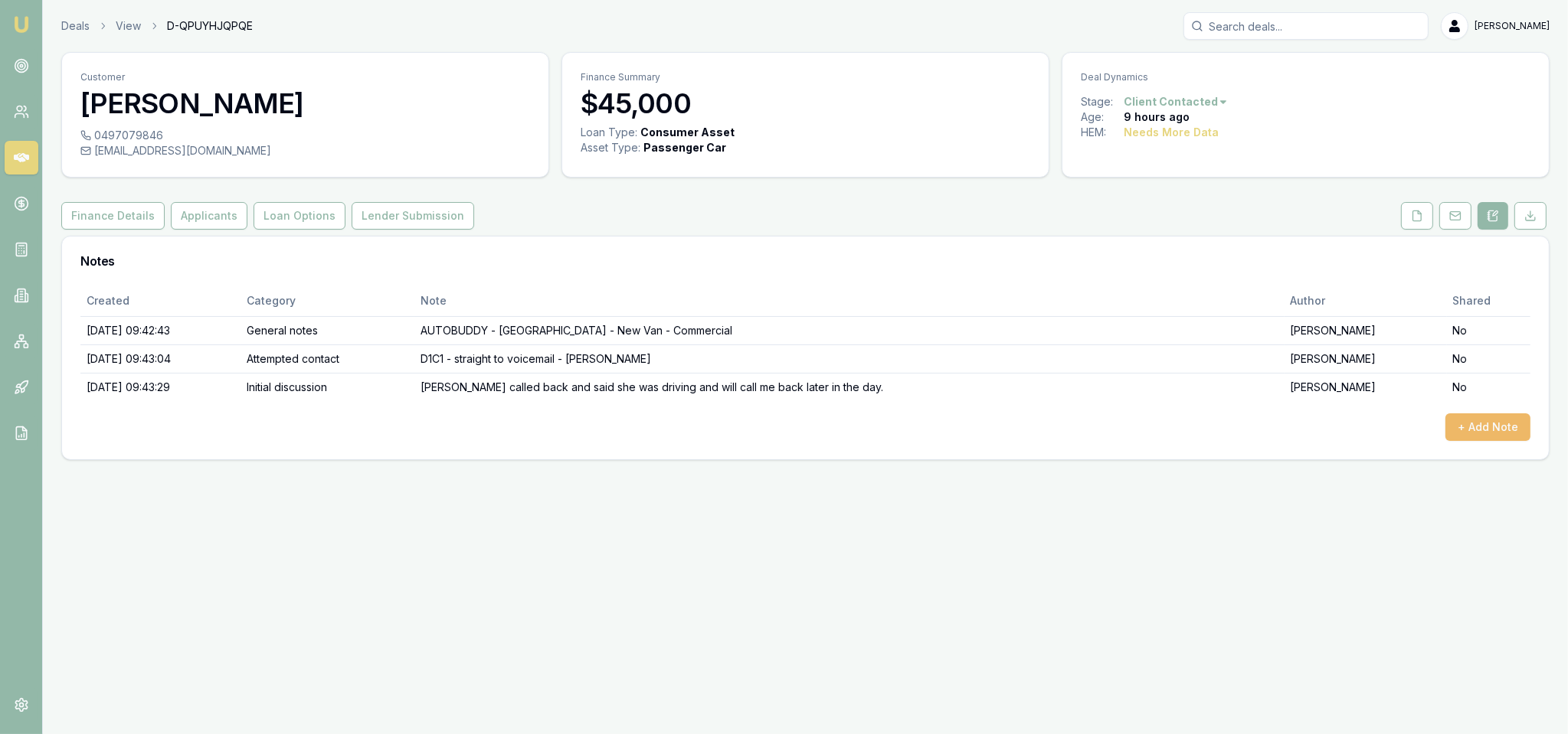
click at [1483, 423] on button "+ Add Note" at bounding box center [1488, 427] width 85 height 28
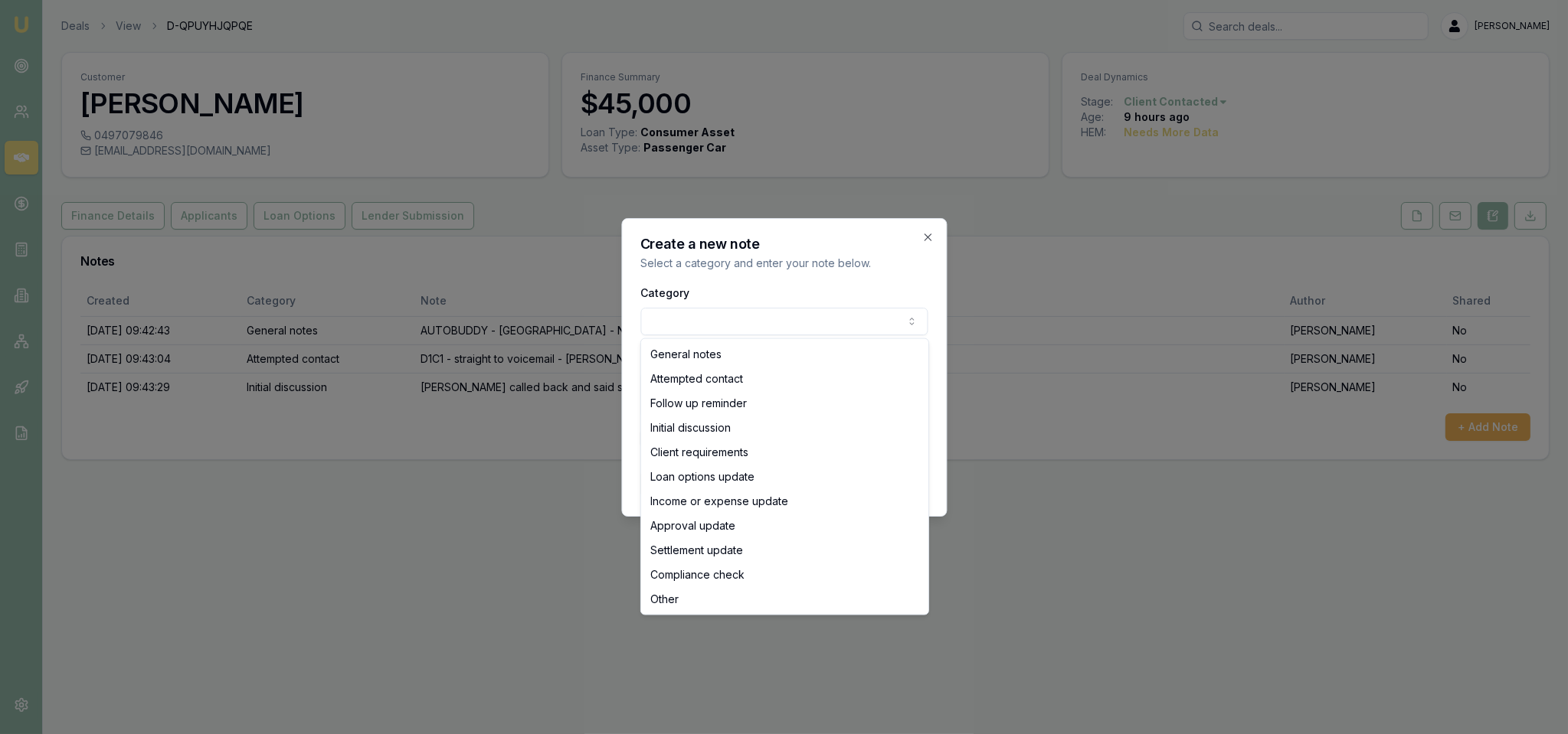
click at [751, 319] on body "Emu Broker Deals View D-QPUYHJQPQE Robyn Adams Toggle Menu Customer Jennylyn Ha…" at bounding box center [784, 367] width 1568 height 734
select select "ATTEMPTED_CONTACT"
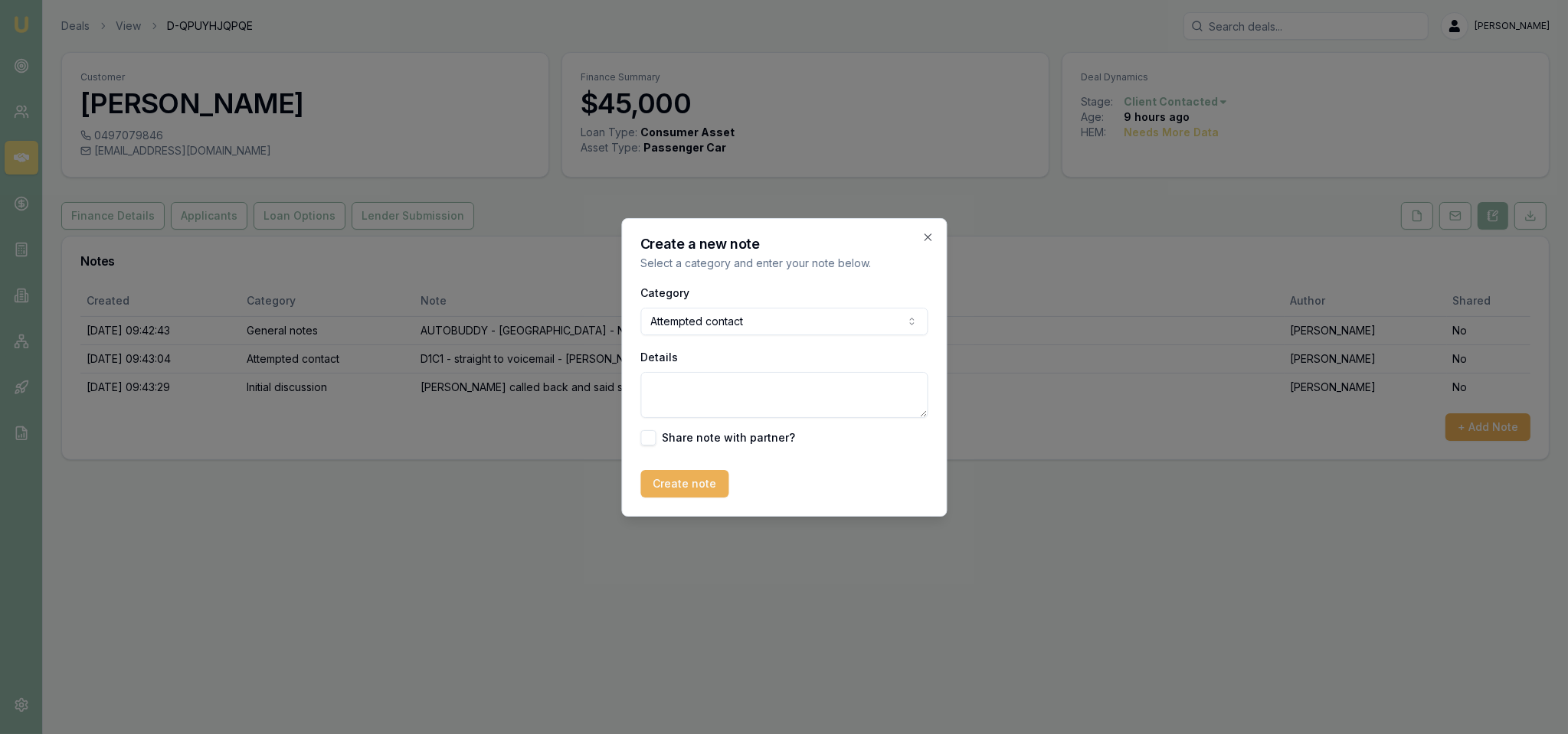
click at [733, 383] on textarea "Details" at bounding box center [784, 394] width 287 height 46
type textarea "D1C3 - Rang and then cut off - called back and got VM - LM - sent text."
click at [681, 486] on button "Create note" at bounding box center [684, 484] width 88 height 28
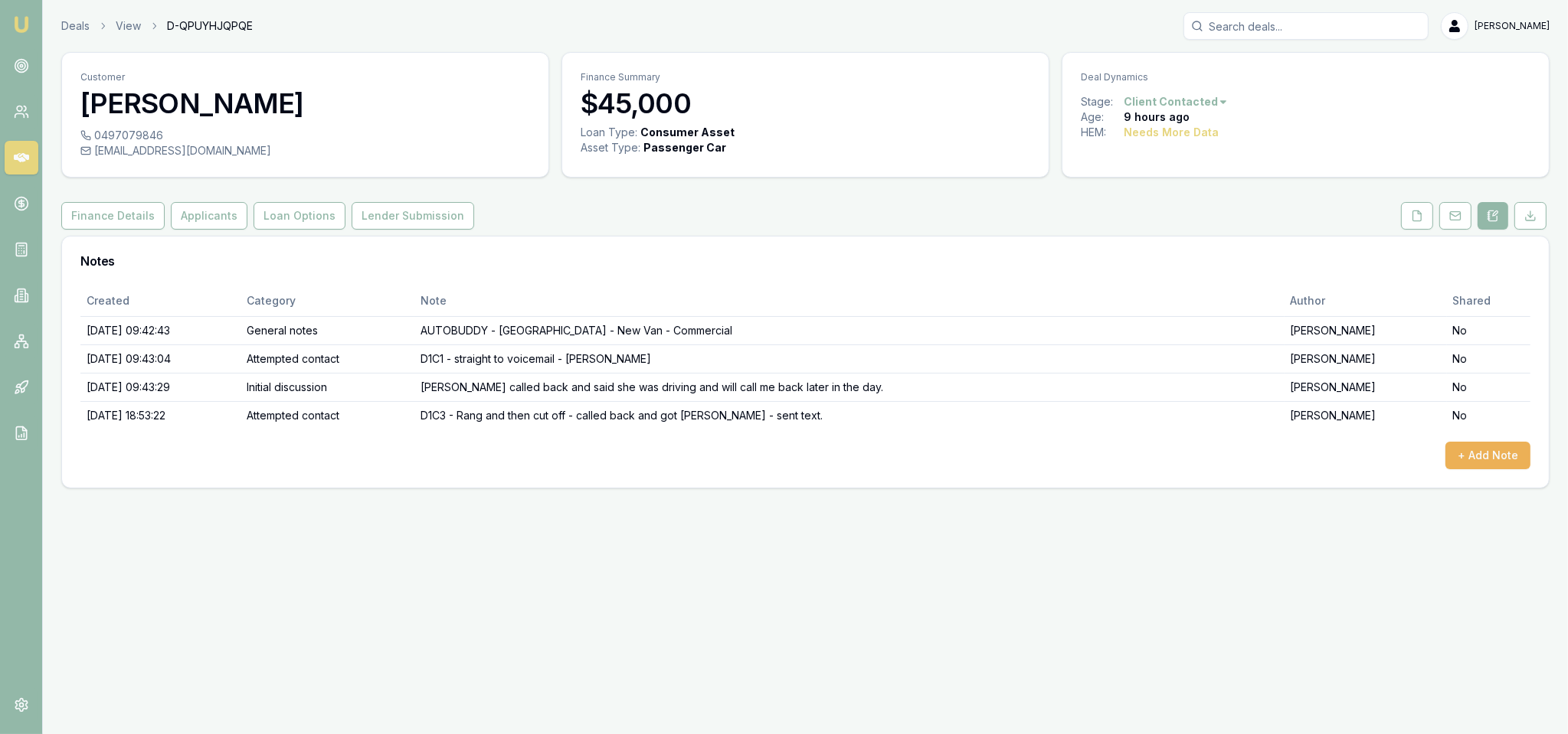
drag, startPoint x: 22, startPoint y: 15, endPoint x: 42, endPoint y: 3, distance: 23.3
click at [22, 16] on img at bounding box center [21, 24] width 18 height 18
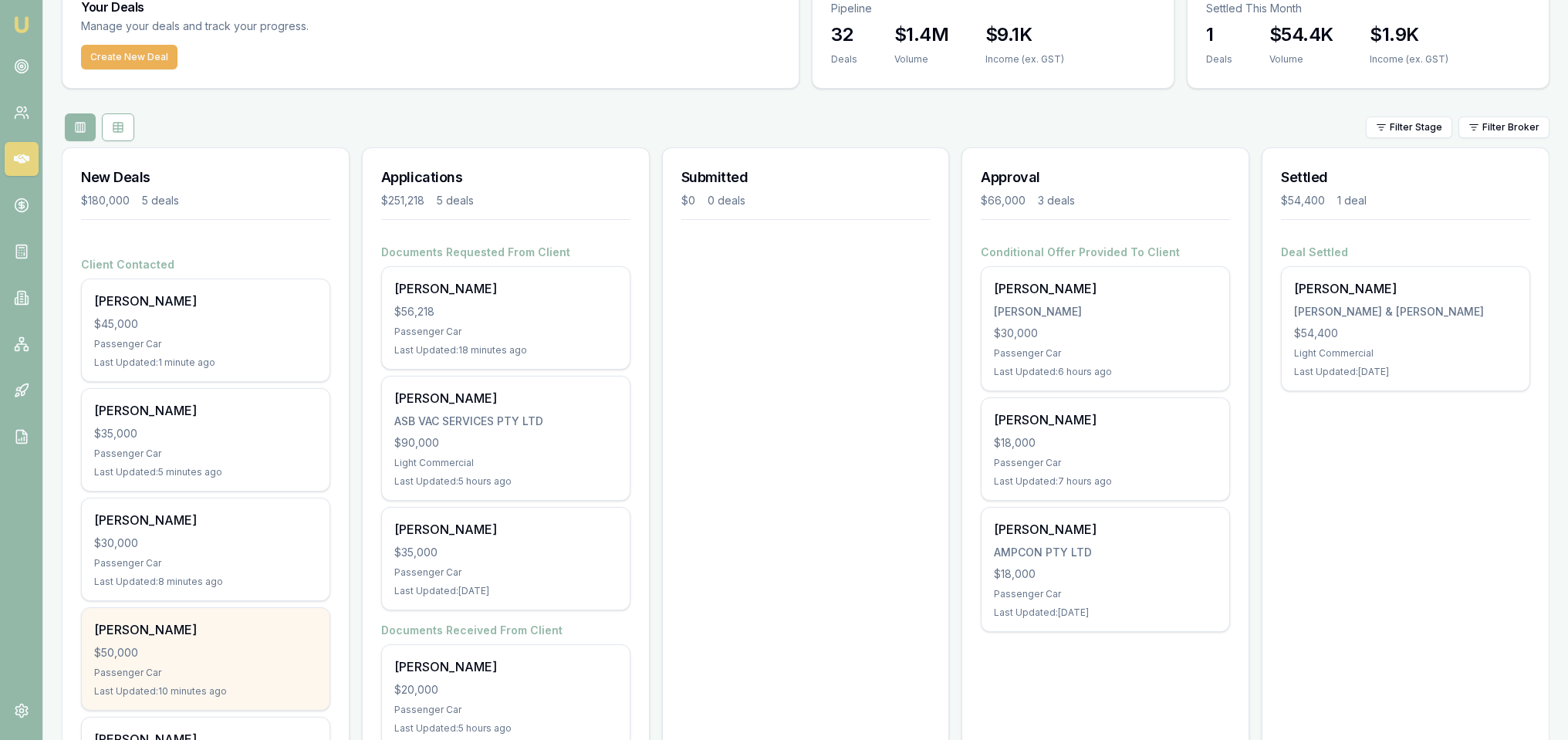
scroll to position [266, 0]
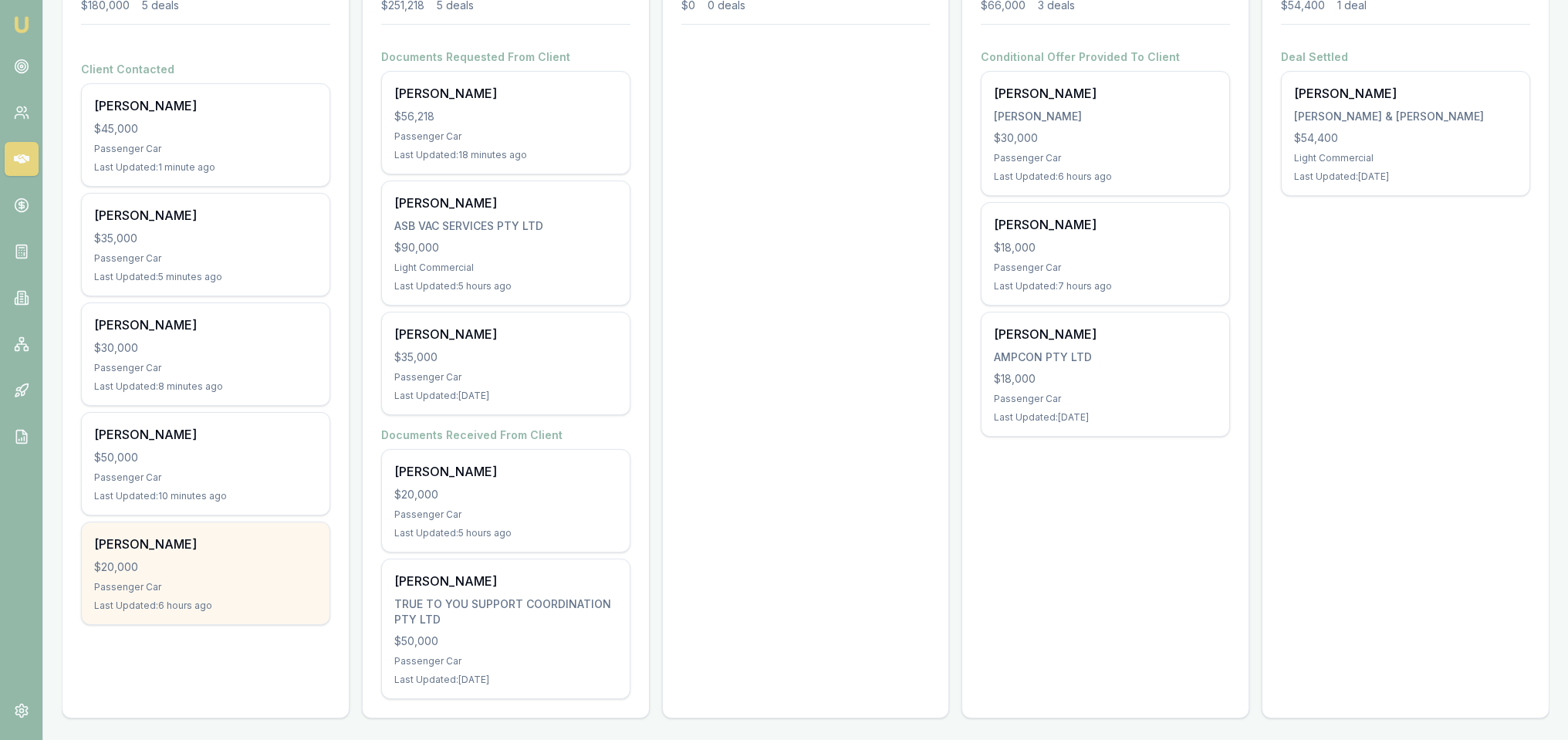
click at [214, 592] on div "Shubham Patel $20,000 Passenger Car Last Updated: 6 hours ago" at bounding box center [205, 573] width 248 height 102
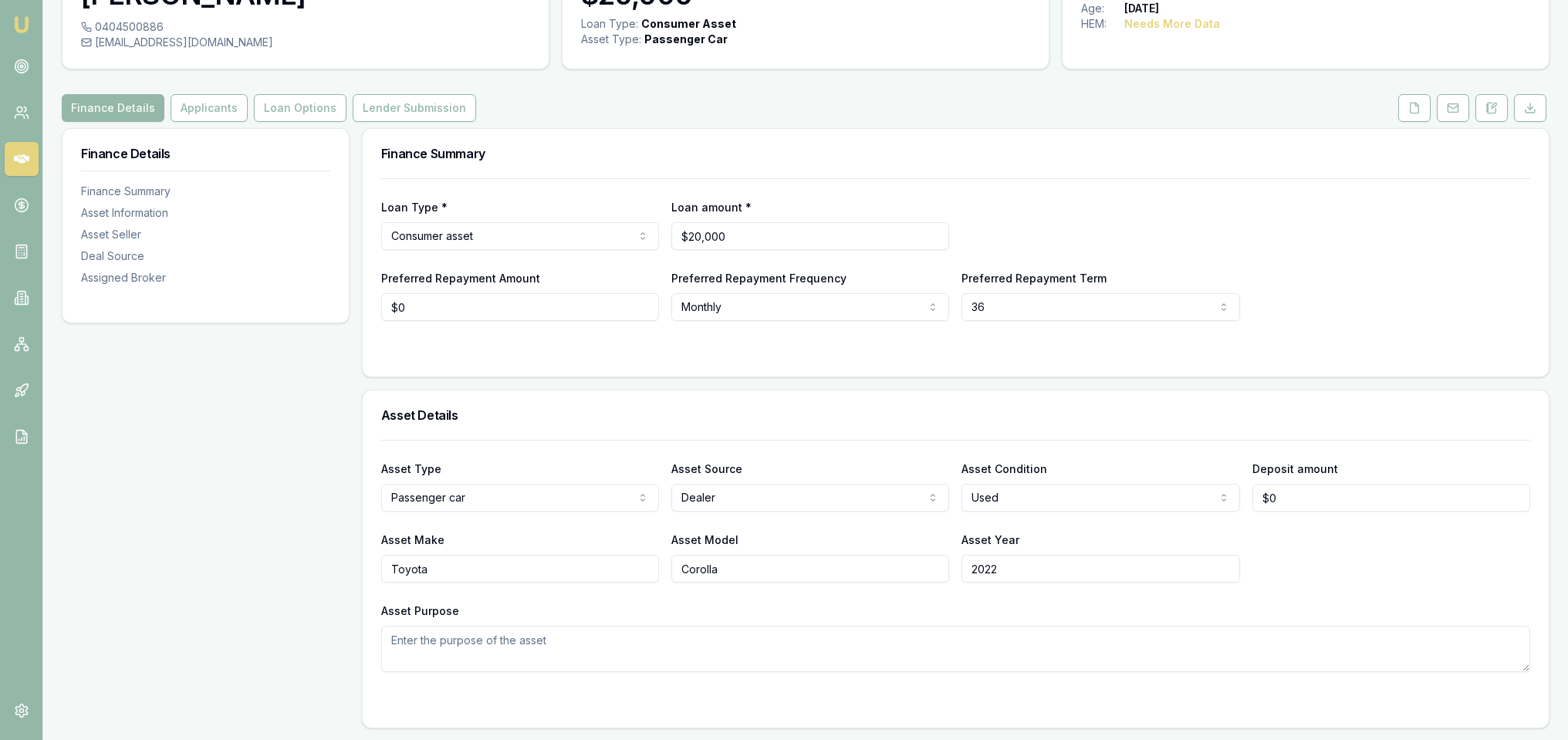
scroll to position [77, 0]
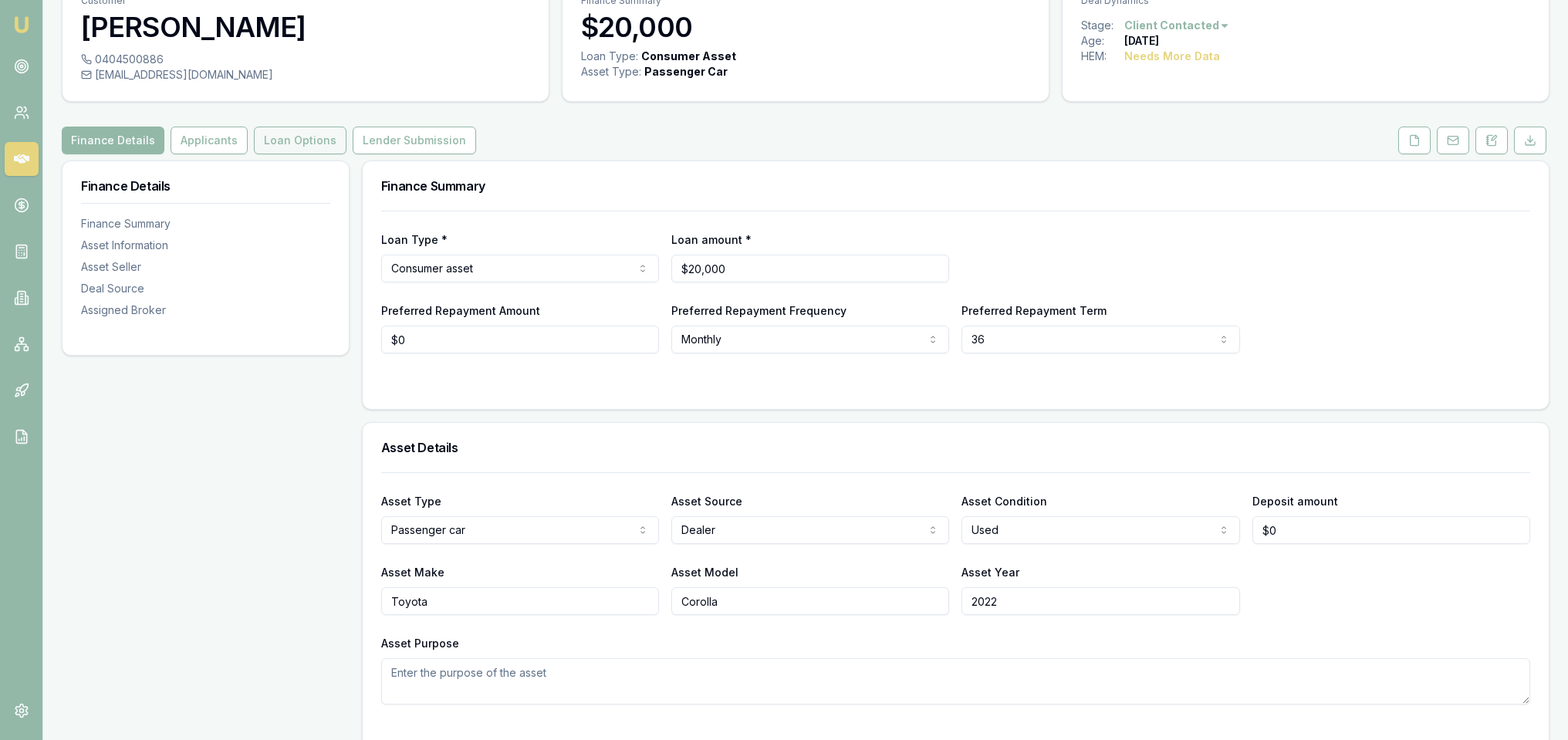
click at [277, 141] on button "Loan Options" at bounding box center [300, 141] width 93 height 28
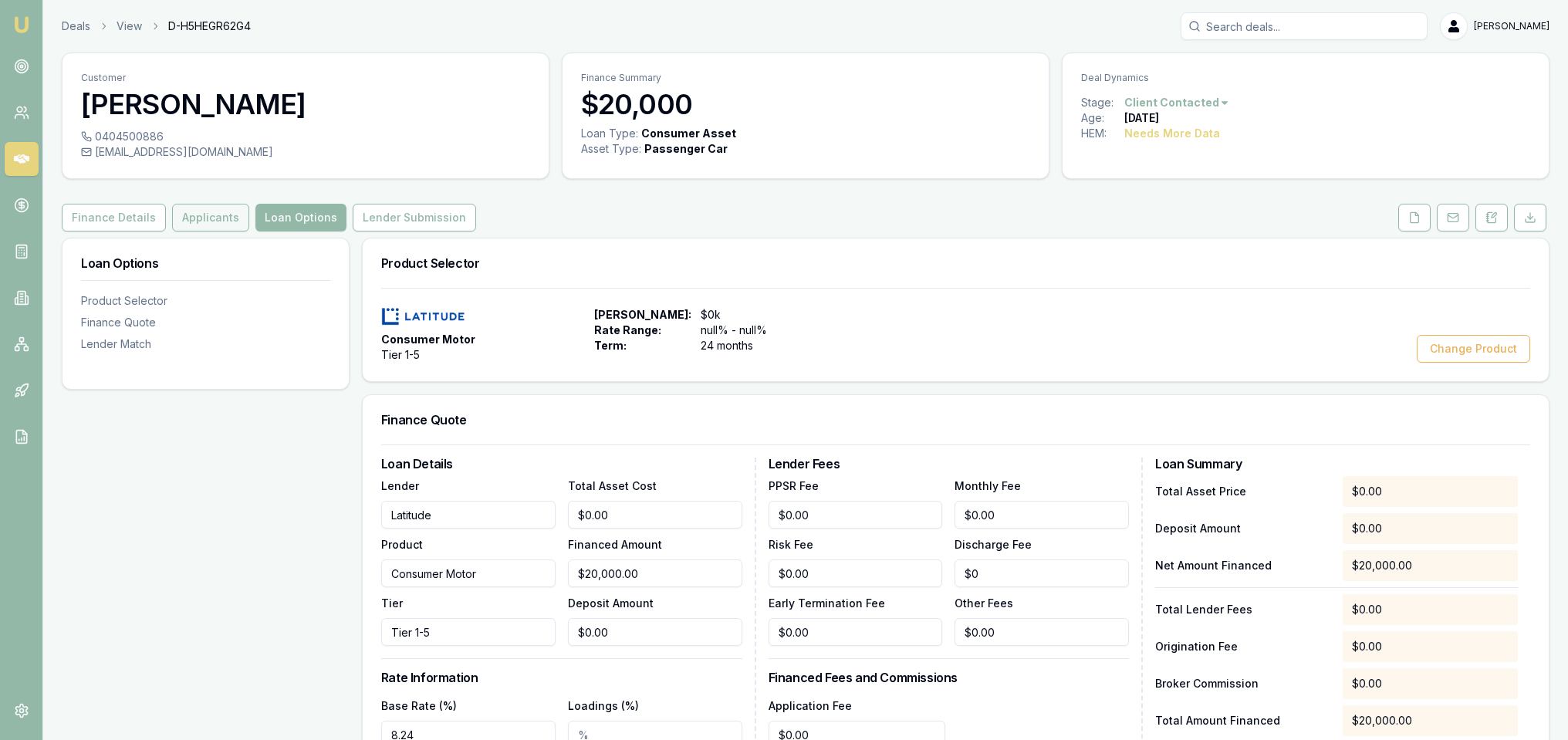
click at [189, 212] on button "Applicants" at bounding box center [210, 217] width 77 height 28
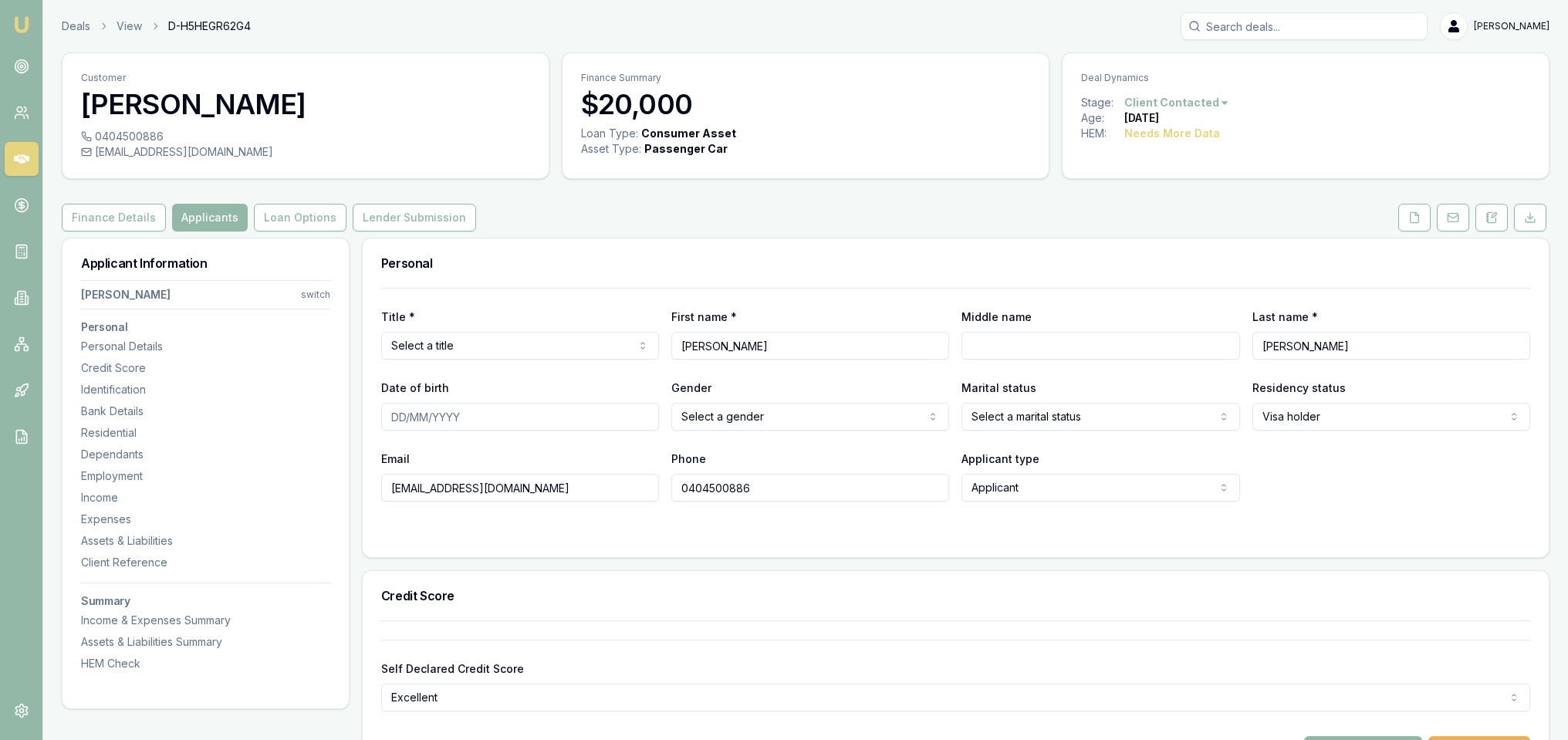
drag, startPoint x: 1501, startPoint y: 217, endPoint x: 1432, endPoint y: 266, distance: 84.6
click at [1501, 217] on button at bounding box center [1491, 217] width 32 height 28
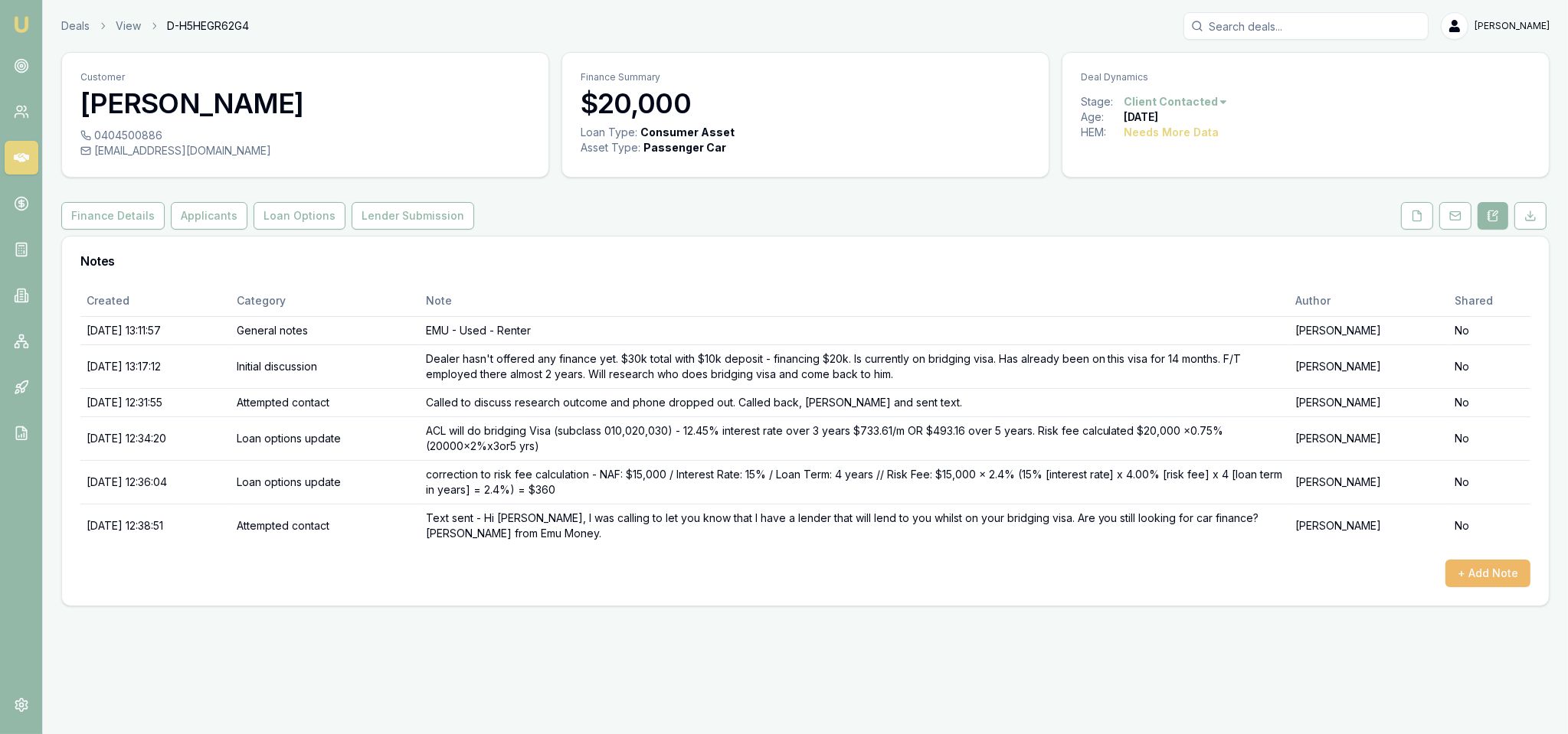
click at [1483, 569] on button "+ Add Note" at bounding box center [1488, 574] width 85 height 28
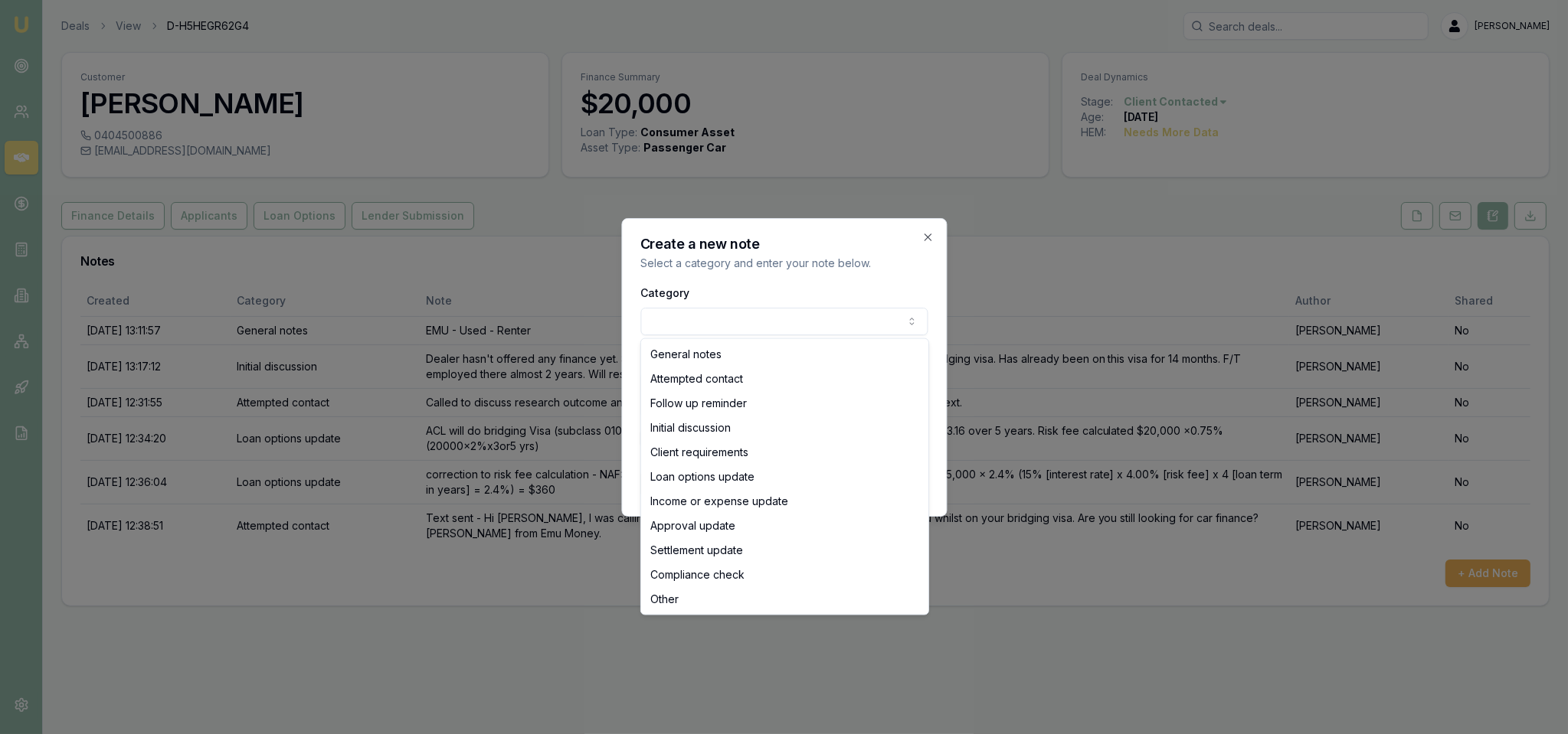
click at [671, 322] on body "Emu Broker Deals View D-H5HEGR62G4 [PERSON_NAME] Toggle Menu Customer [PERSON_N…" at bounding box center [784, 367] width 1568 height 734
select select "ATTEMPTED_CONTACT"
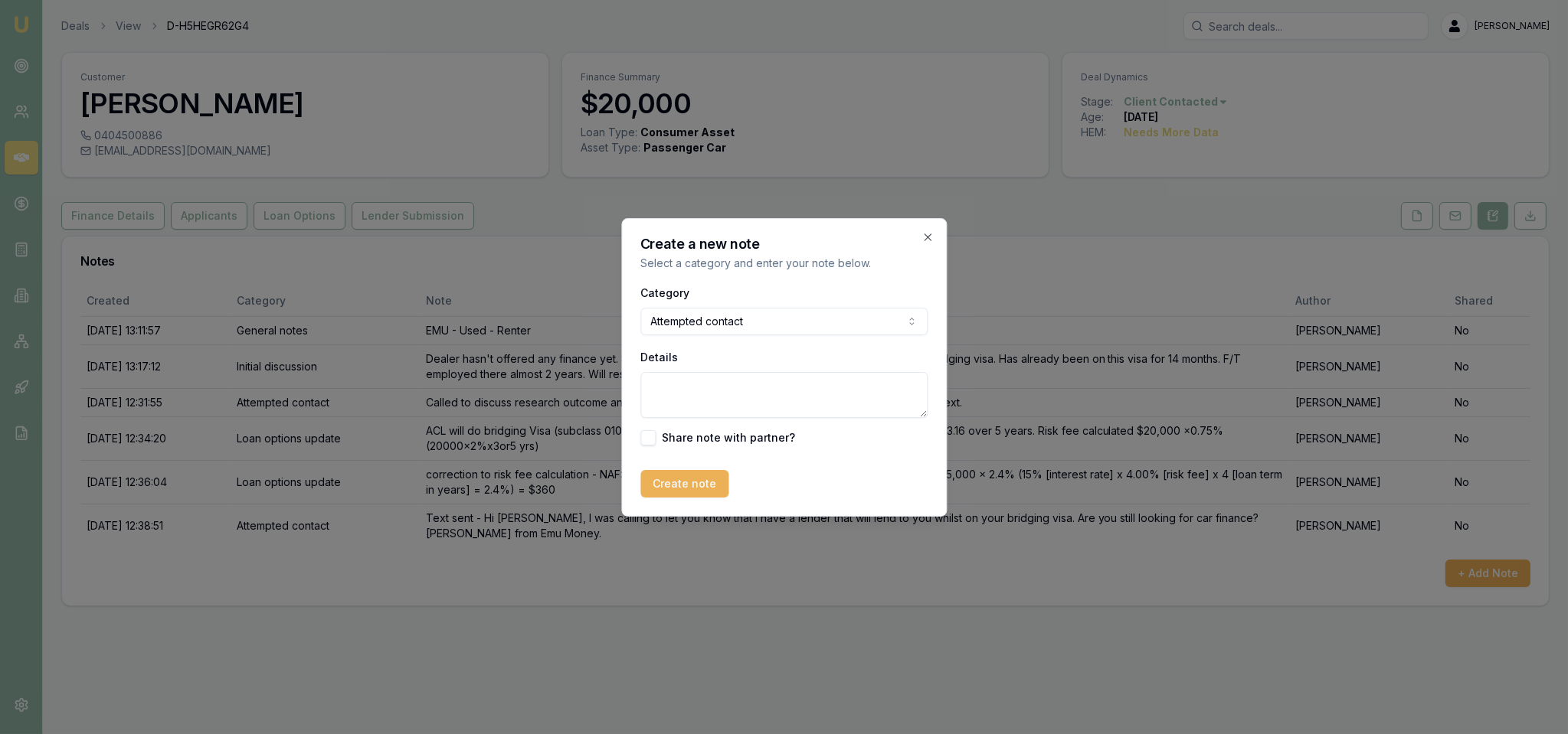
click at [674, 386] on textarea "Details" at bounding box center [784, 394] width 287 height 46
type textarea "[PERSON_NAME] - sent text."
click at [677, 495] on button "Create note" at bounding box center [684, 484] width 88 height 28
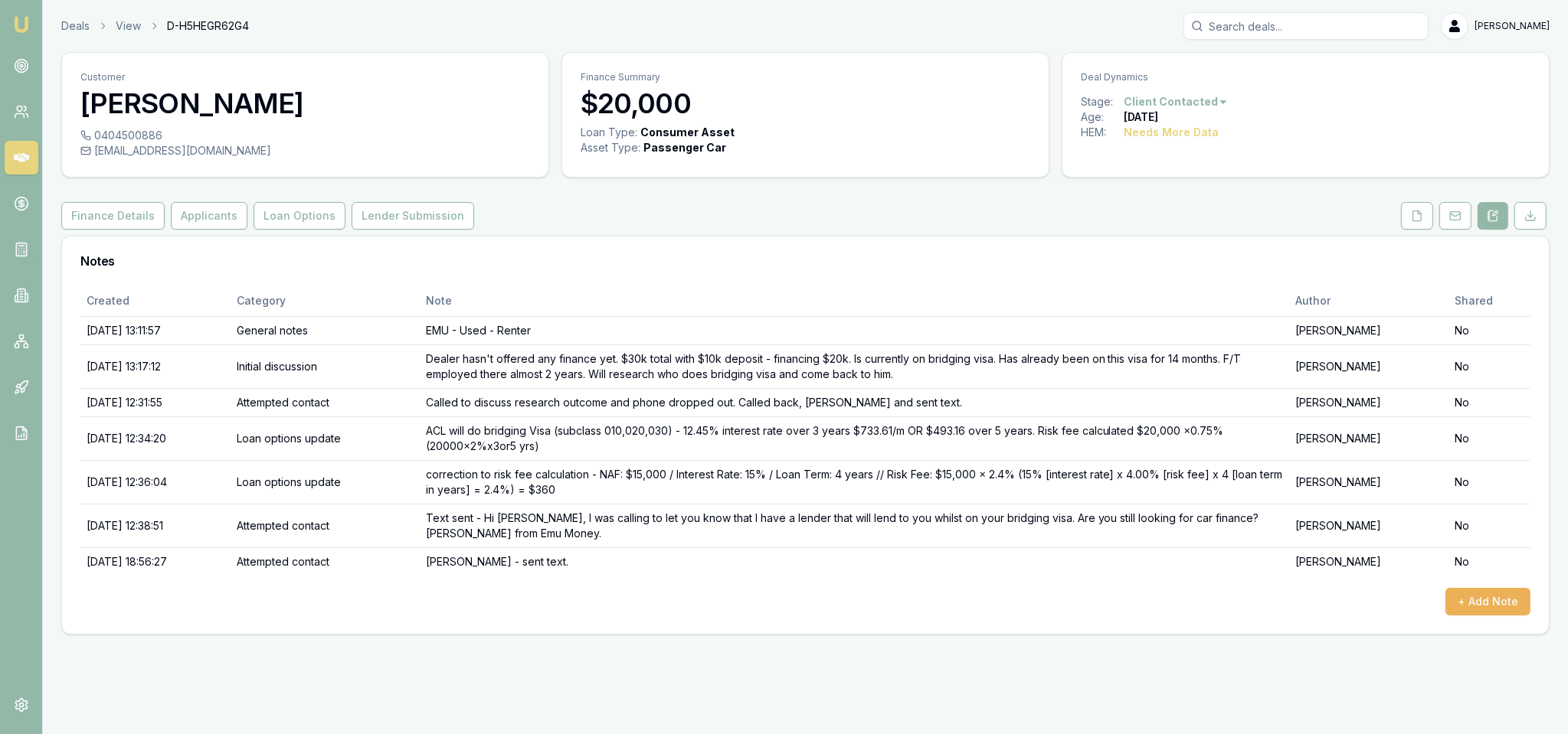
click at [20, 28] on img at bounding box center [21, 24] width 18 height 18
